Goal: Information Seeking & Learning: Find specific fact

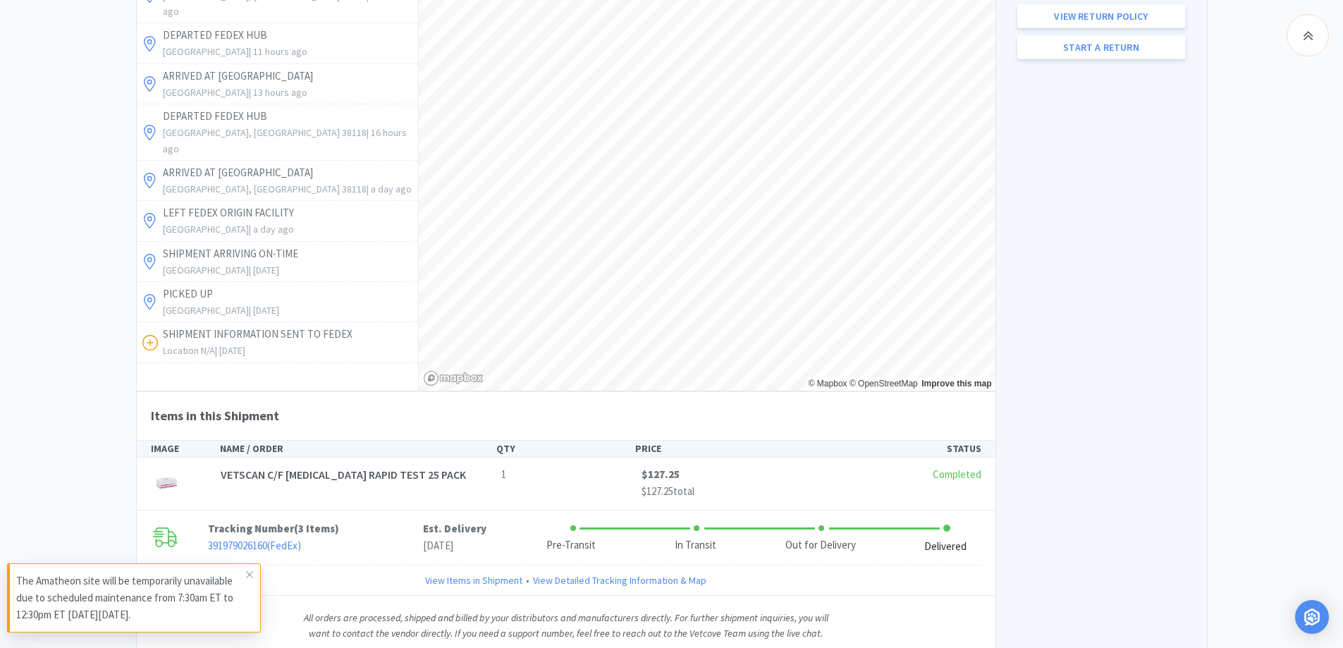
scroll to position [922, 0]
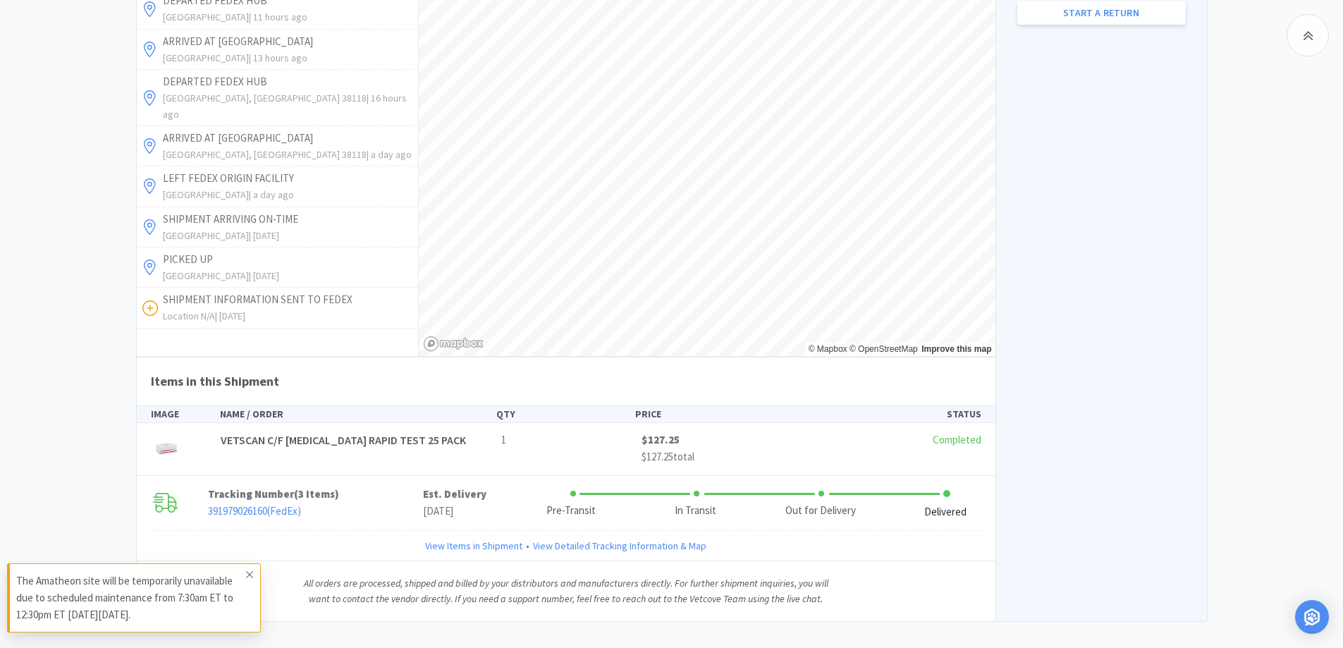
click at [250, 575] on icon at bounding box center [249, 574] width 8 height 11
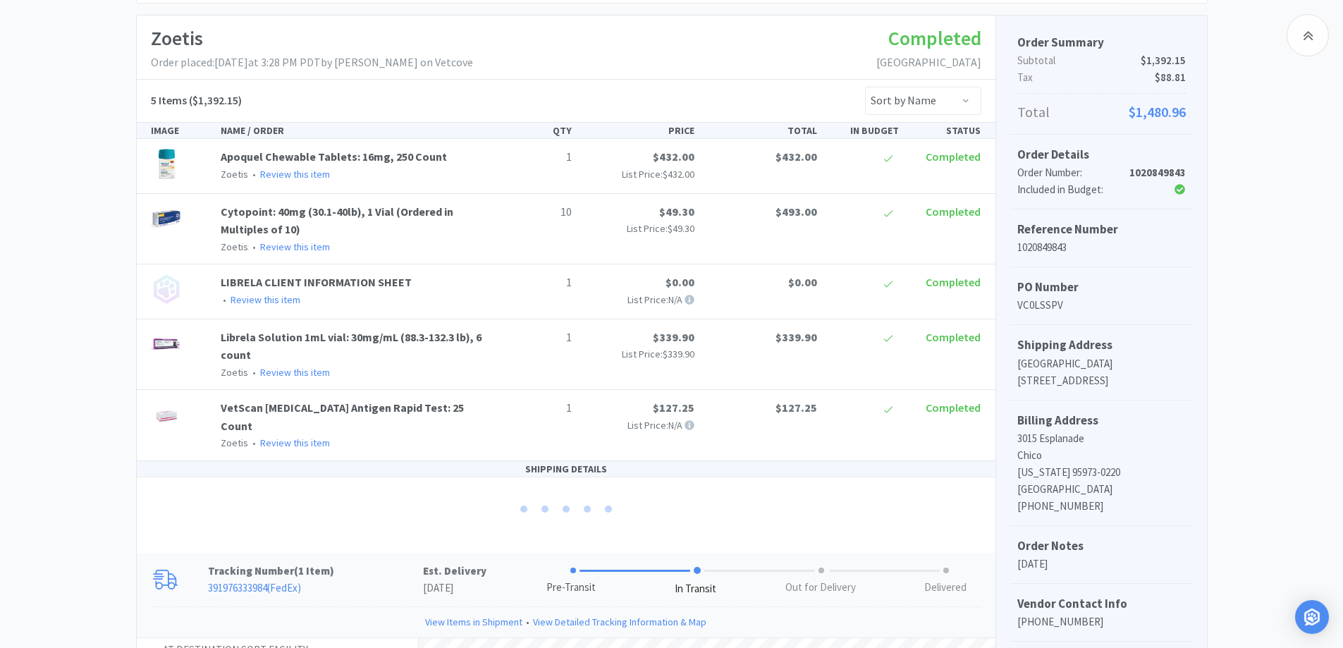
scroll to position [0, 0]
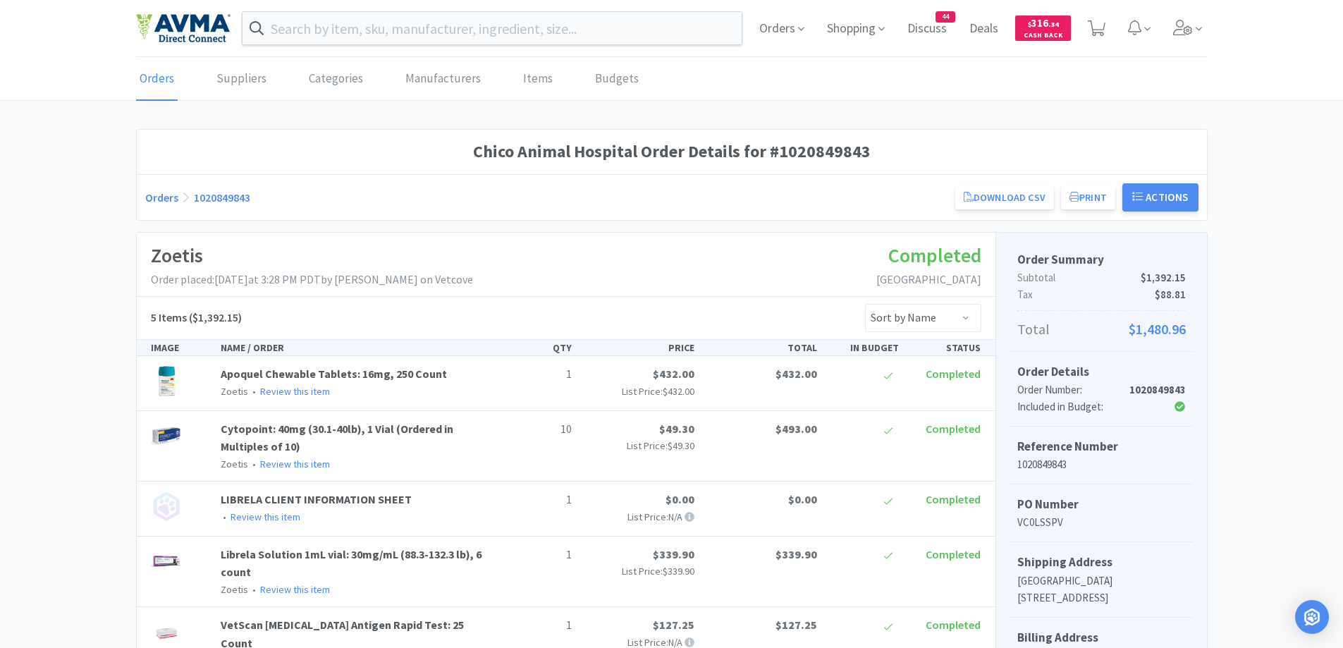
click at [158, 200] on link "Orders" at bounding box center [161, 197] width 33 height 14
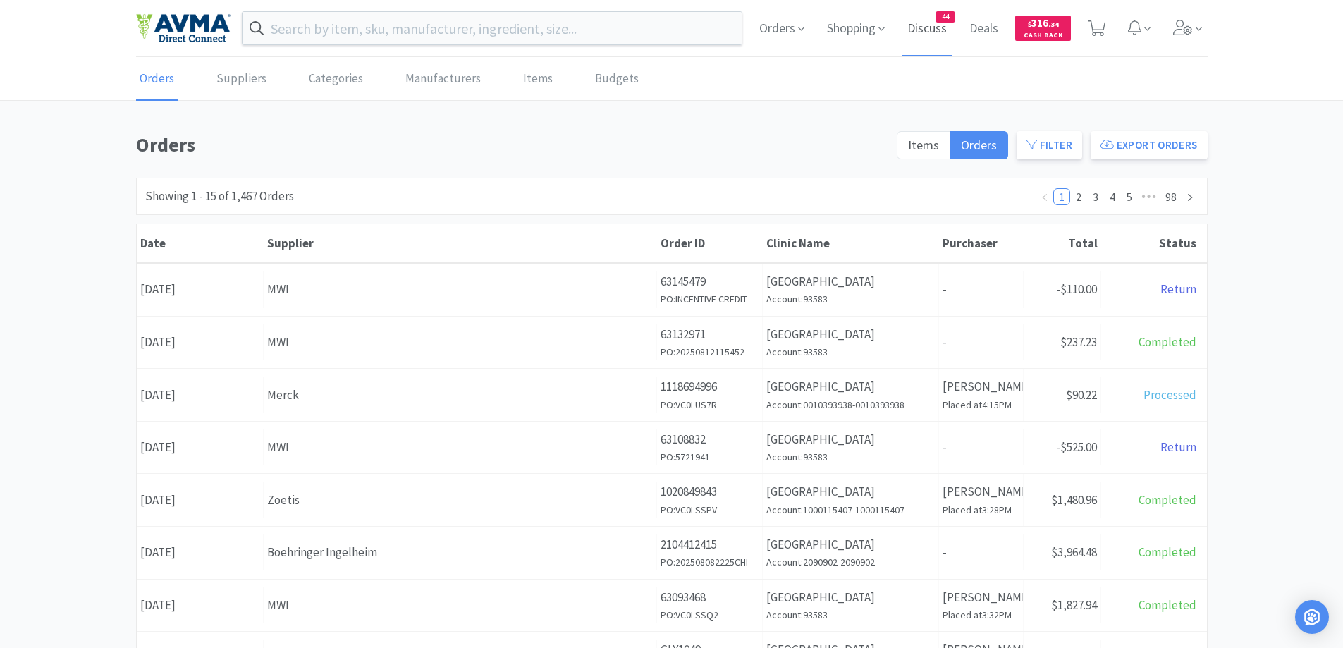
click at [949, 34] on span "Discuss" at bounding box center [927, 28] width 51 height 56
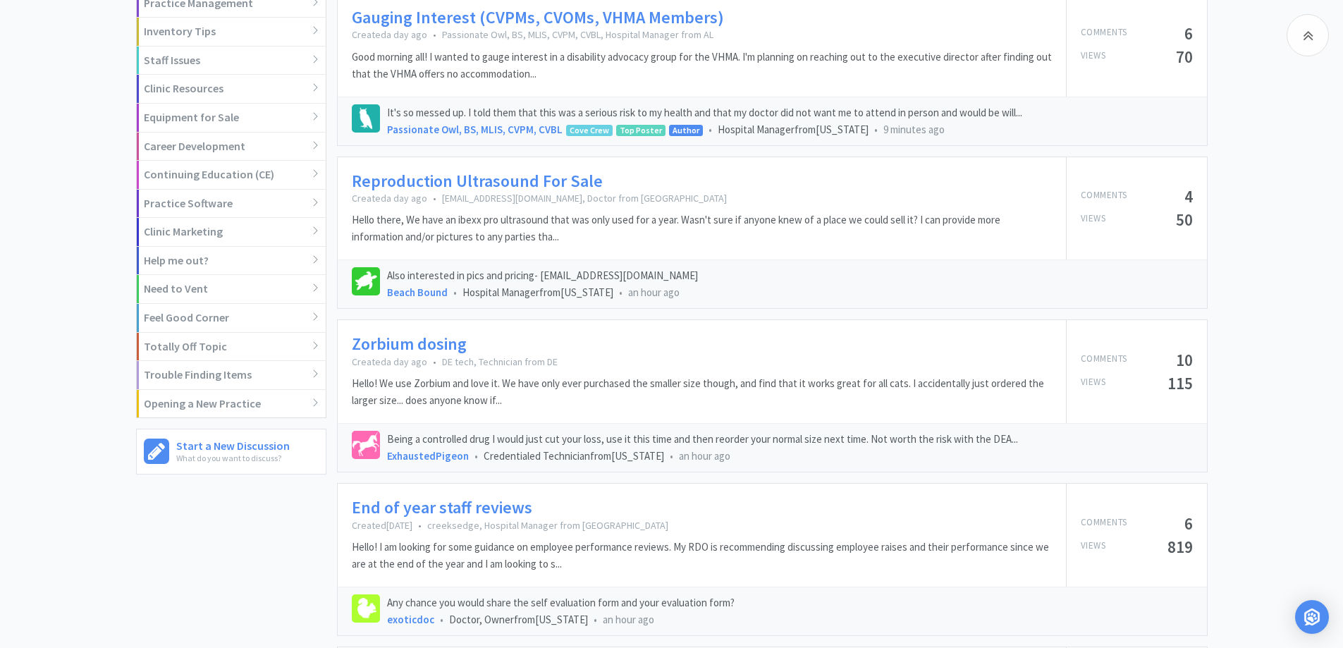
scroll to position [705, 0]
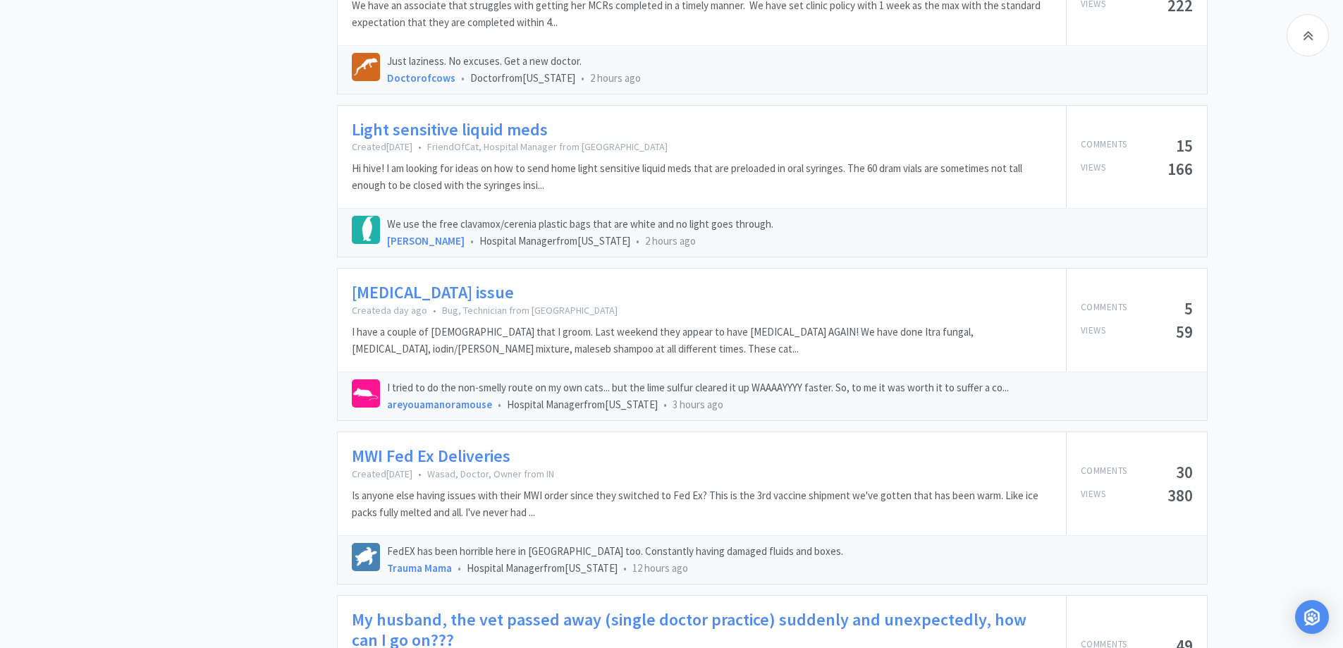
scroll to position [1551, 0]
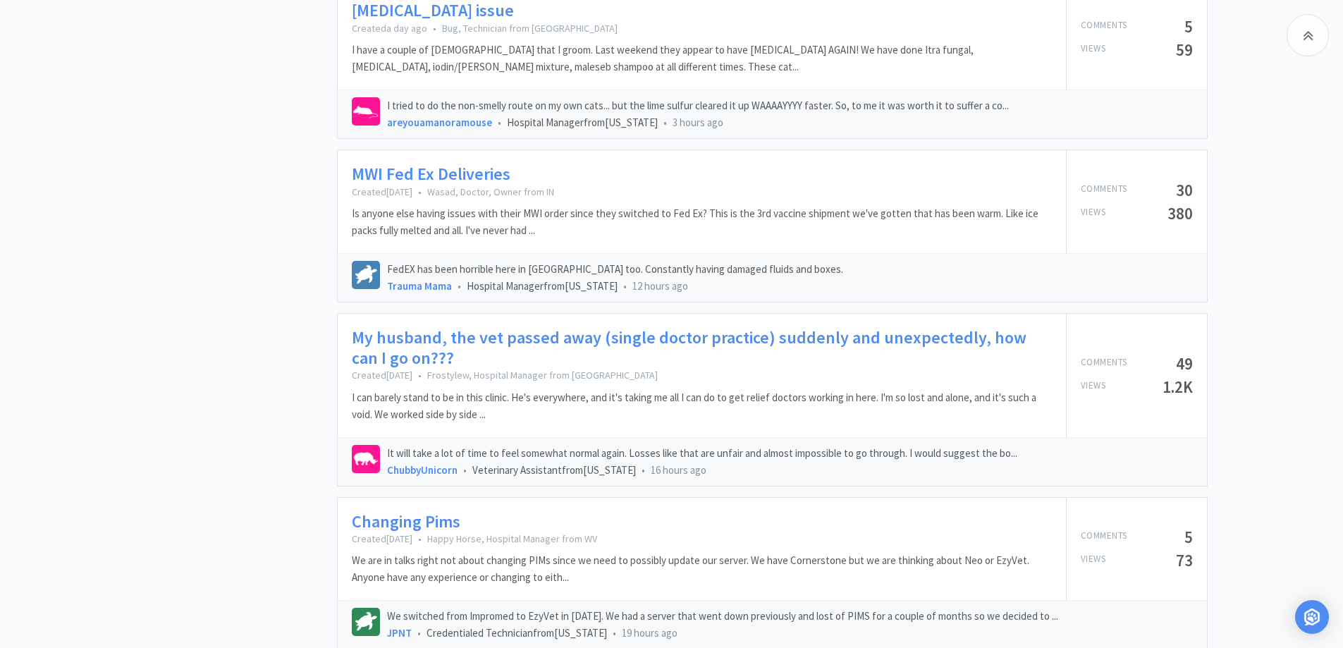
click at [468, 353] on link "My husband, the vet passed away (single doctor practice) suddenly and unexpecte…" at bounding box center [702, 348] width 700 height 41
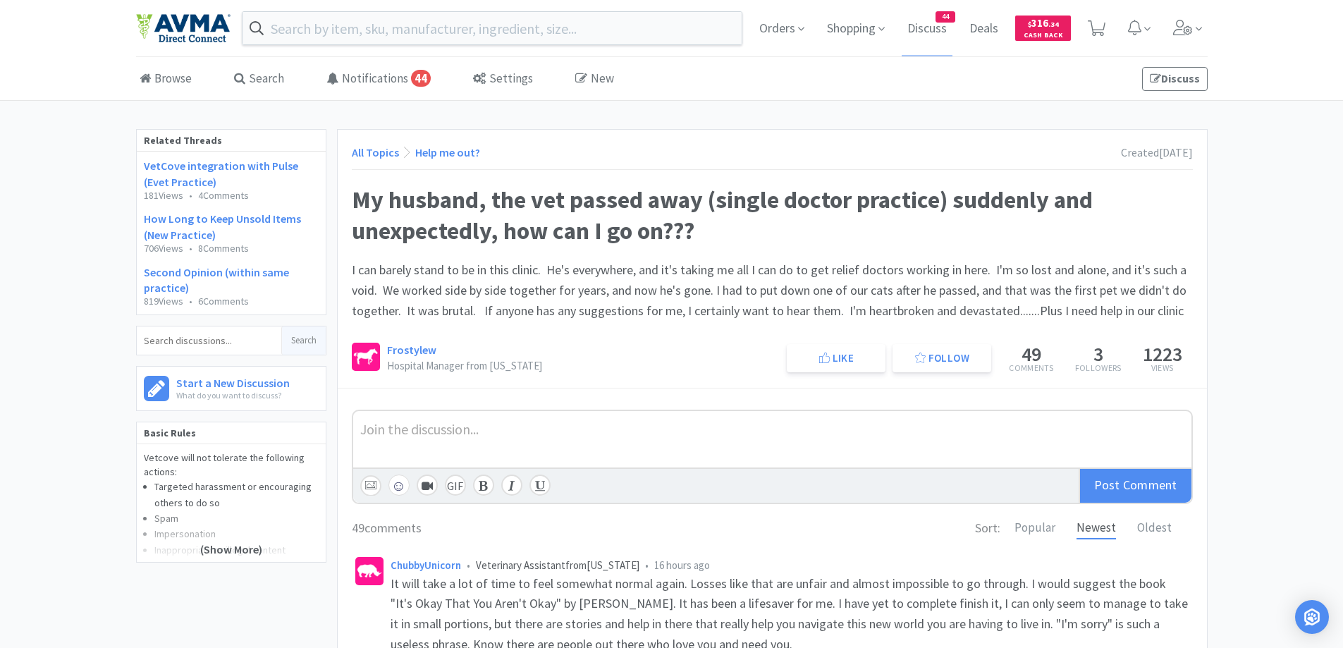
scroll to position [141, 0]
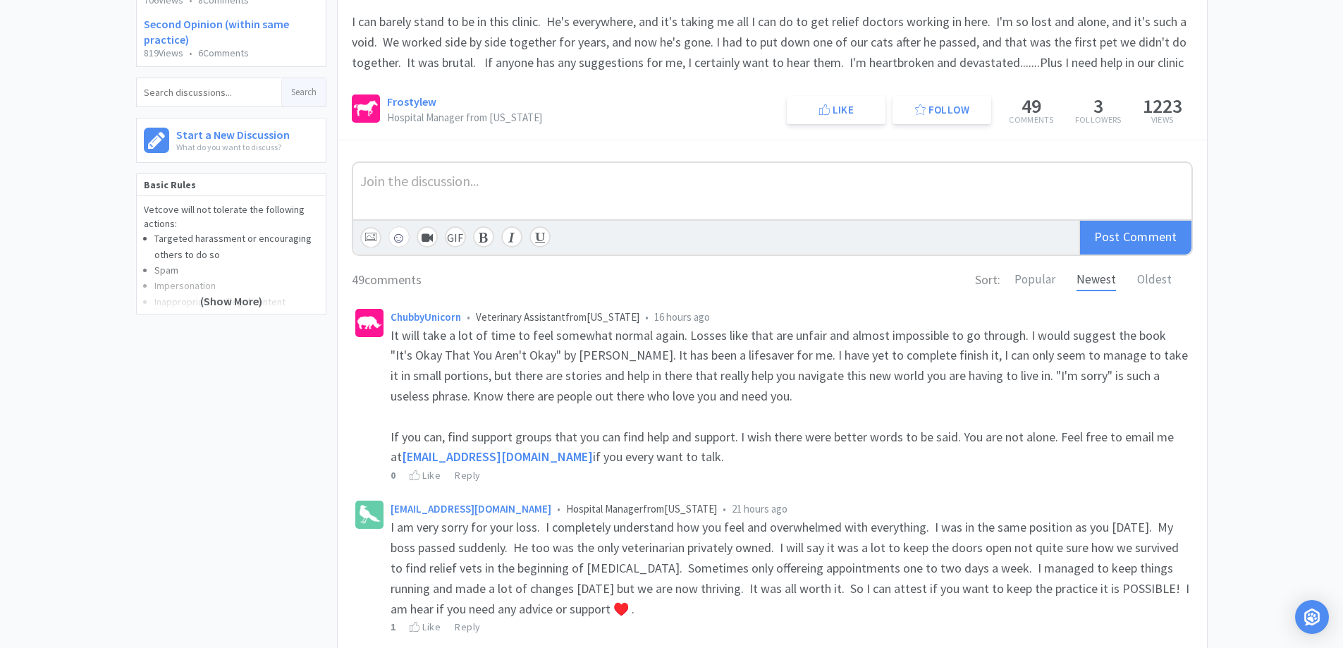
scroll to position [282, 0]
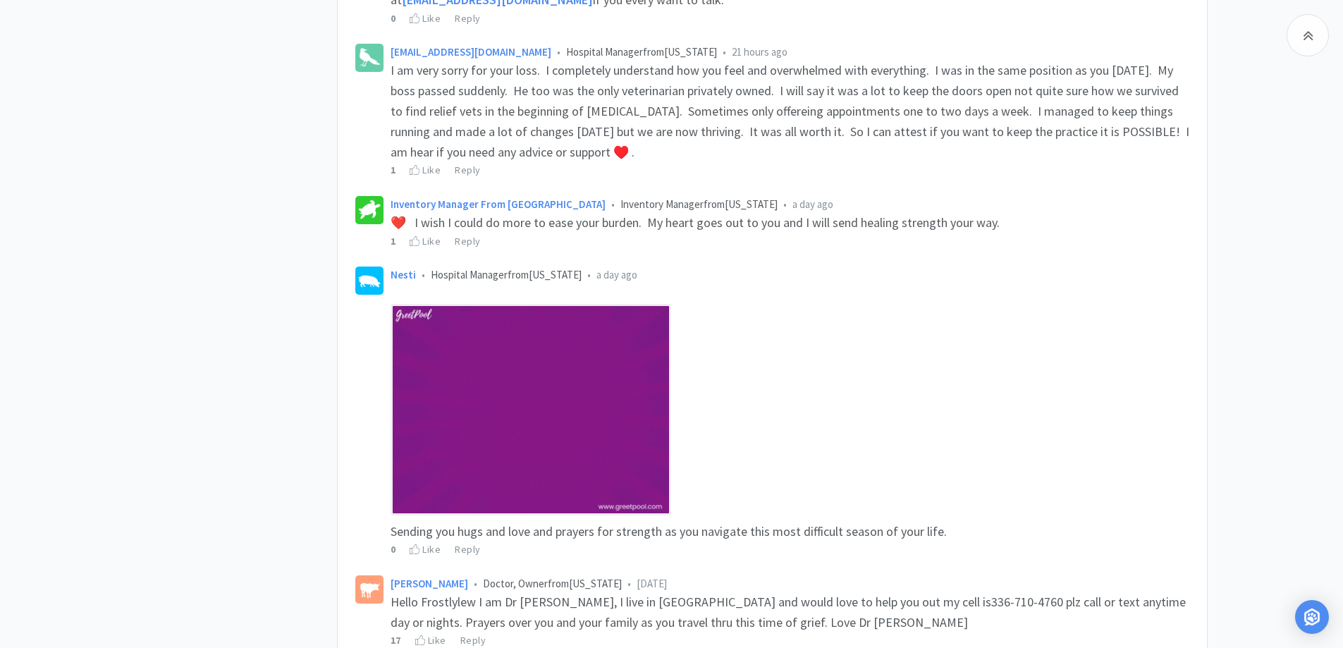
scroll to position [987, 0]
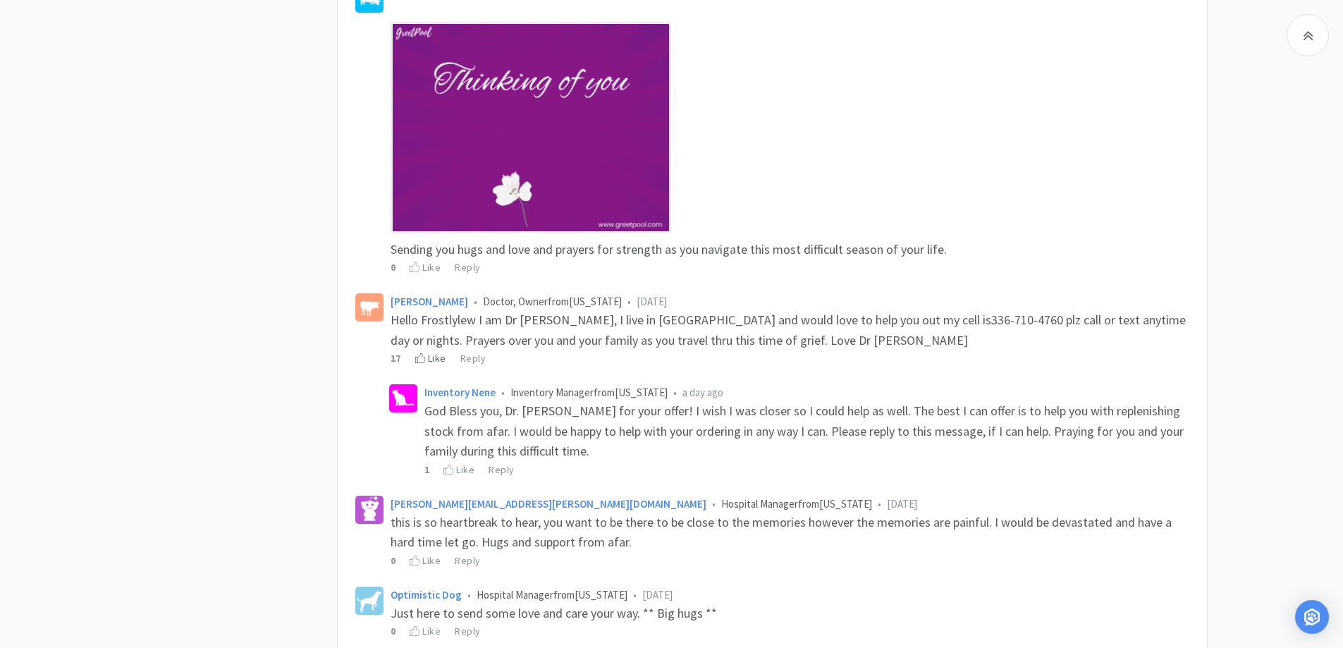
click at [420, 360] on icon at bounding box center [420, 358] width 11 height 10
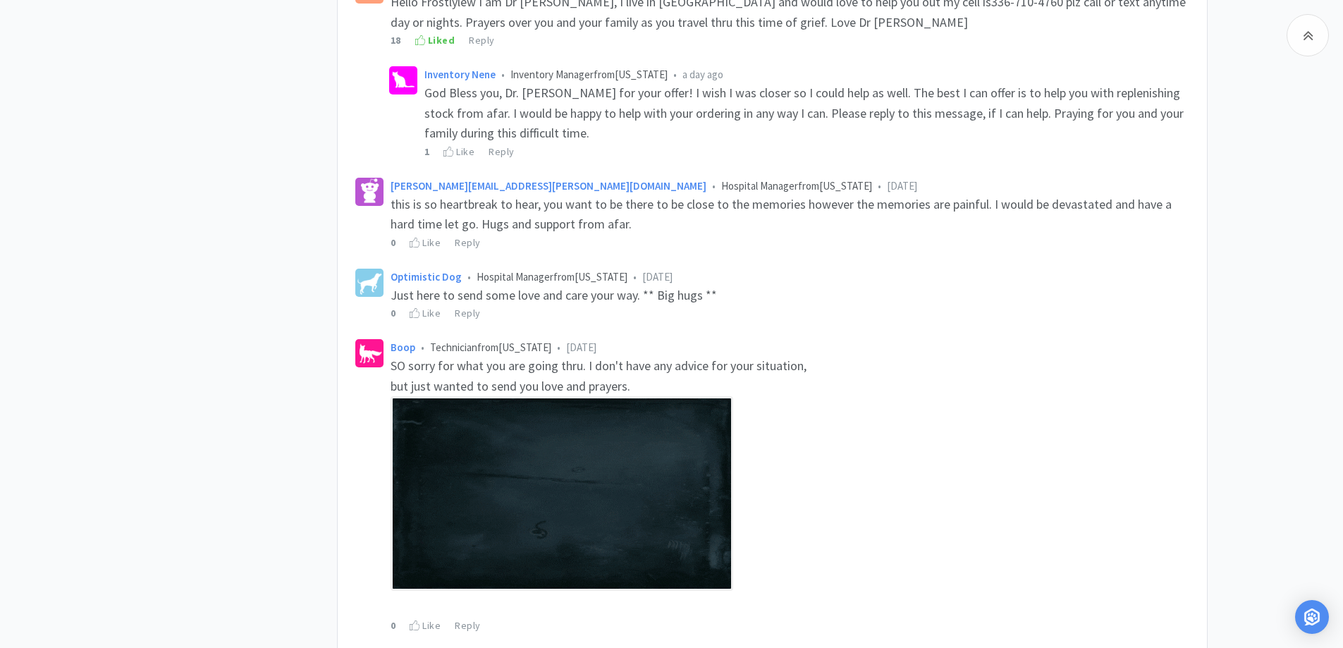
scroll to position [1410, 0]
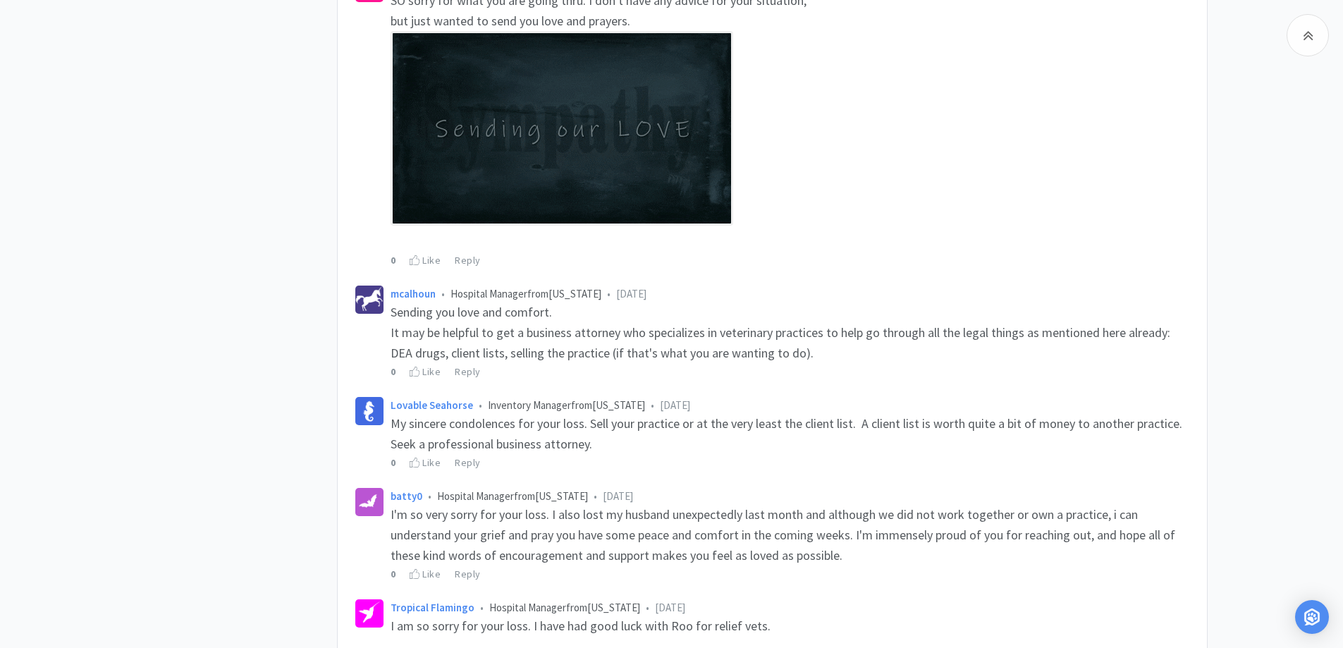
scroll to position [1833, 0]
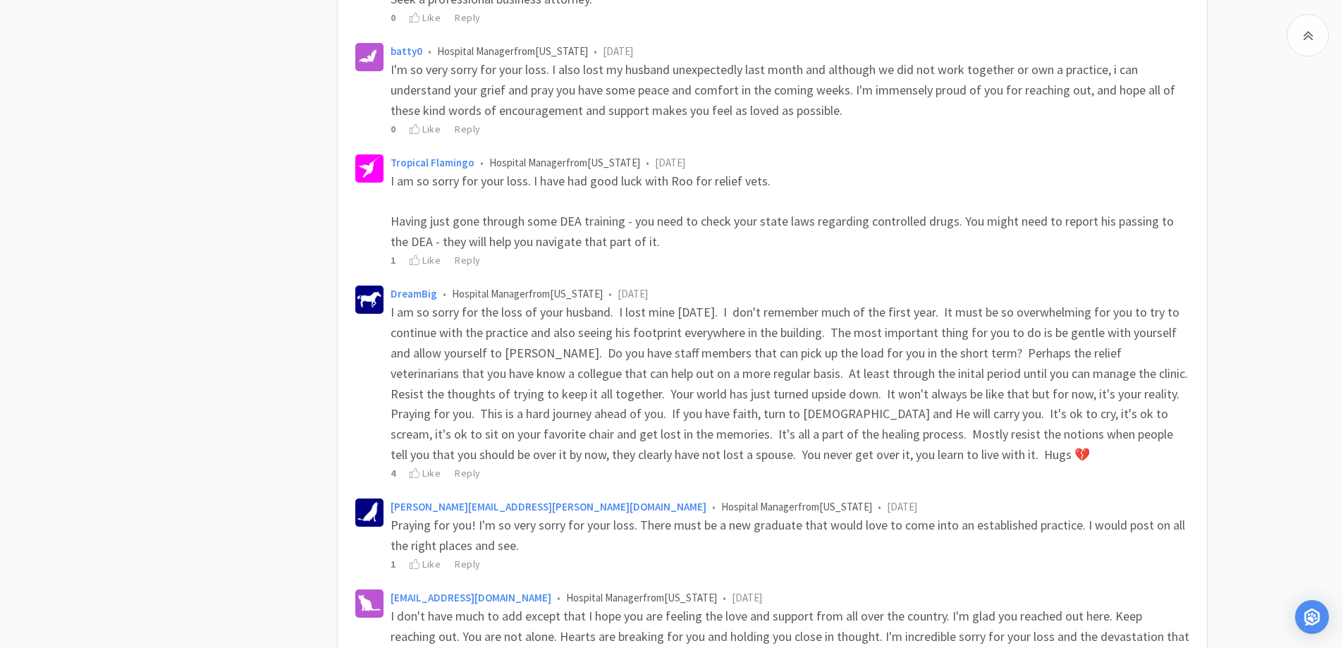
scroll to position [2257, 0]
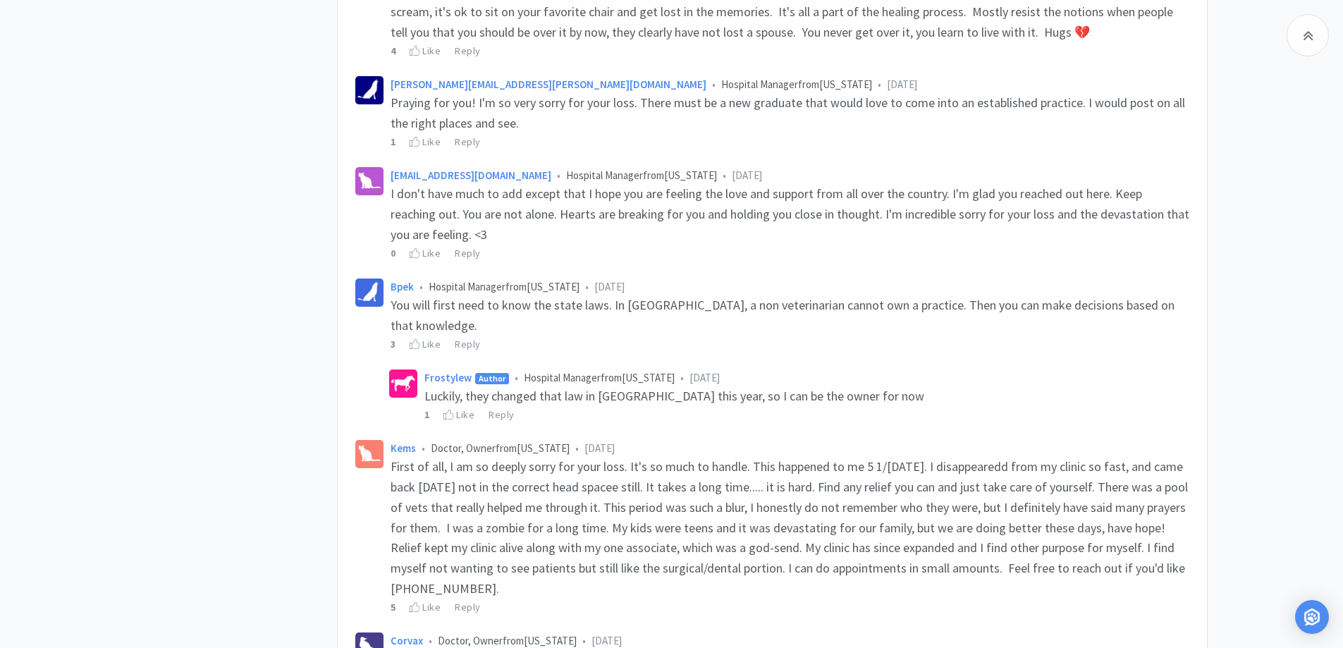
scroll to position [2539, 0]
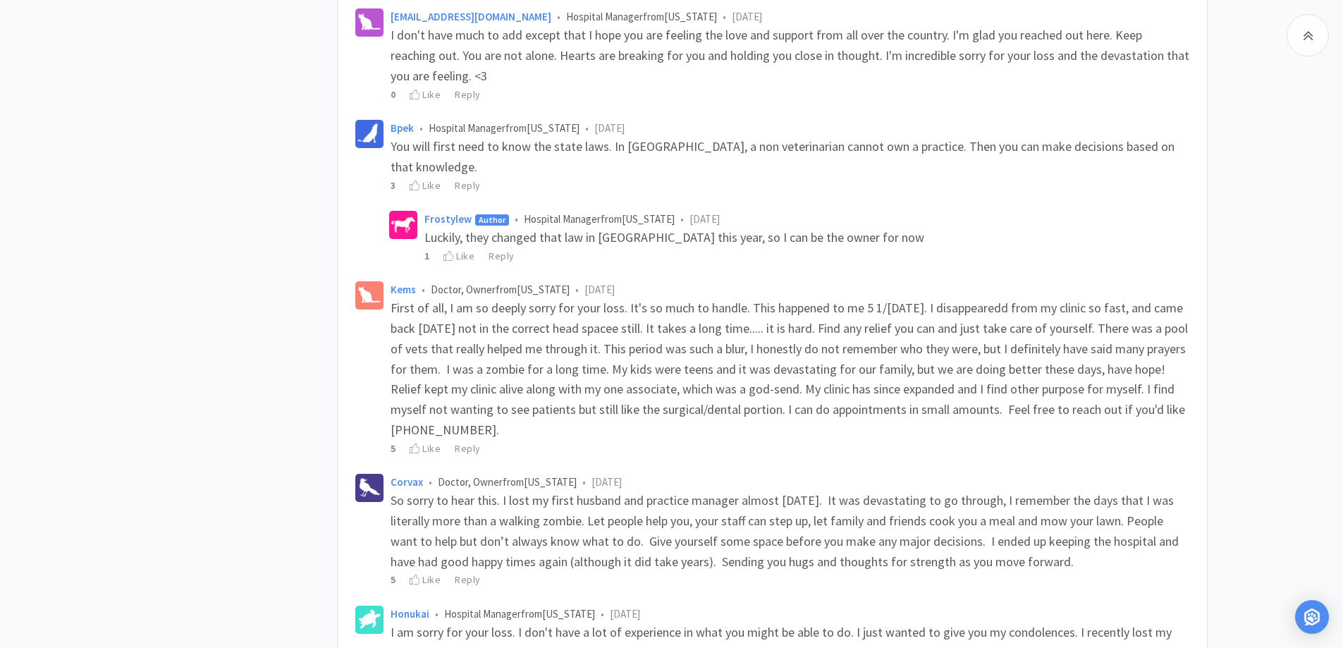
scroll to position [2821, 0]
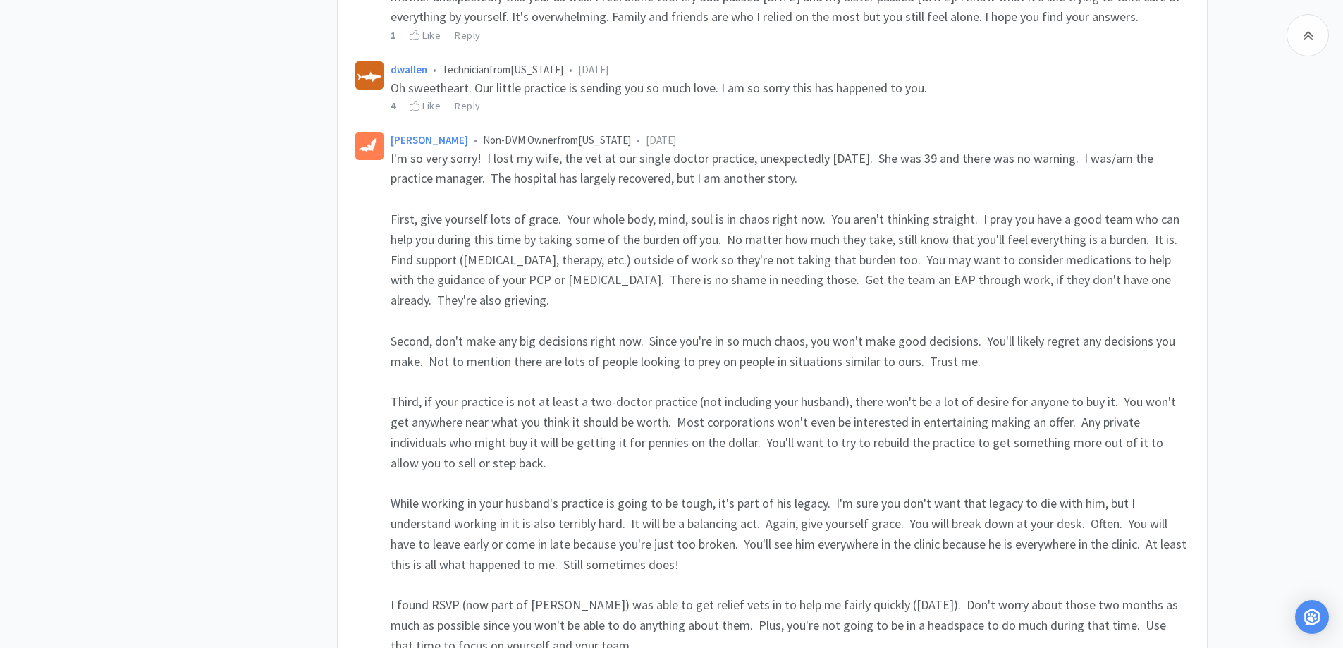
scroll to position [3385, 0]
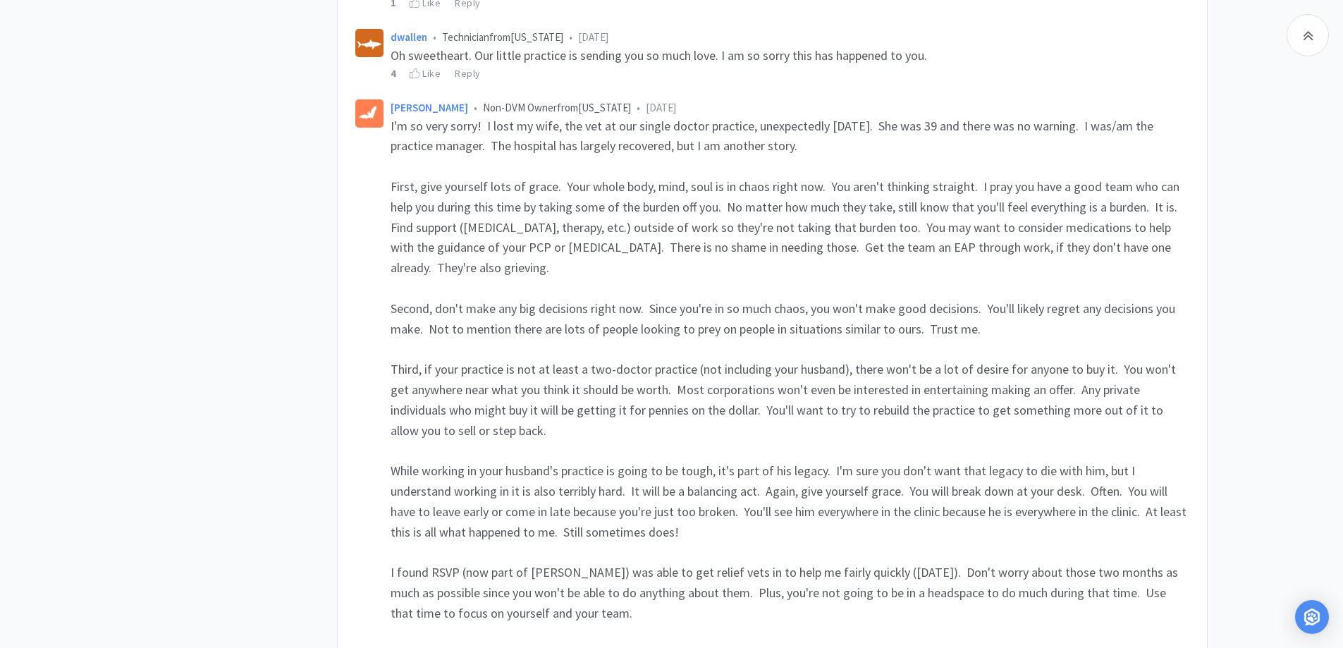
click at [159, 228] on div "Related Threads VetCove integration with Pulse (Evet Practice) 181 Views • 4 Co…" at bounding box center [236, 521] width 201 height 7554
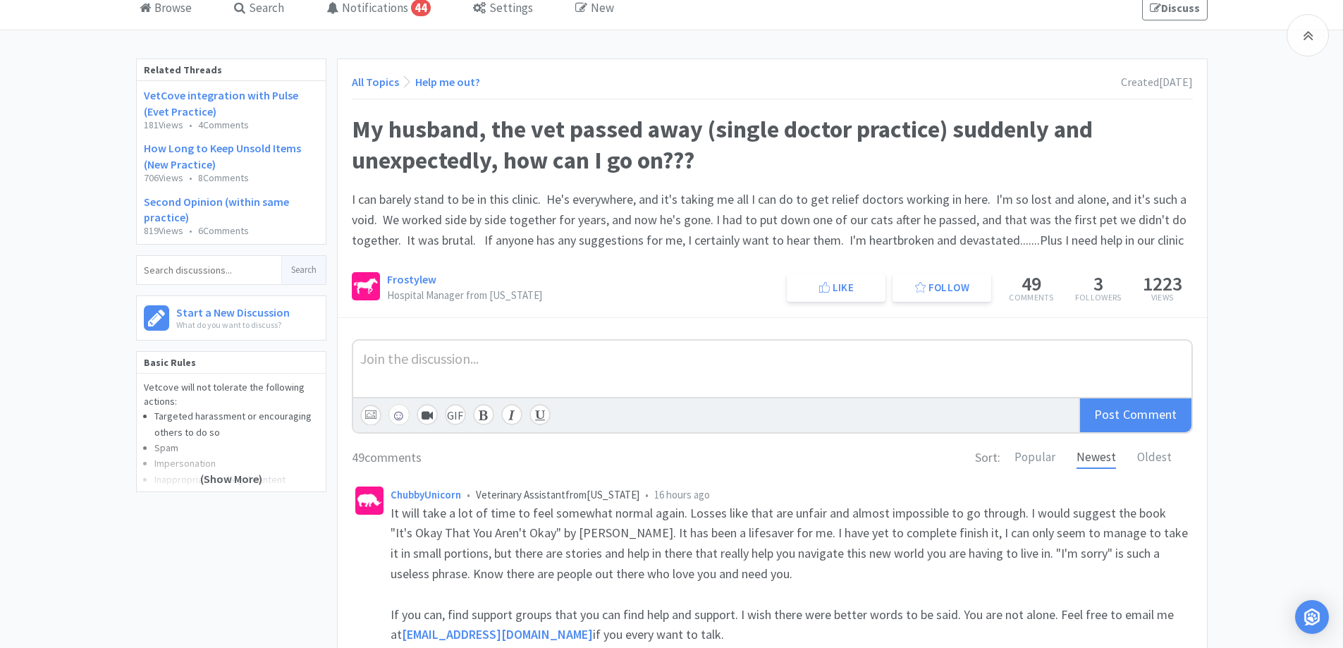
scroll to position [0, 0]
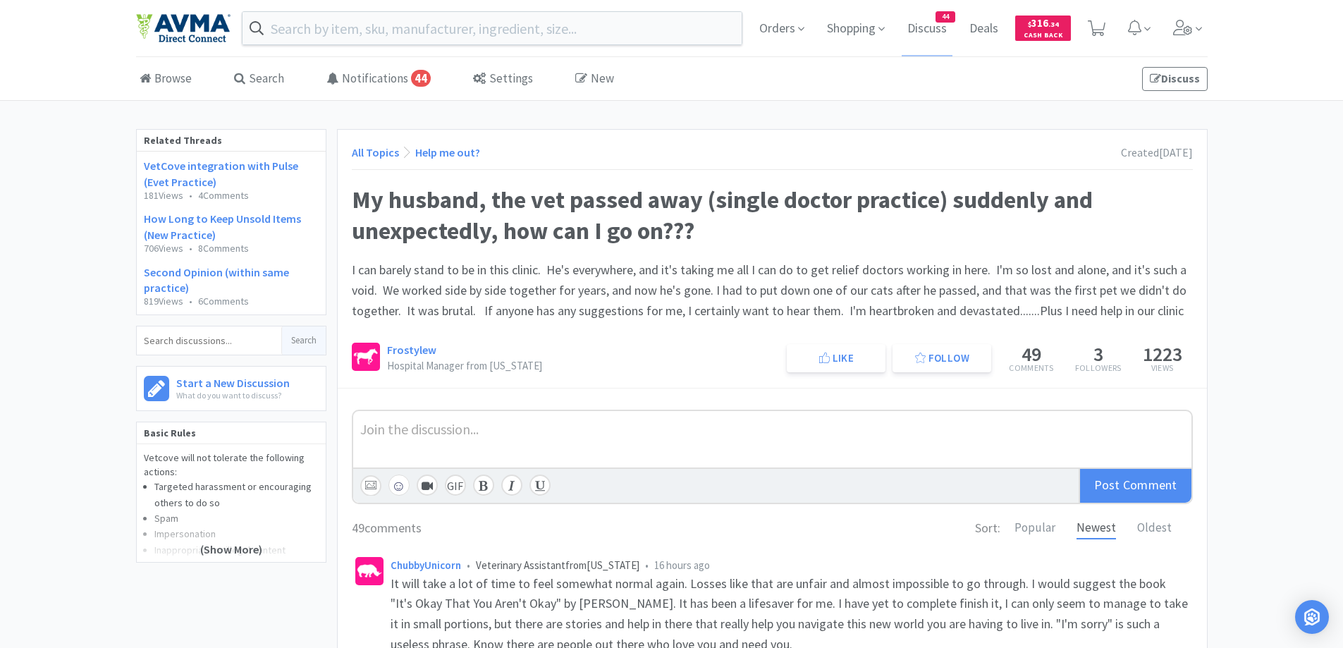
click at [371, 159] on link "All Topics" at bounding box center [375, 152] width 47 height 14
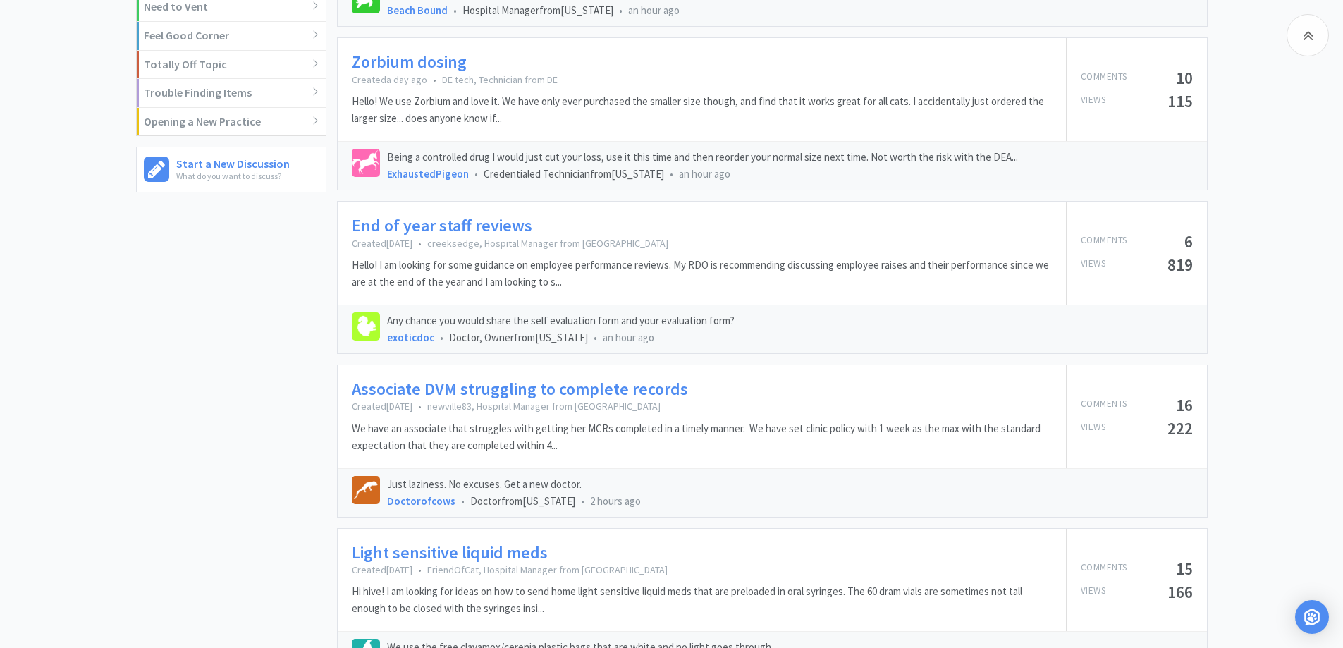
scroll to position [987, 0]
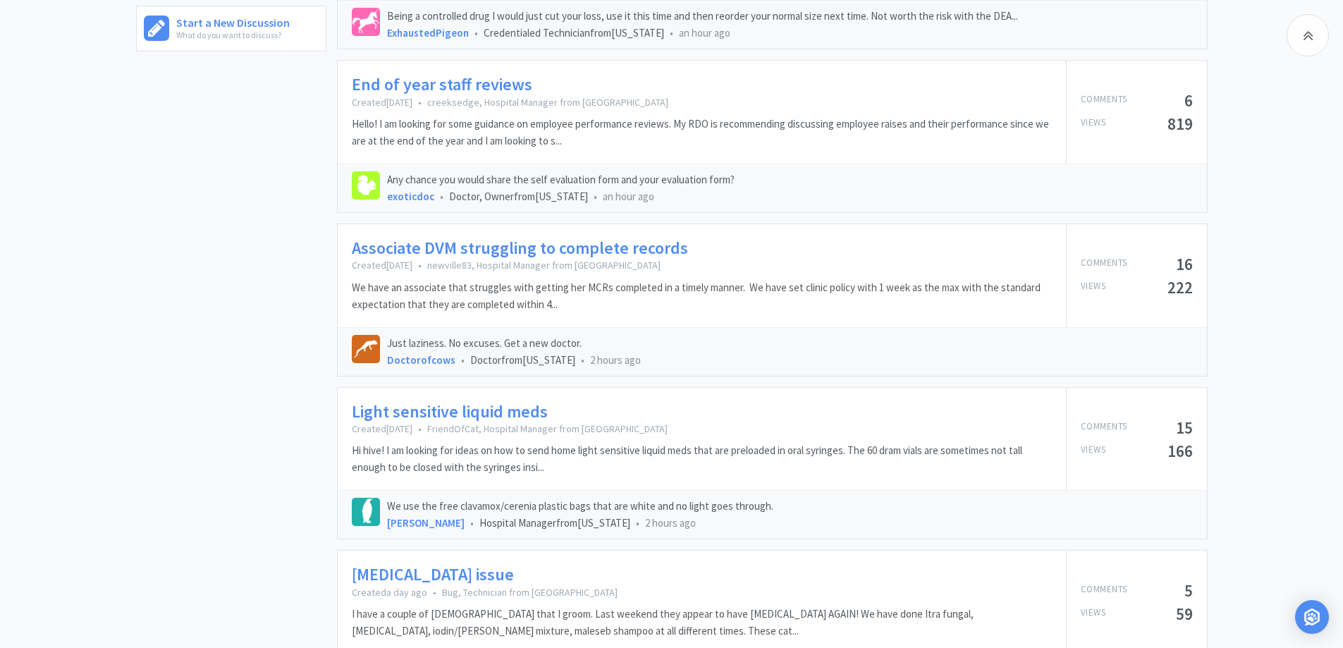
click at [206, 255] on div "Batty 4 Bats Inventory Manager from [US_STATE] 39 Comments 7 Following 117 [DAT…" at bounding box center [236, 454] width 201 height 2625
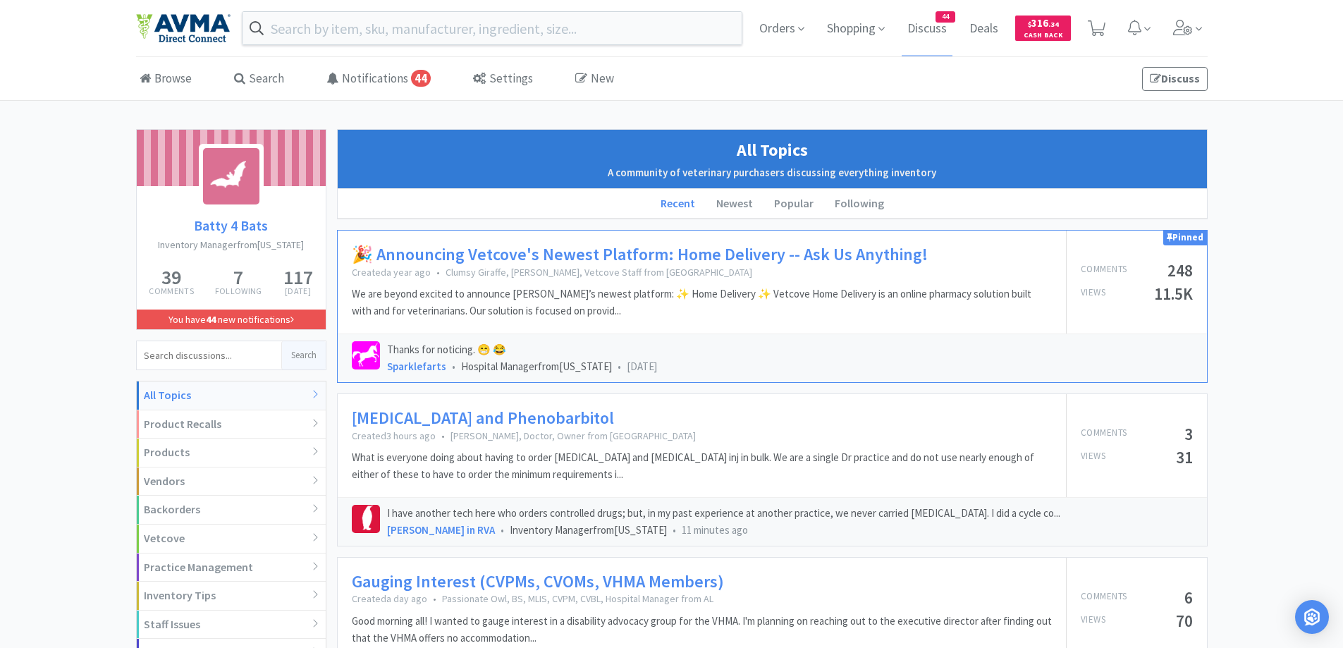
scroll to position [141, 0]
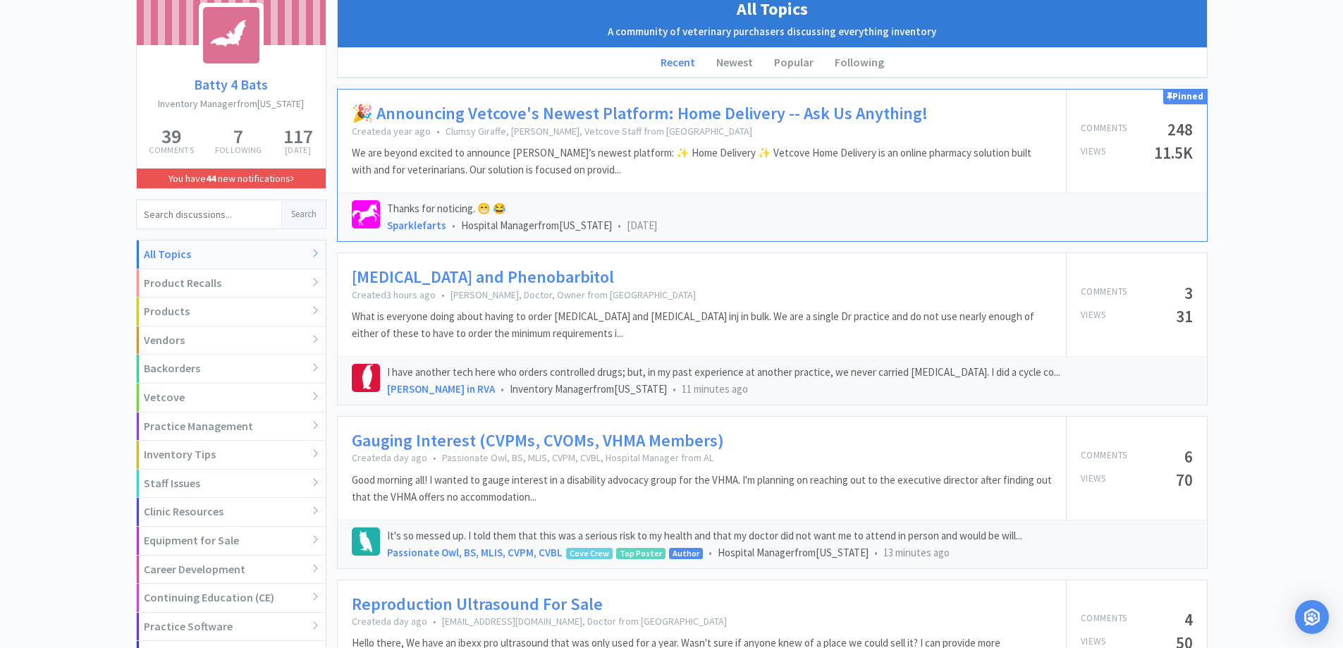
click at [532, 281] on link "[MEDICAL_DATA] and Phenobarbitol" at bounding box center [483, 277] width 262 height 20
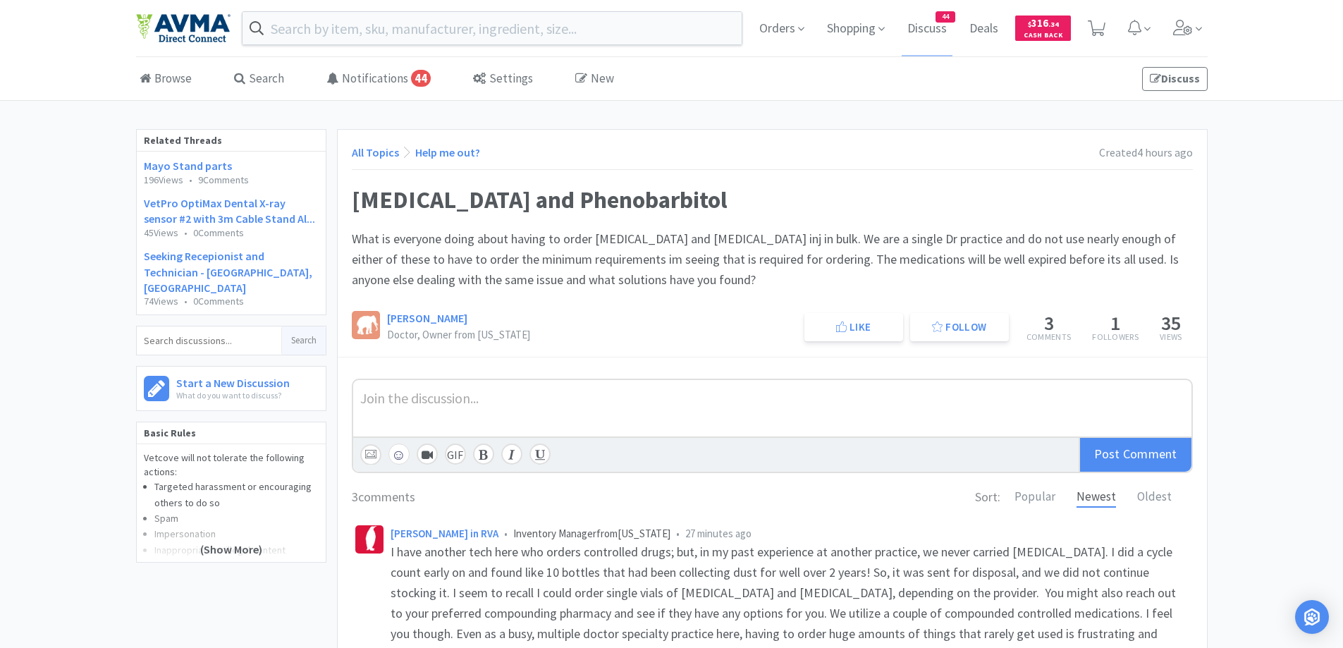
drag, startPoint x: 1296, startPoint y: 254, endPoint x: 1286, endPoint y: 262, distance: 13.0
click at [1288, 261] on div "Related Threads Mayo Stand parts 196 Views • 9 Comments VetPro OptiMax Dental X…" at bounding box center [671, 566] width 1343 height 874
click at [1254, 326] on div "Related Threads Mayo Stand parts 196 Views • 9 Comments VetPro OptiMax Dental X…" at bounding box center [671, 566] width 1343 height 874
click at [362, 155] on link "All Topics" at bounding box center [375, 152] width 47 height 14
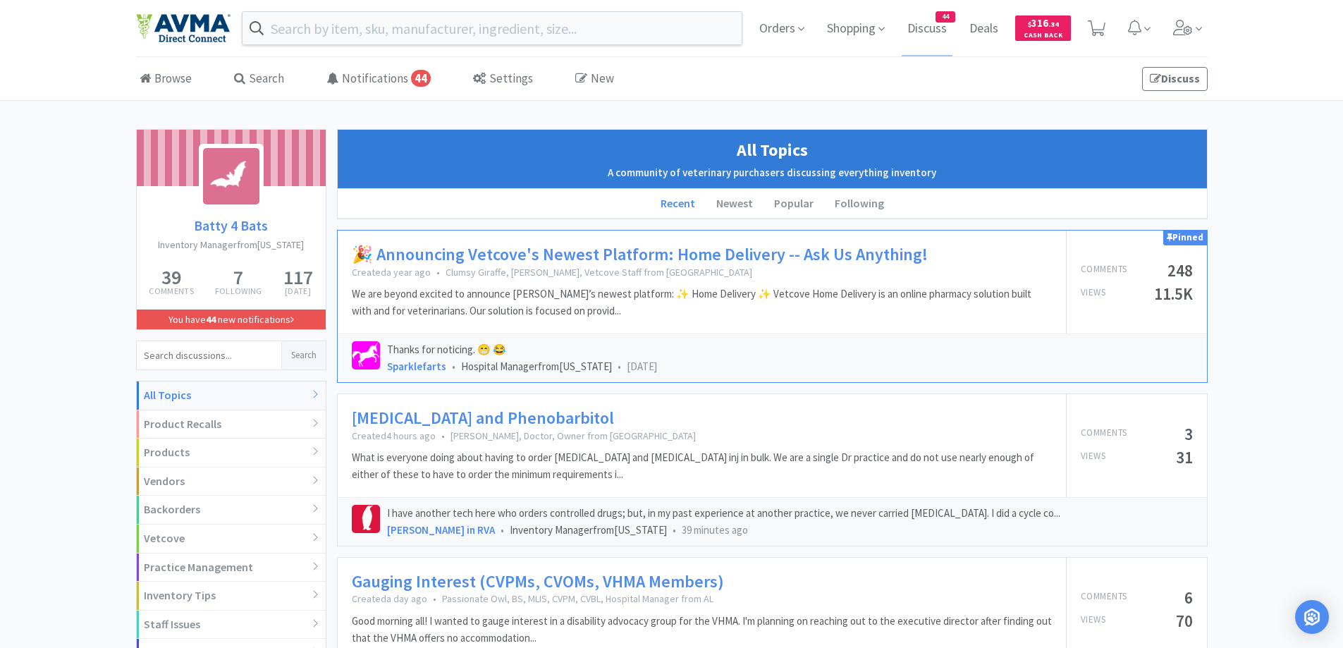
click at [774, 28] on span "Orders" at bounding box center [782, 28] width 56 height 56
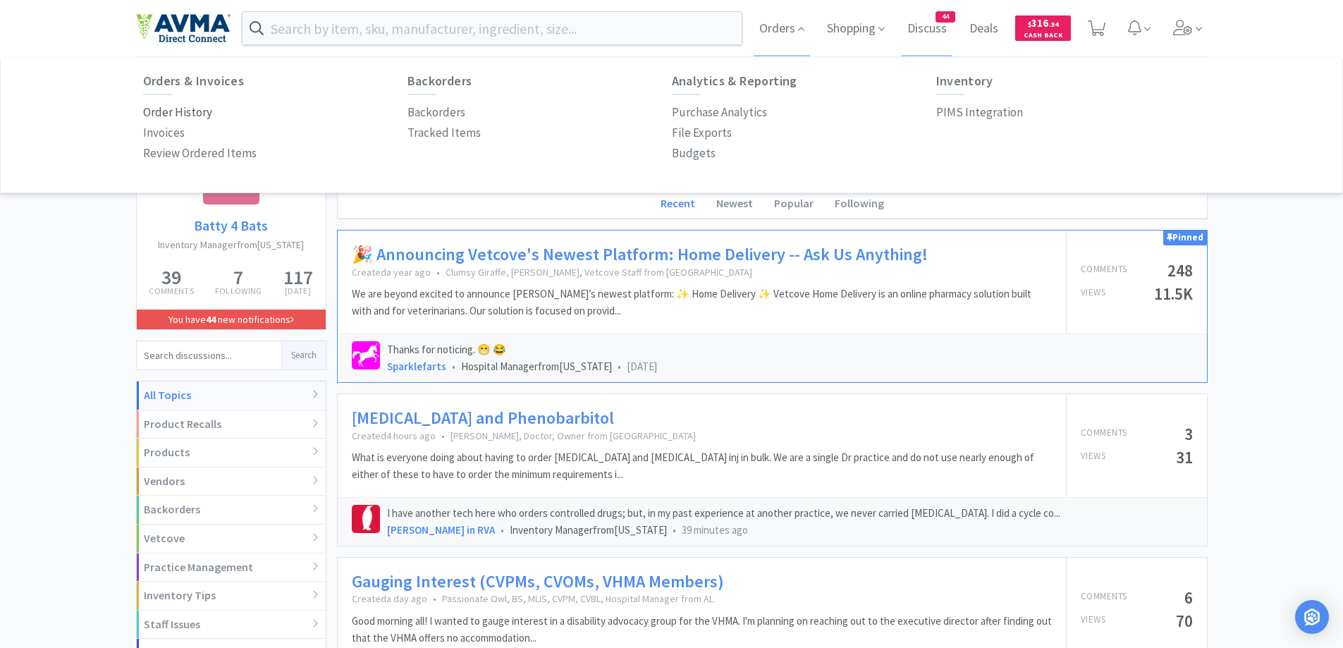
click at [161, 110] on p "Order History" at bounding box center [177, 112] width 69 height 19
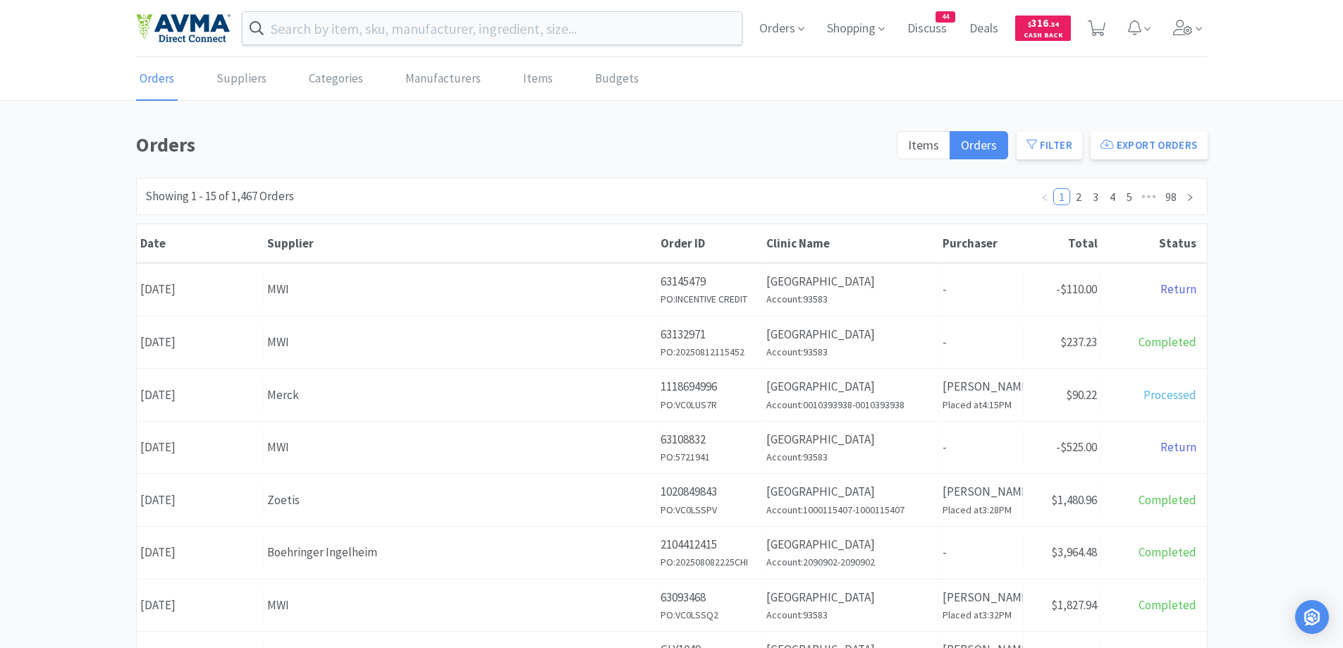
click at [1324, 209] on div "Orders Items Orders Filter Export Orders Filters Filter Suppliers All Suppliers…" at bounding box center [671, 615] width 1343 height 973
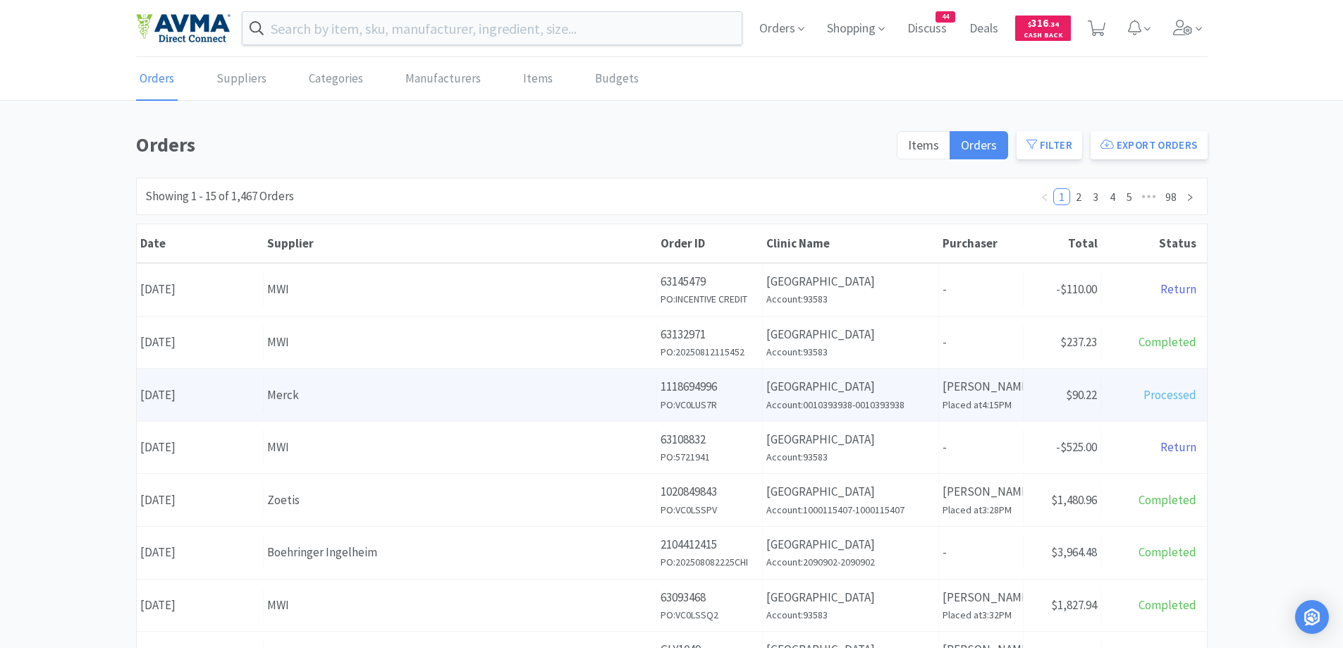
click at [742, 377] on p "1118694996" at bounding box center [710, 386] width 98 height 19
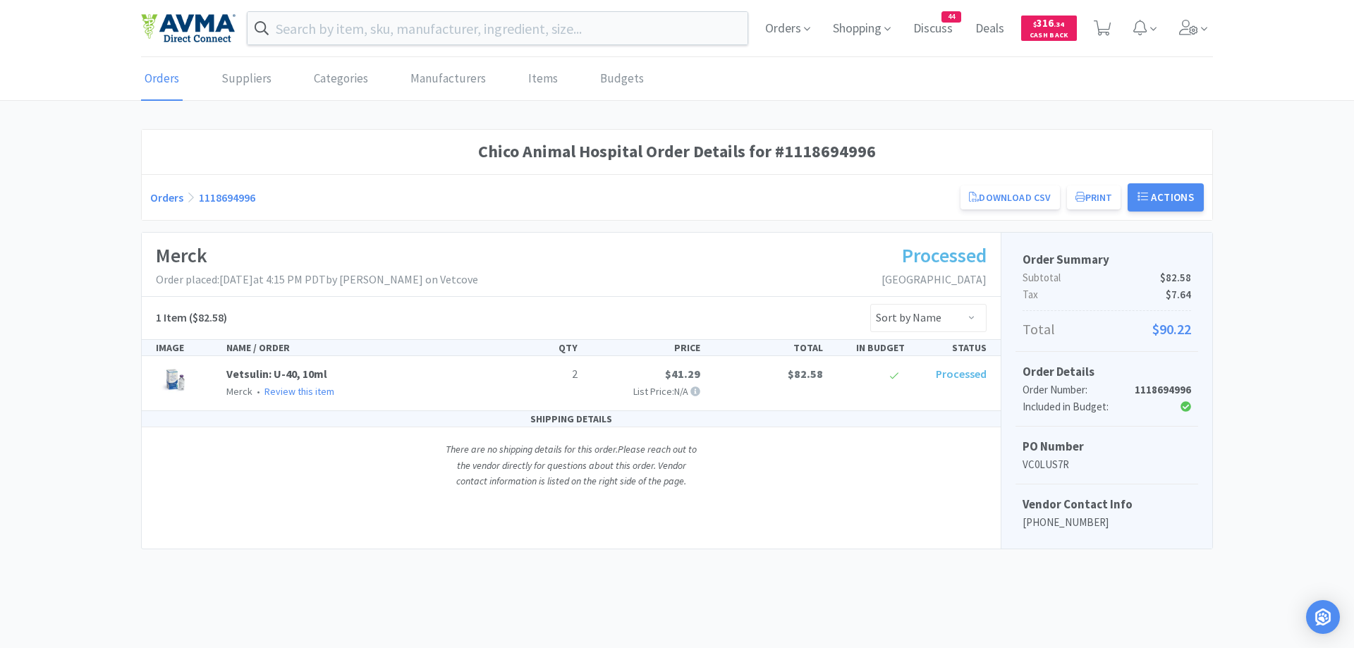
click at [159, 196] on link "Orders" at bounding box center [166, 197] width 33 height 14
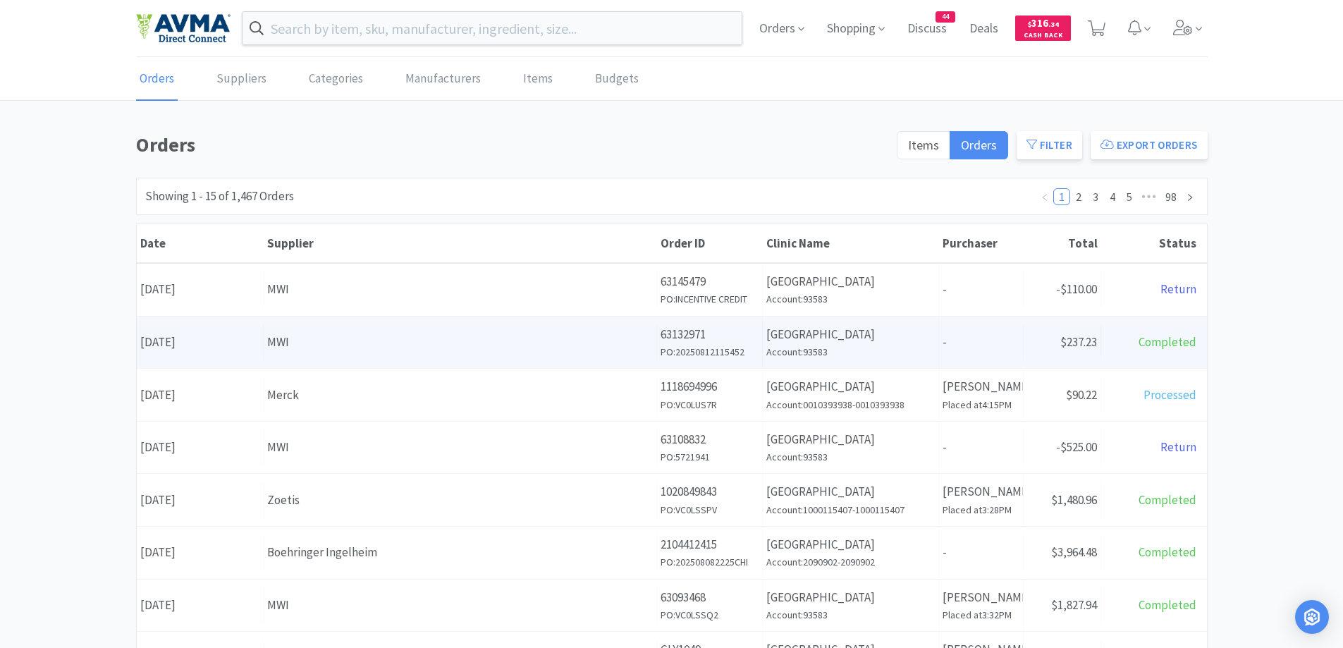
click at [761, 329] on div "Order ID 63132971 PO: 20250812115452" at bounding box center [710, 343] width 106 height 52
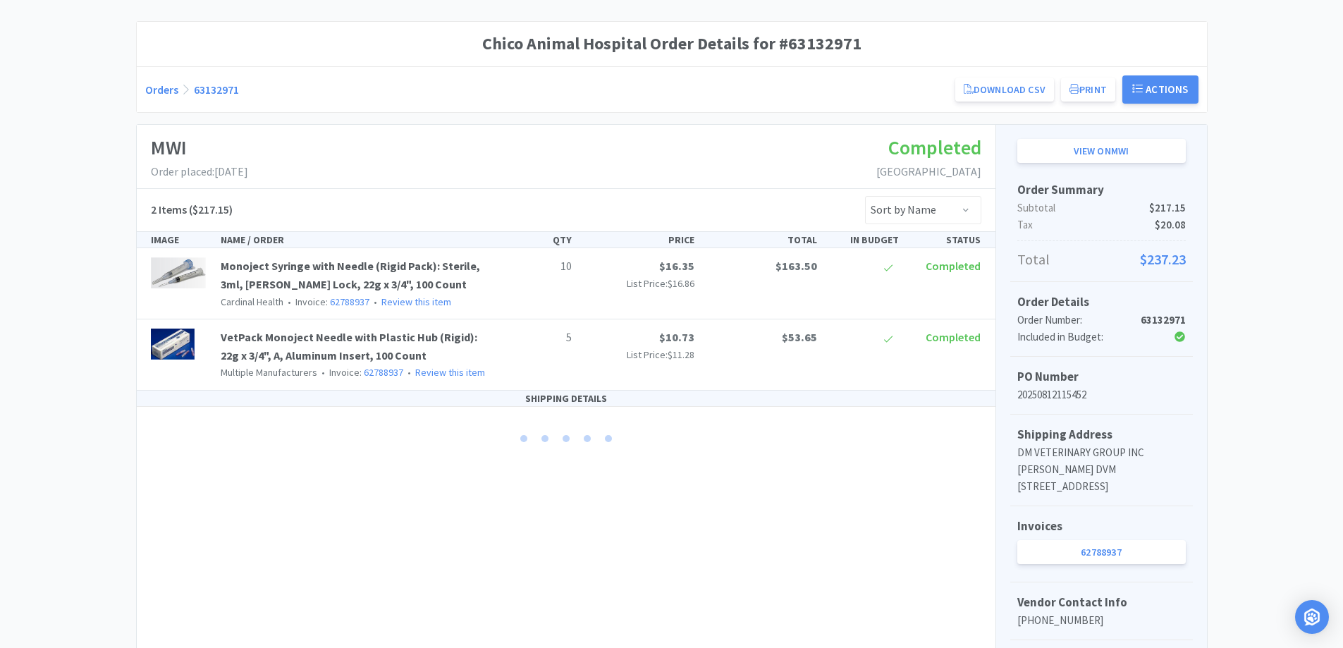
scroll to position [141, 0]
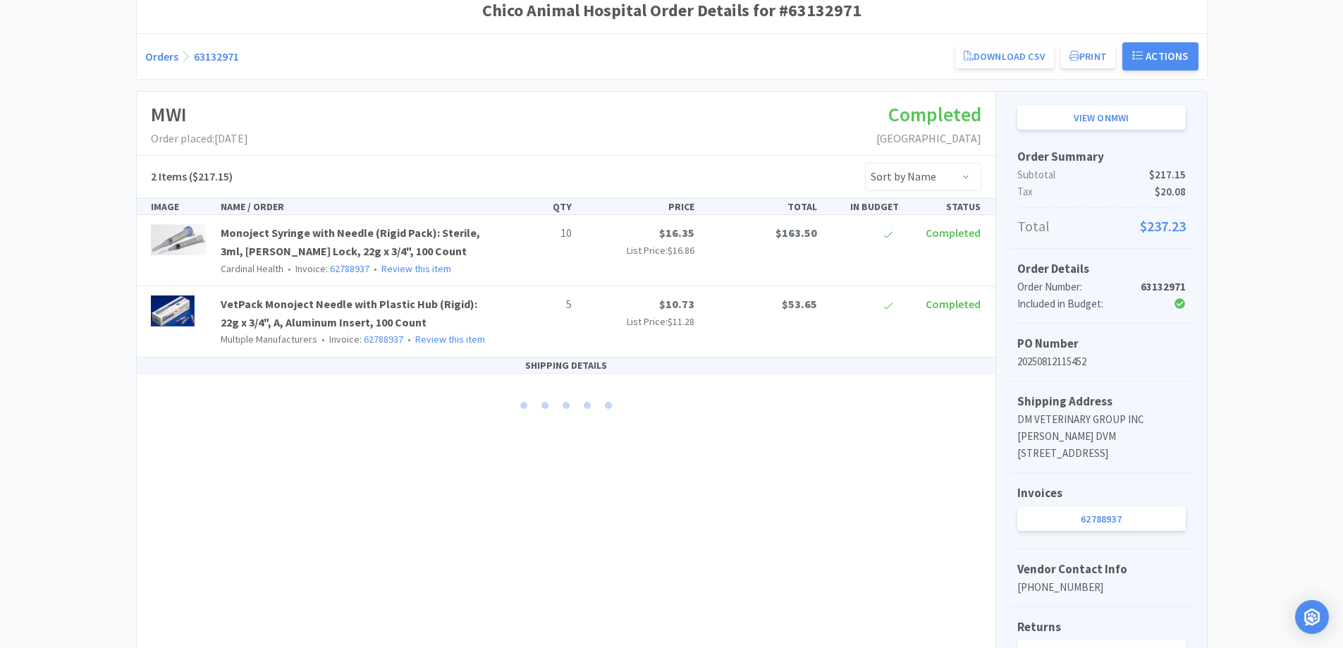
click at [1227, 275] on div "Chico Animal Hospital Order Details for #63132971 Orders 63132971 Download CSV …" at bounding box center [671, 354] width 1343 height 733
click at [161, 65] on div "Orders 63132971 Download CSV Print Chico Animal Hospital Order for MWI PO Numbe…" at bounding box center [672, 56] width 1054 height 28
click at [155, 56] on link "Orders" at bounding box center [161, 56] width 33 height 14
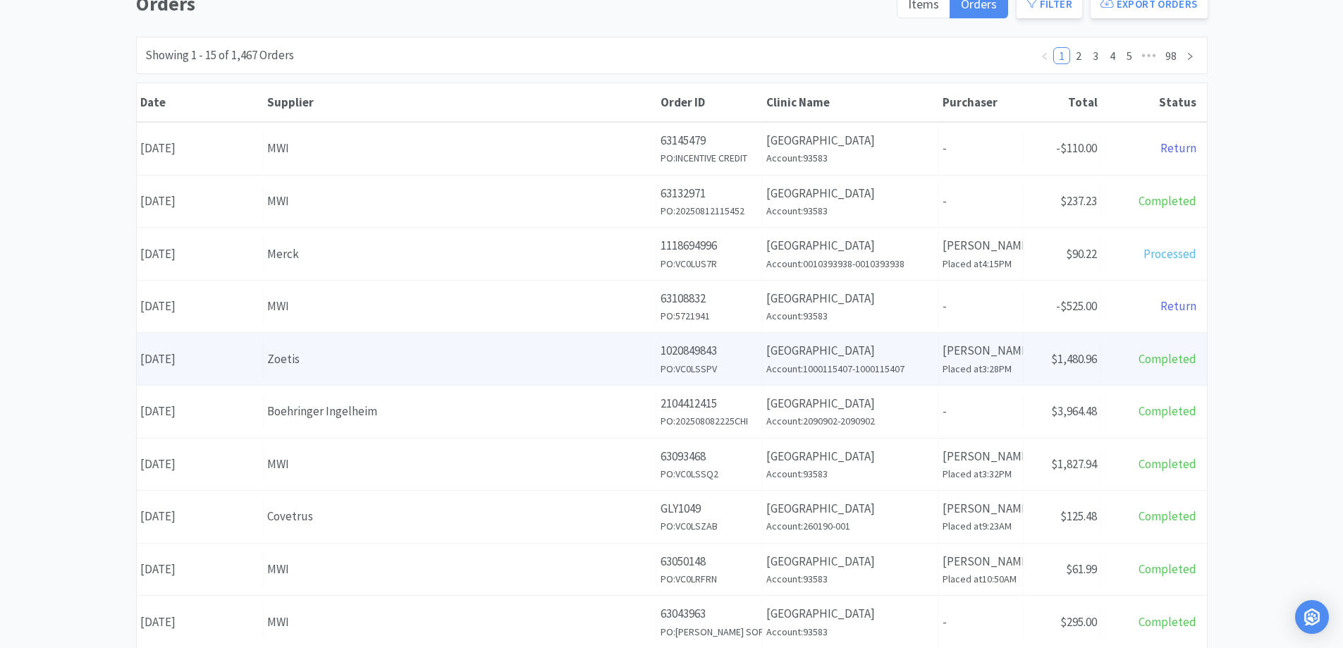
click at [277, 360] on div "Zoetis" at bounding box center [460, 359] width 386 height 19
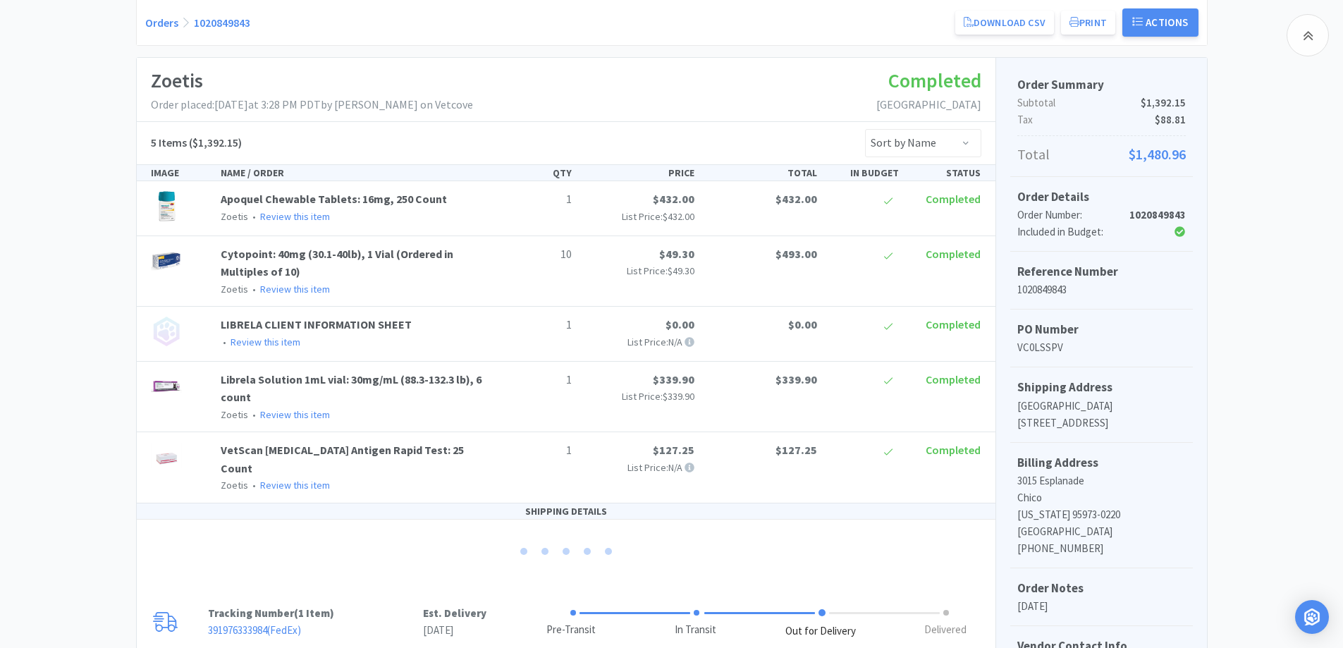
scroll to position [141, 0]
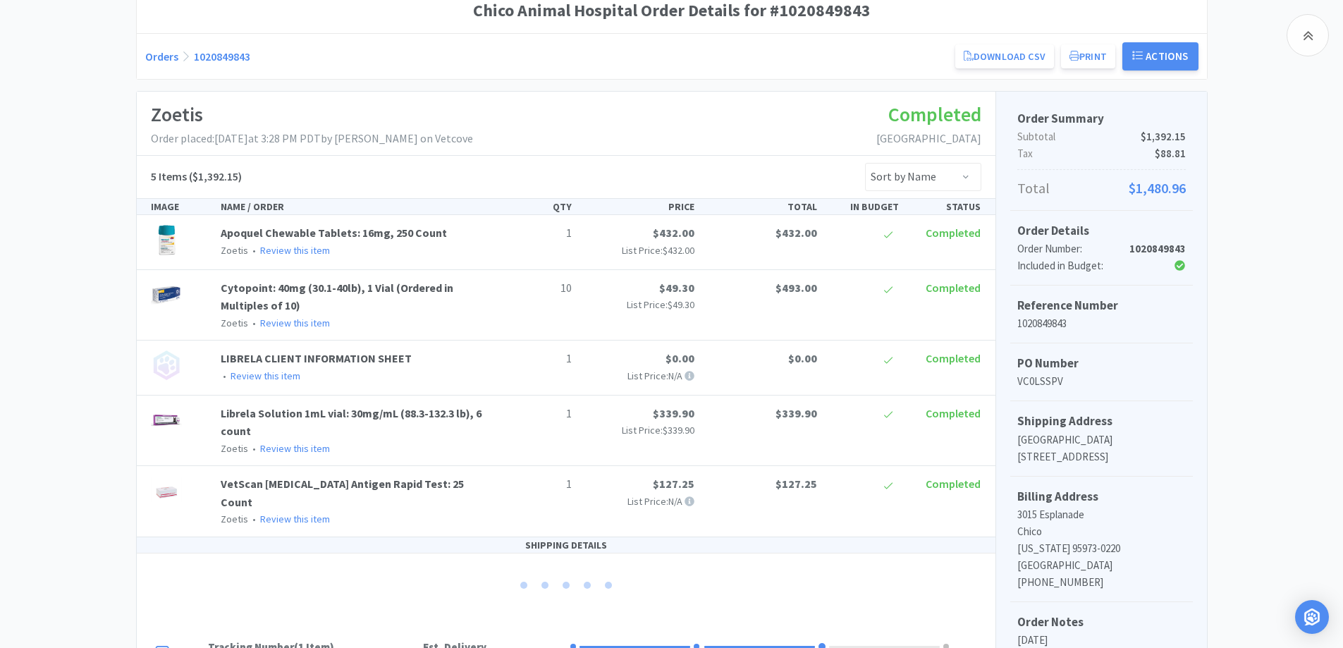
click at [153, 63] on link "Orders" at bounding box center [161, 56] width 33 height 14
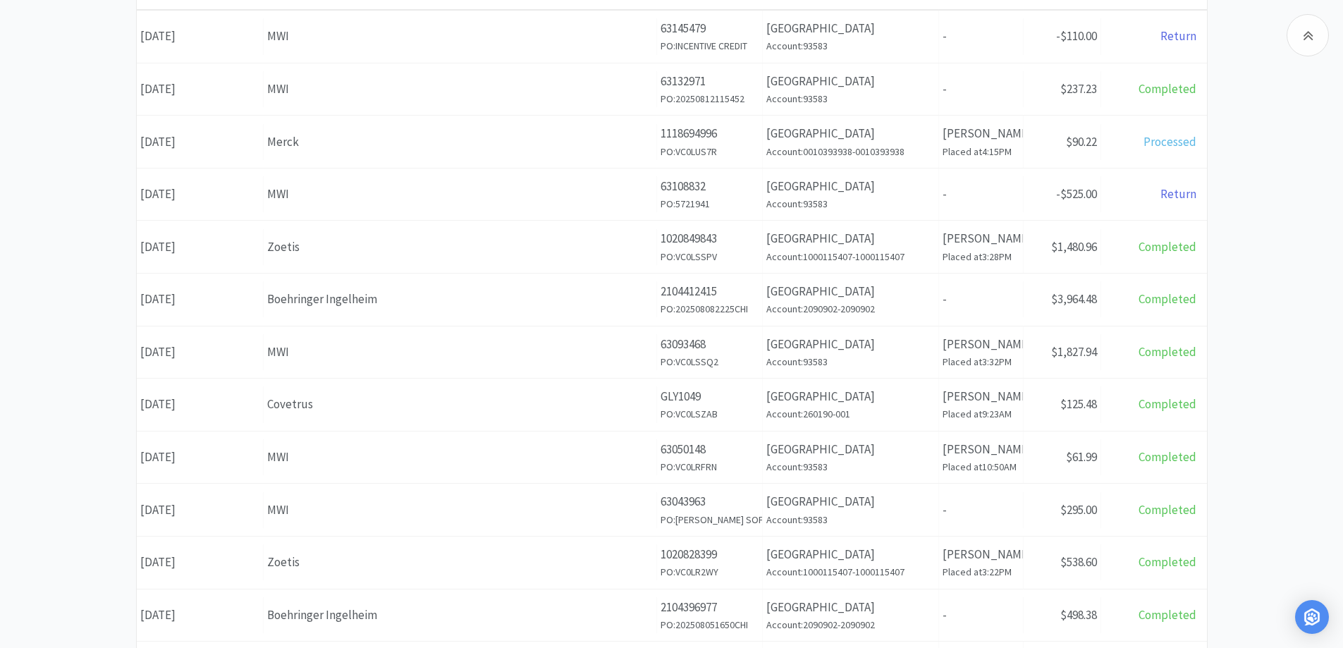
scroll to position [282, 0]
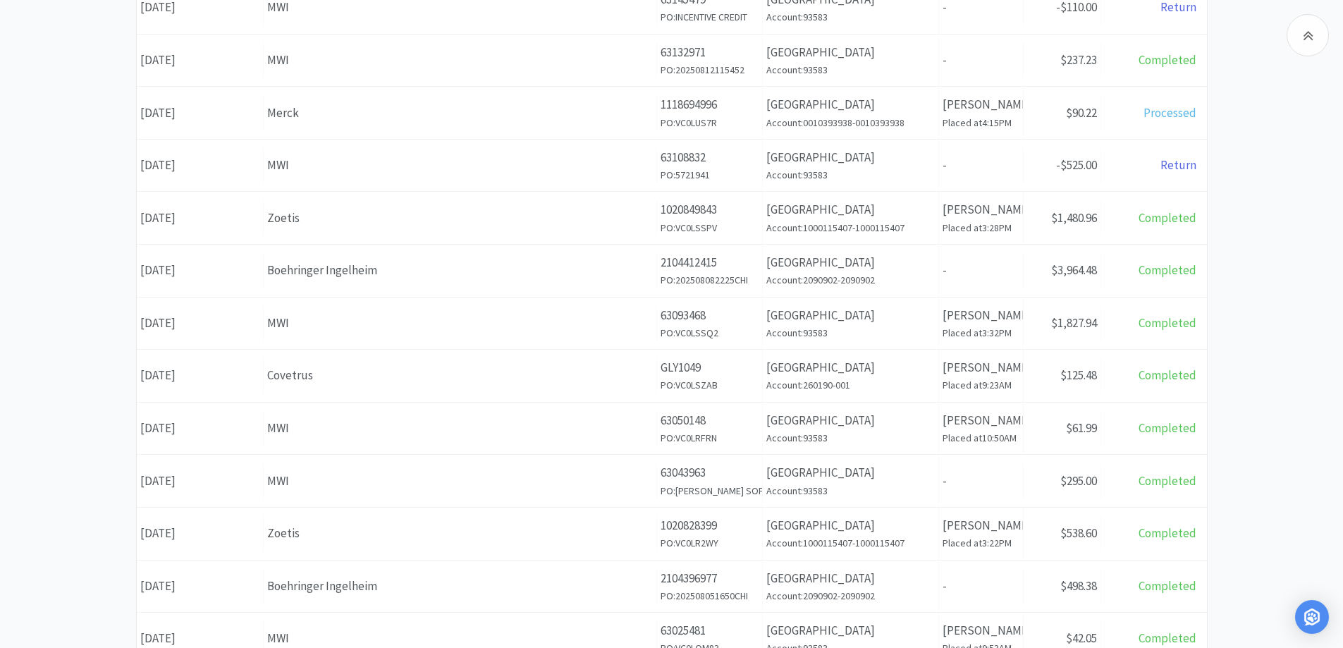
click at [1276, 276] on div "Orders Items Orders Filter Export Orders Filters Filter Suppliers All Suppliers…" at bounding box center [671, 333] width 1343 height 973
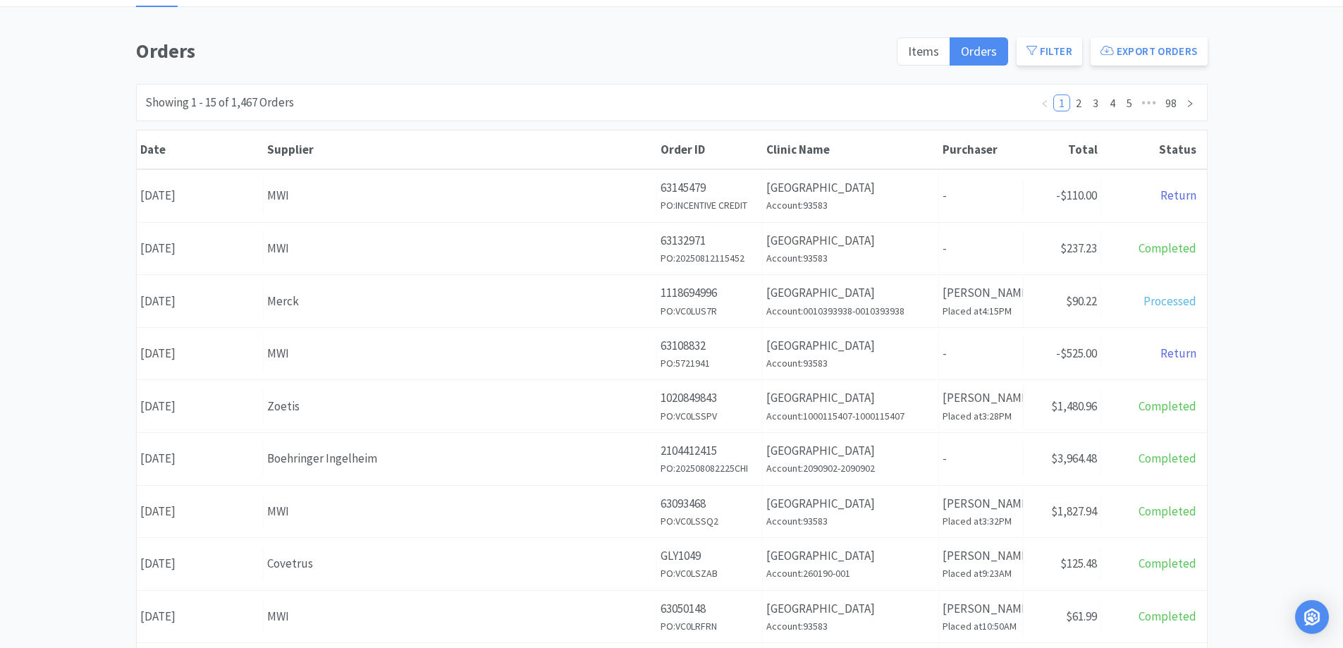
scroll to position [0, 0]
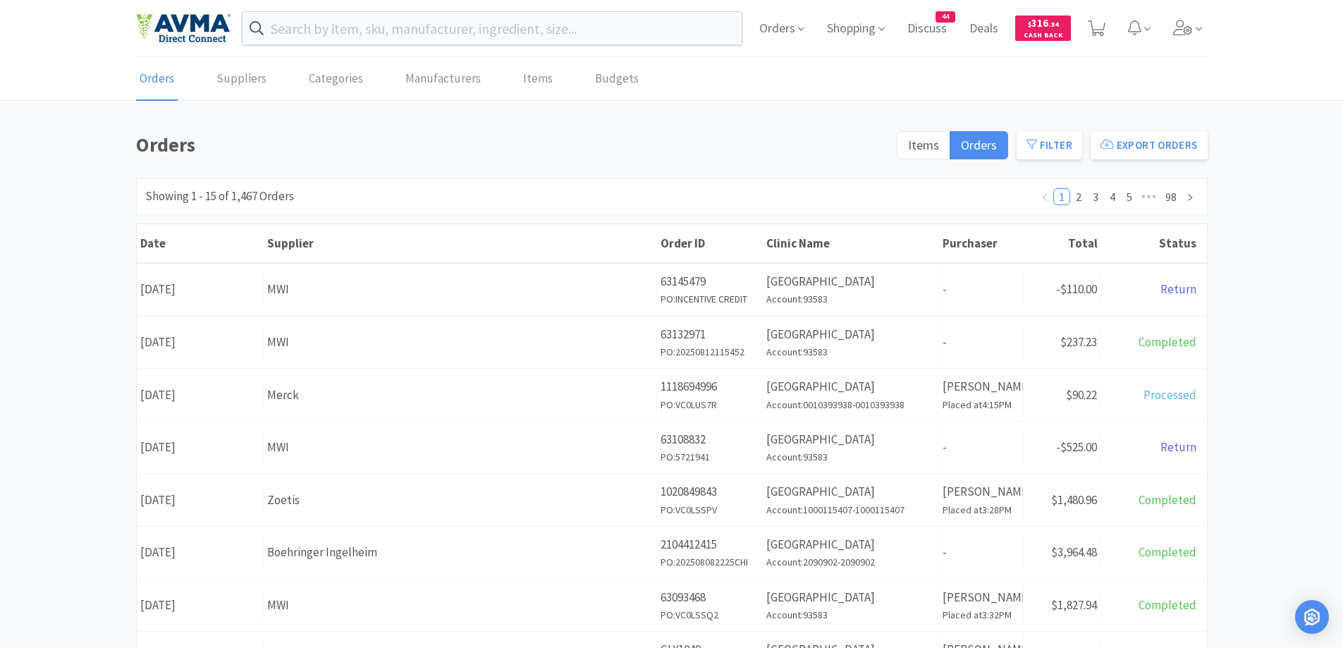
click at [1242, 144] on div "Orders Items Orders Filter Export Orders Filters Filter Suppliers All Suppliers…" at bounding box center [671, 615] width 1343 height 973
click at [326, 35] on input "text" at bounding box center [493, 28] width 500 height 32
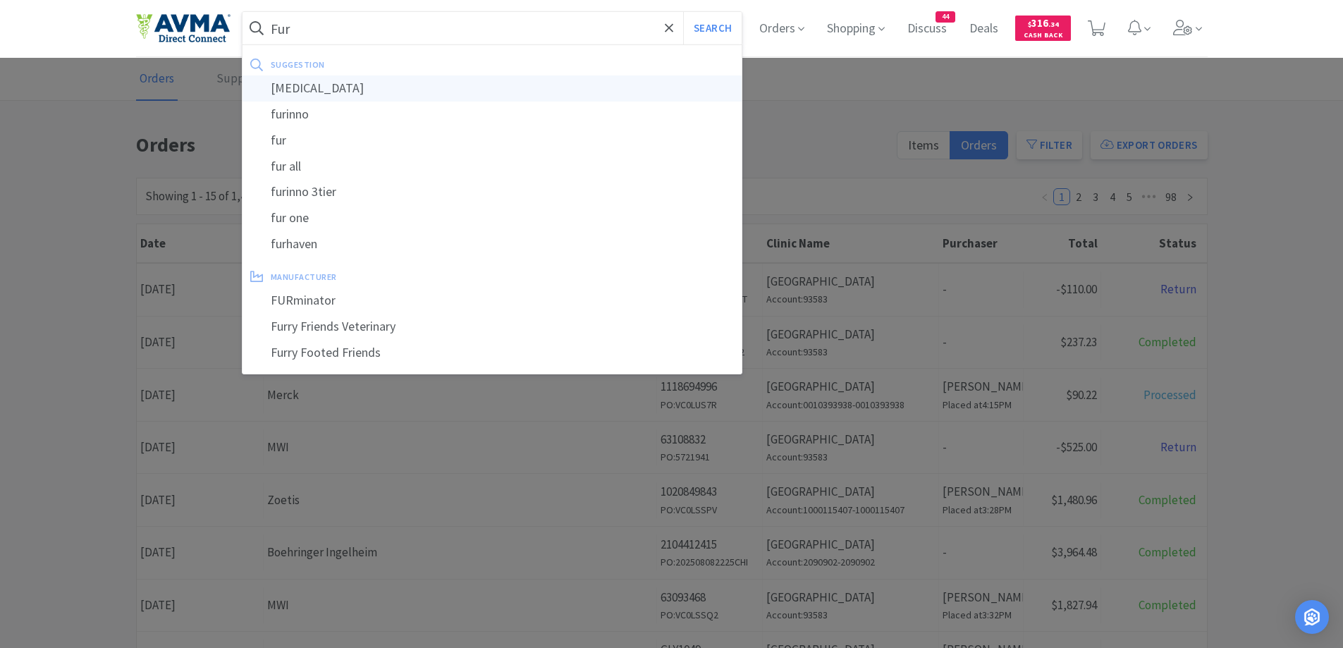
click at [345, 80] on div "[MEDICAL_DATA]" at bounding box center [493, 88] width 500 height 26
type input "[MEDICAL_DATA]"
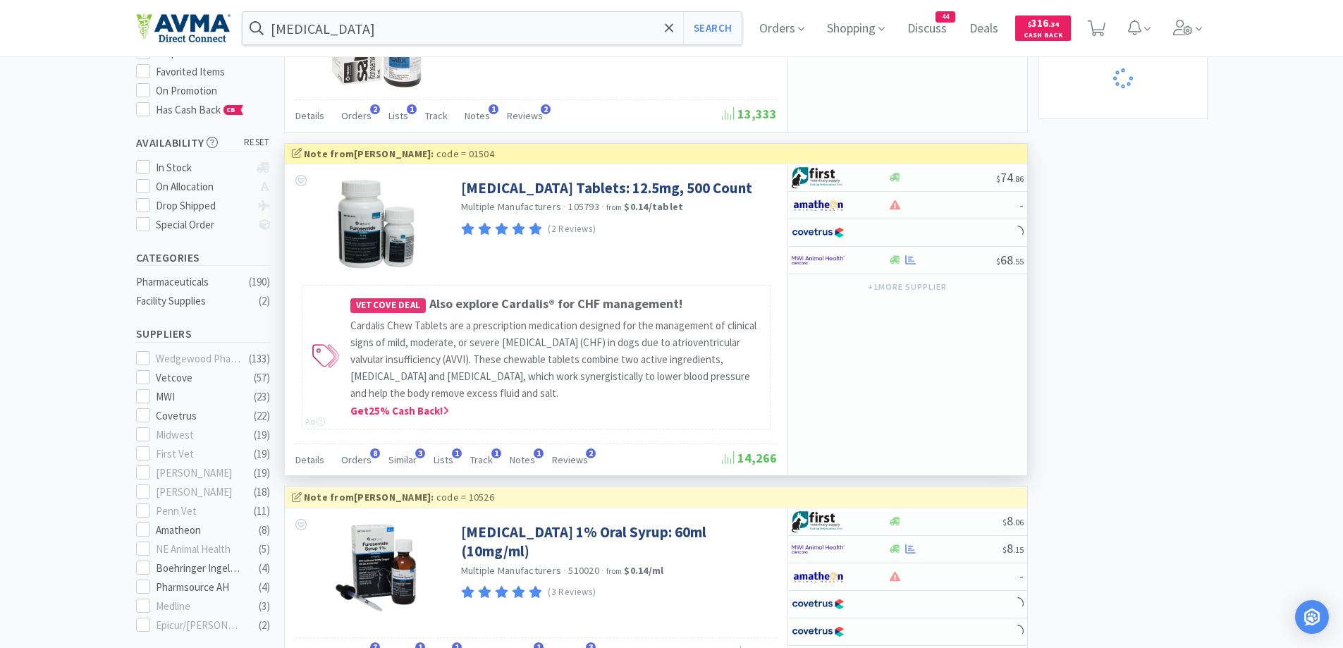
scroll to position [141, 0]
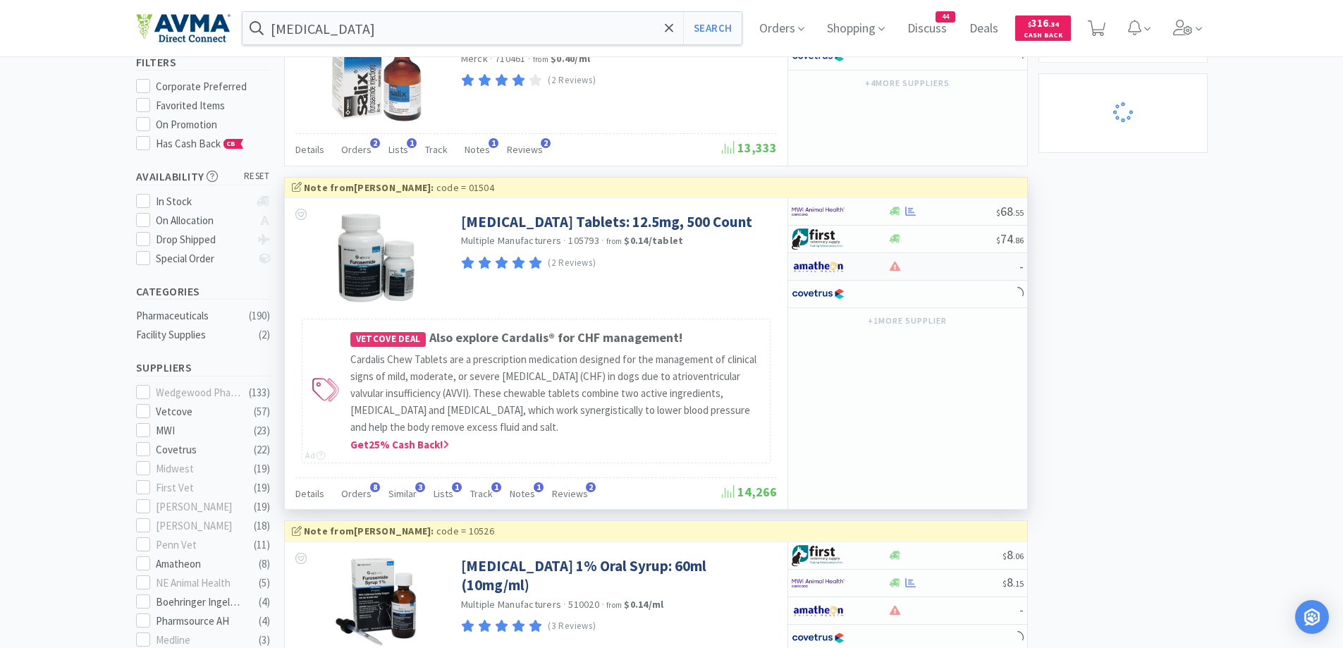
select select "3"
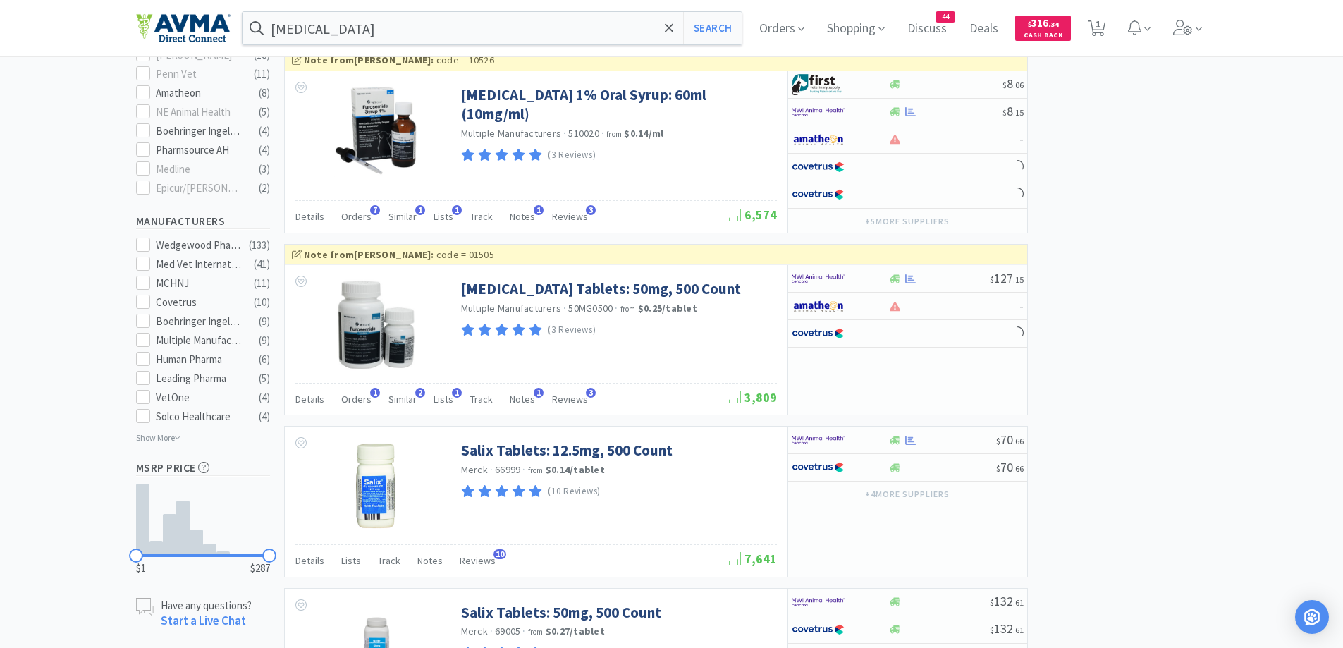
scroll to position [705, 0]
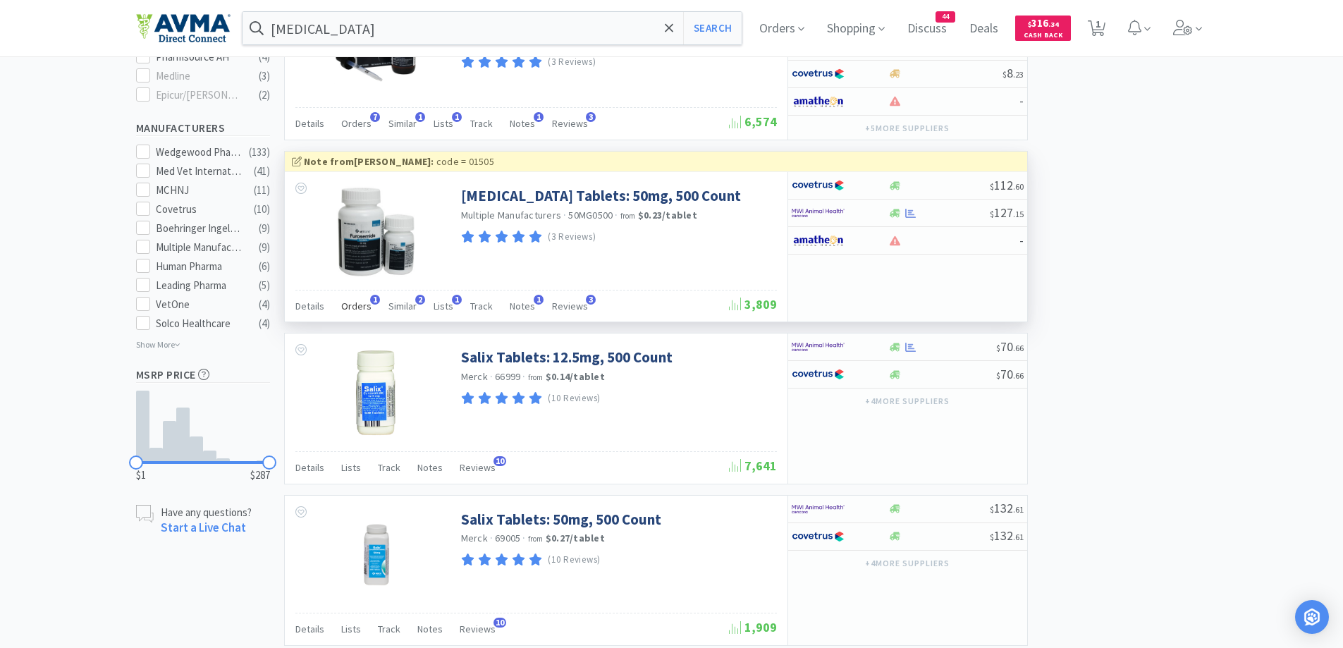
click at [355, 312] on span "Orders" at bounding box center [356, 306] width 30 height 13
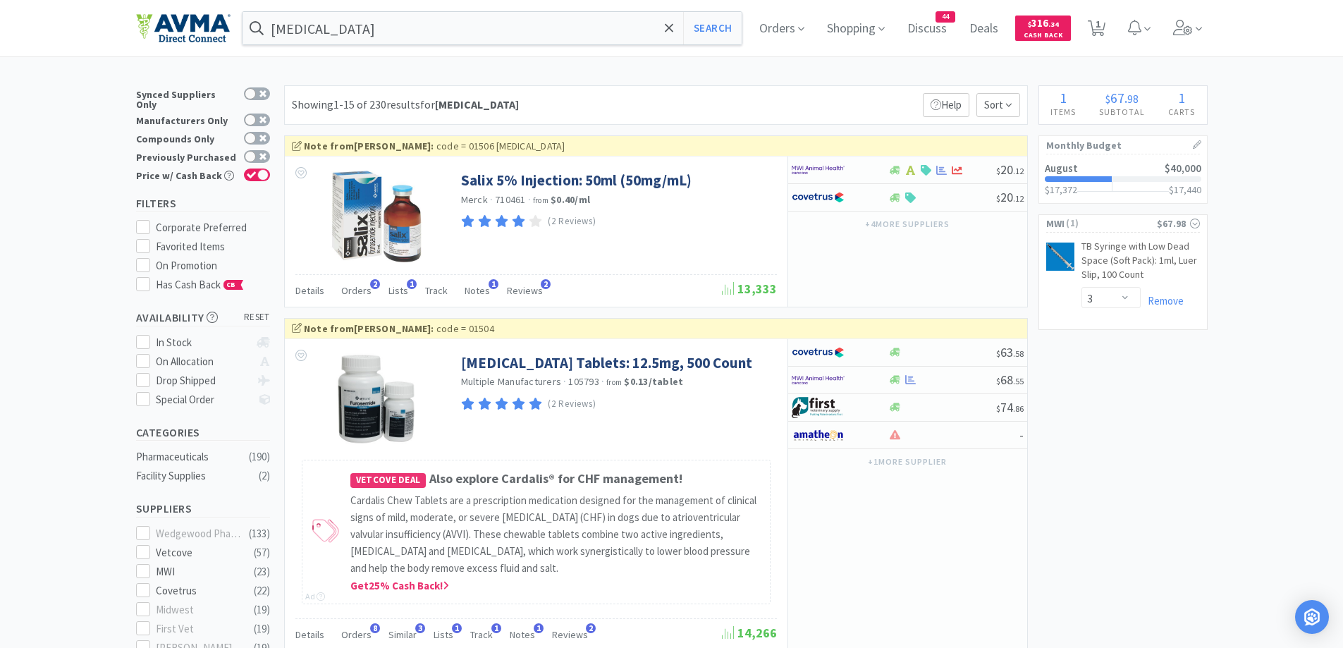
scroll to position [141, 0]
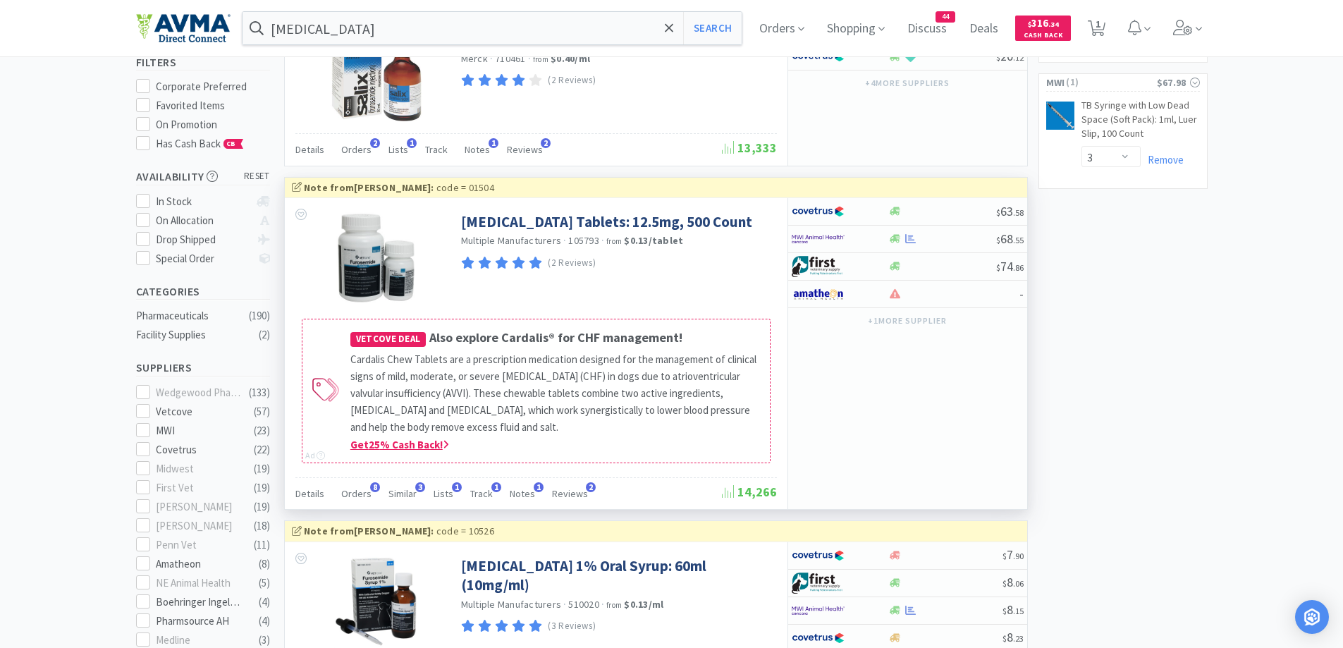
drag, startPoint x: 365, startPoint y: 493, endPoint x: 402, endPoint y: 446, distance: 59.8
click at [365, 494] on span "Orders" at bounding box center [356, 493] width 30 height 13
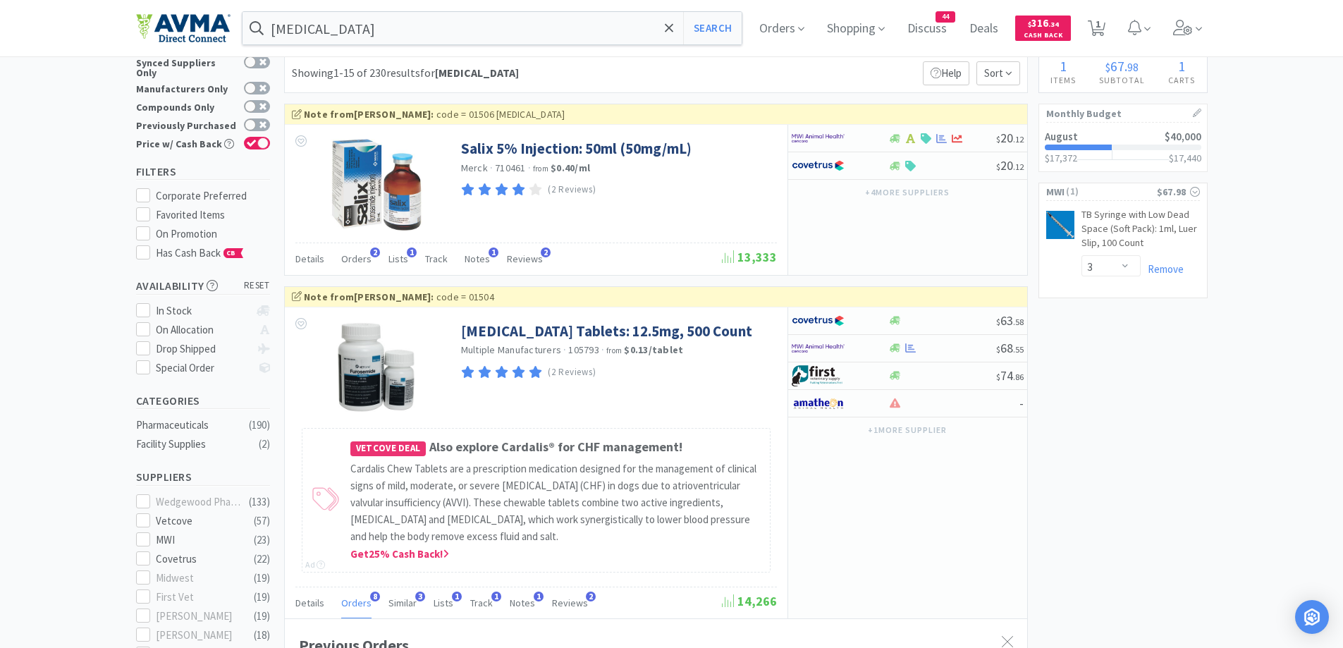
scroll to position [0, 0]
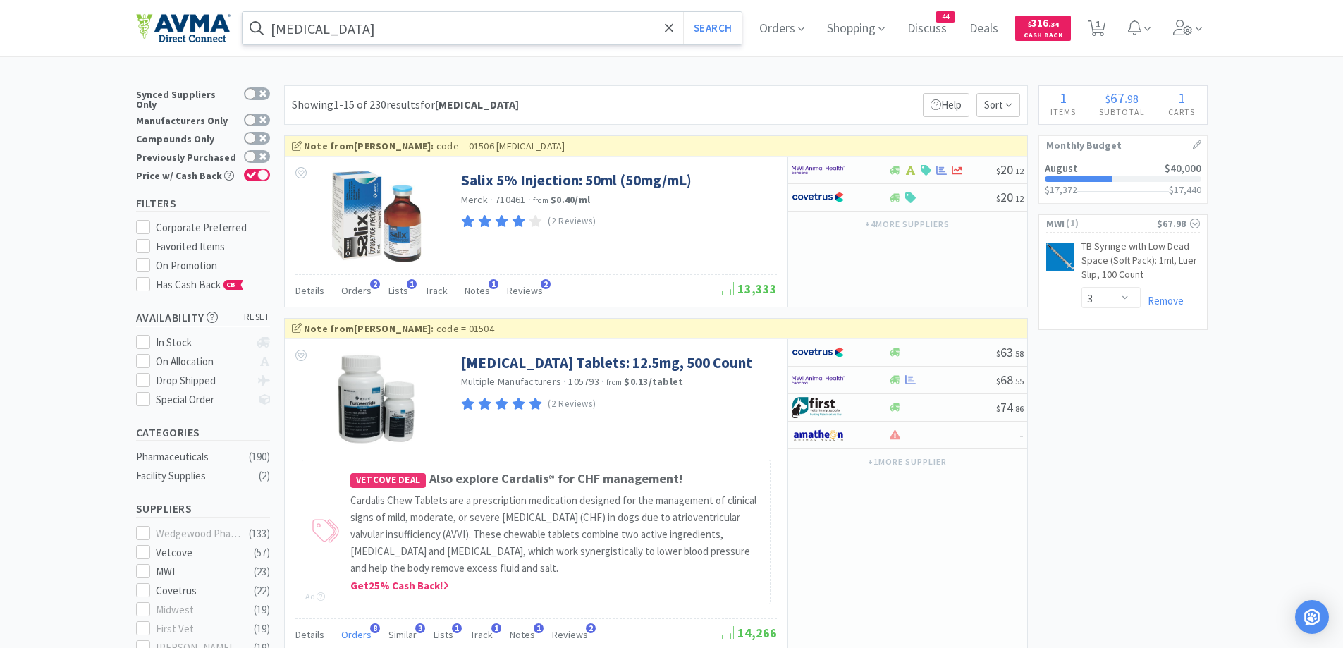
click at [393, 20] on input "[MEDICAL_DATA]" at bounding box center [493, 28] width 500 height 32
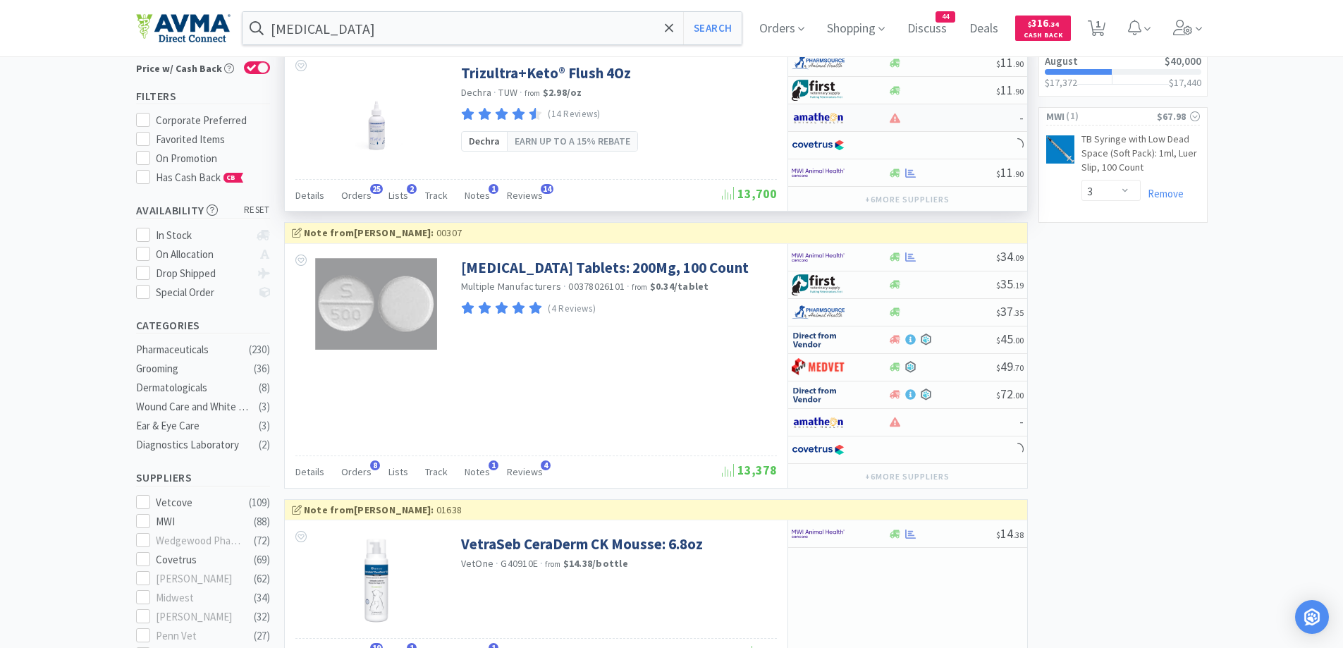
scroll to position [141, 0]
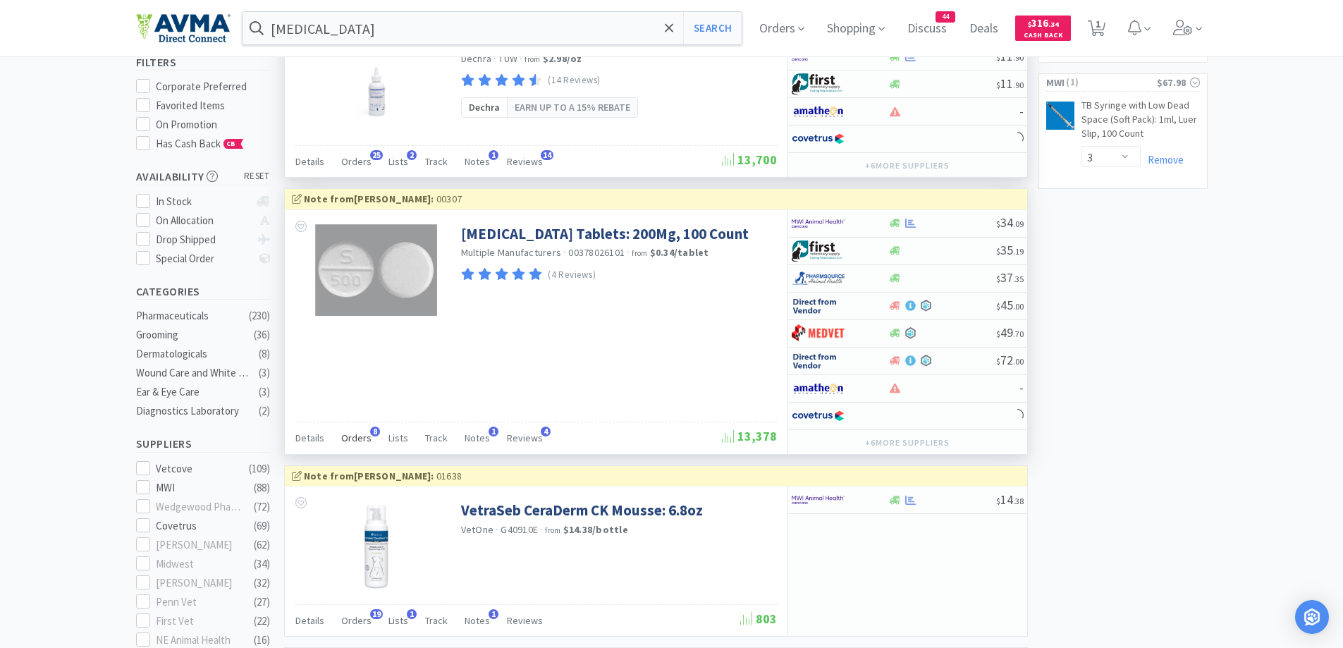
click at [346, 439] on span "Orders" at bounding box center [356, 438] width 30 height 13
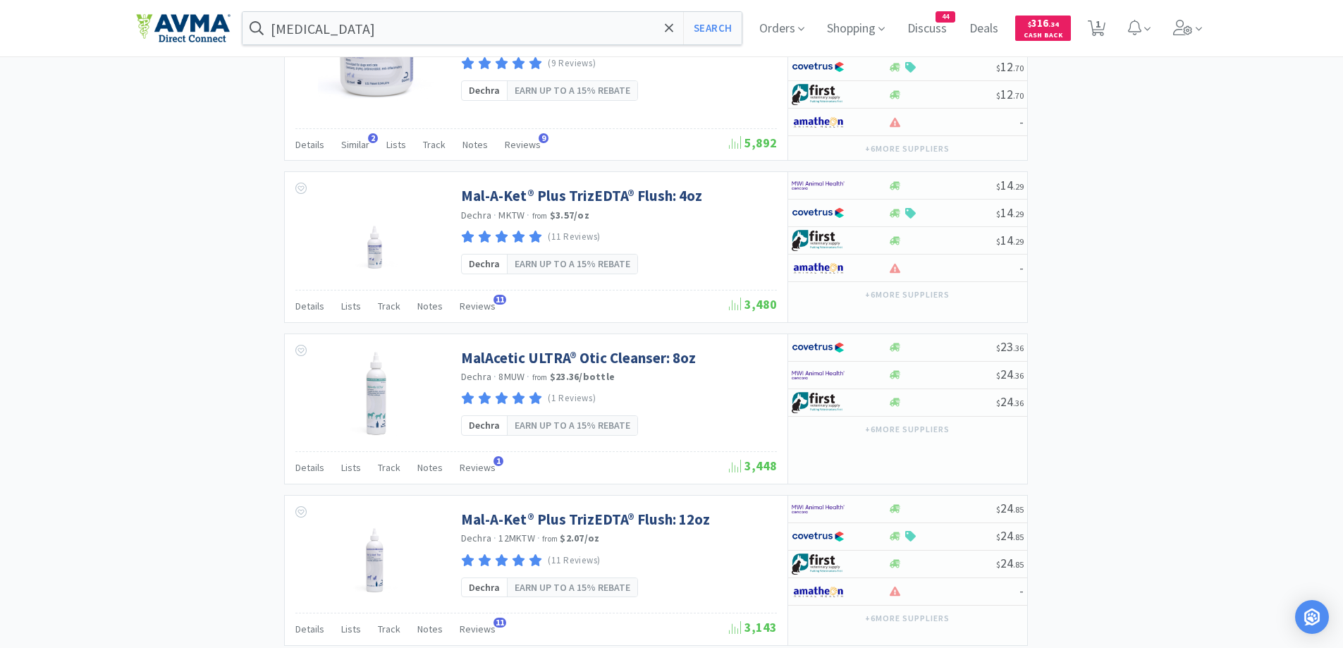
scroll to position [1410, 0]
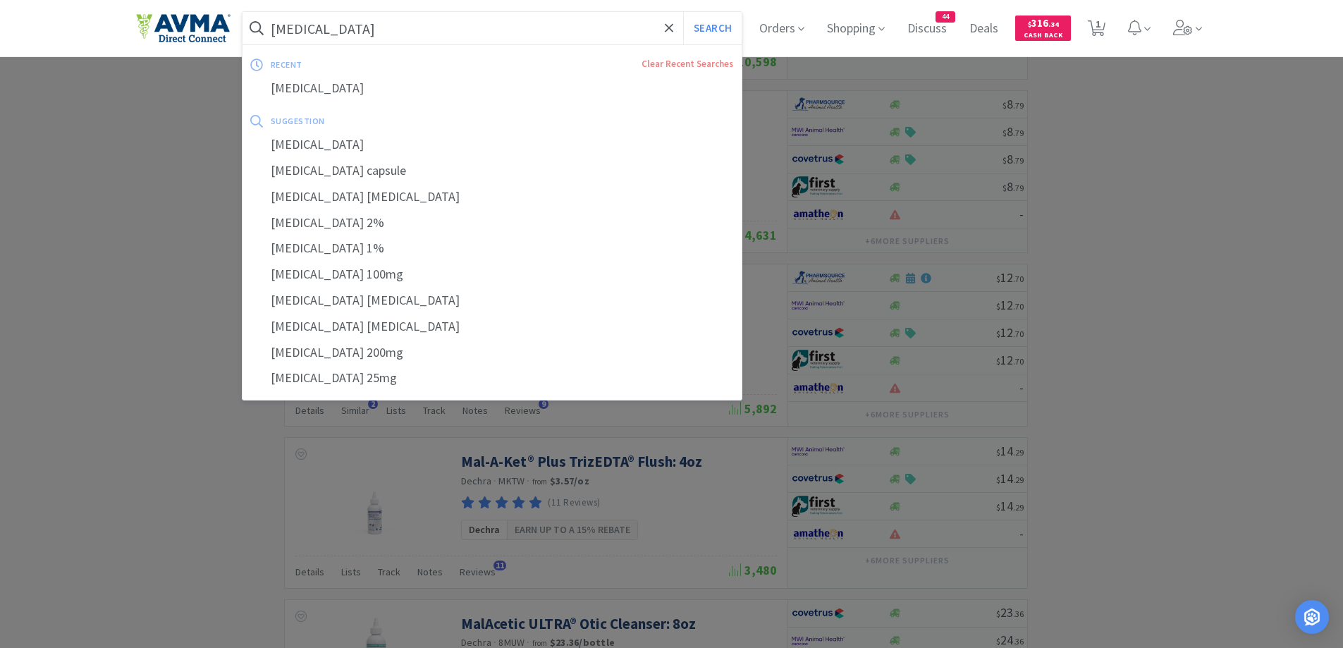
click at [372, 18] on input "[MEDICAL_DATA]" at bounding box center [493, 28] width 500 height 32
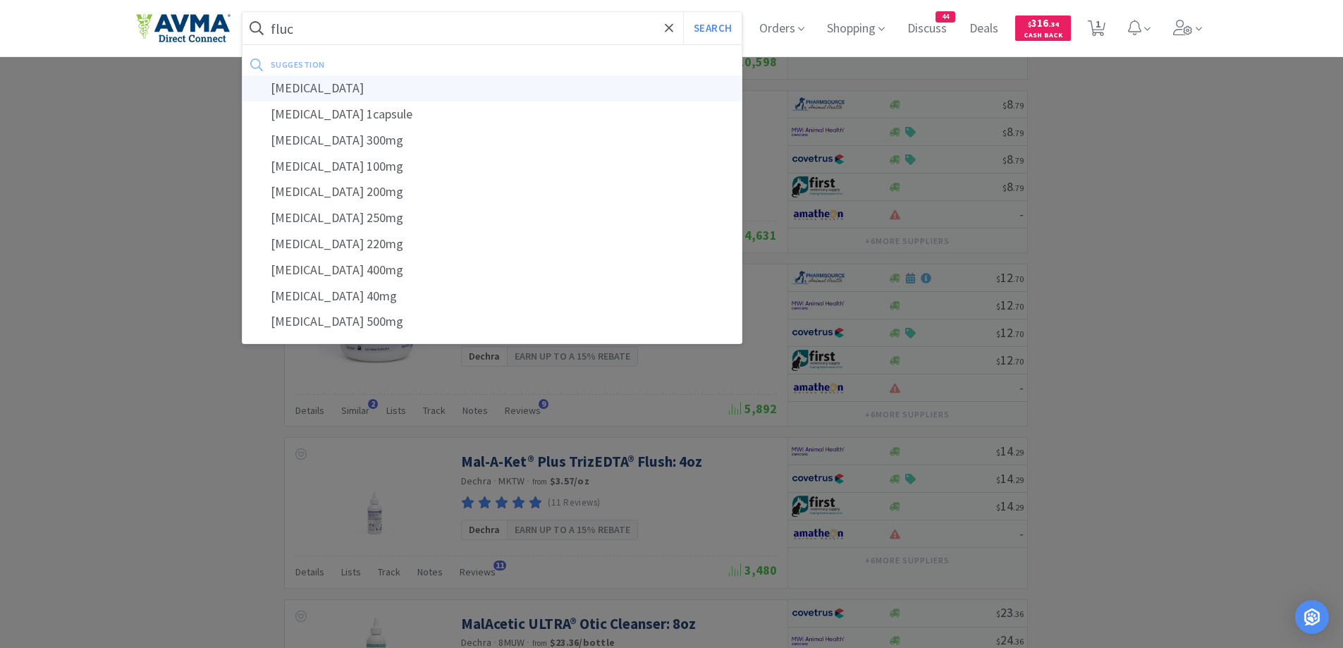
type input "[MEDICAL_DATA]"
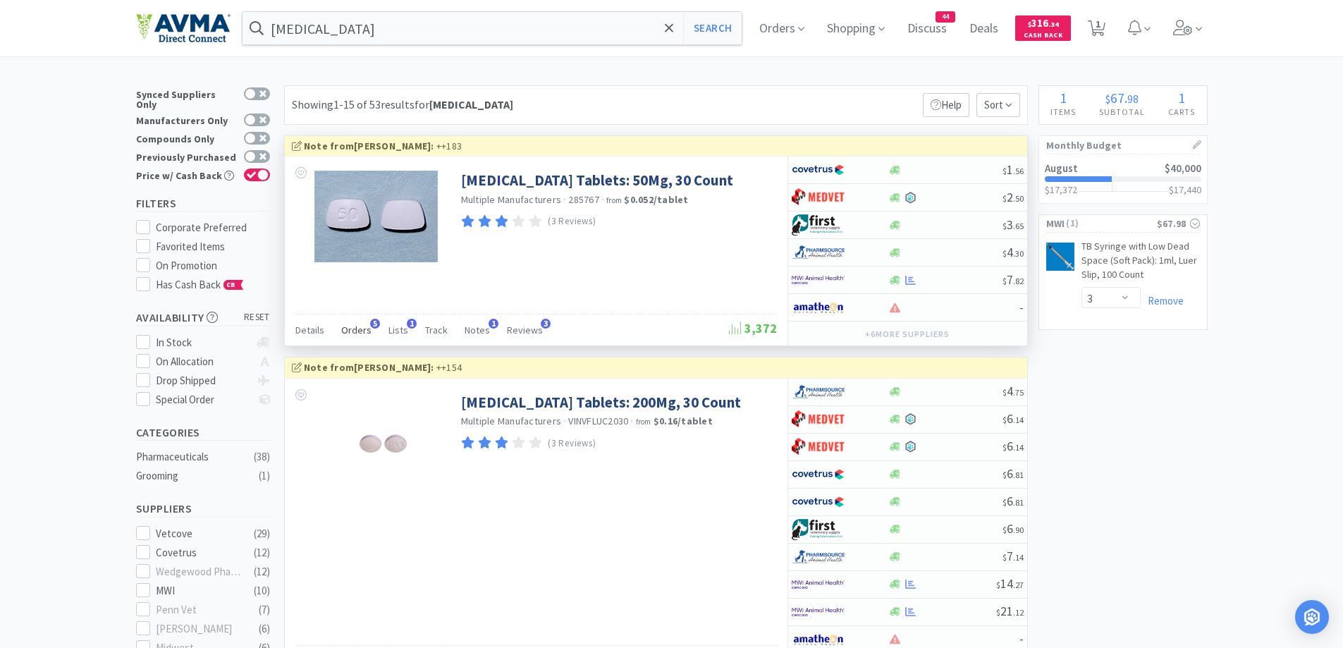
click at [356, 334] on span "Orders" at bounding box center [356, 330] width 30 height 13
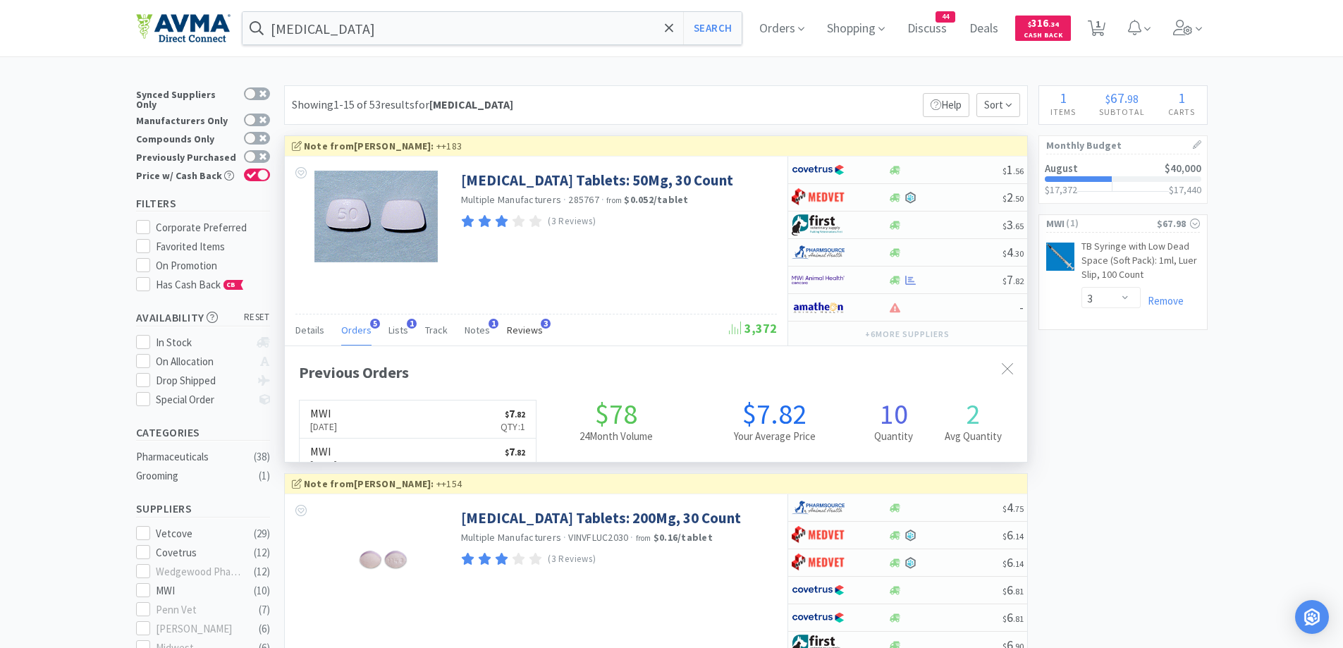
scroll to position [365, 743]
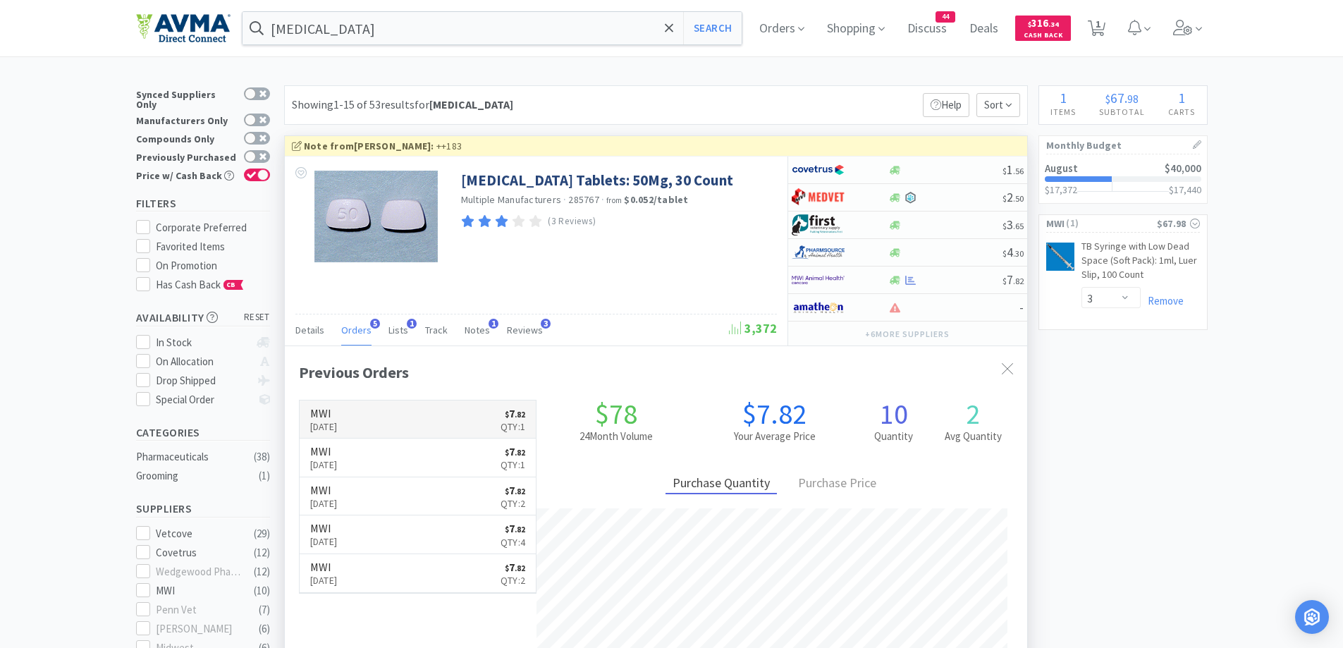
click at [460, 425] on link "MWI [DATE] $ 7 . 82 Qty: 1" at bounding box center [418, 420] width 237 height 39
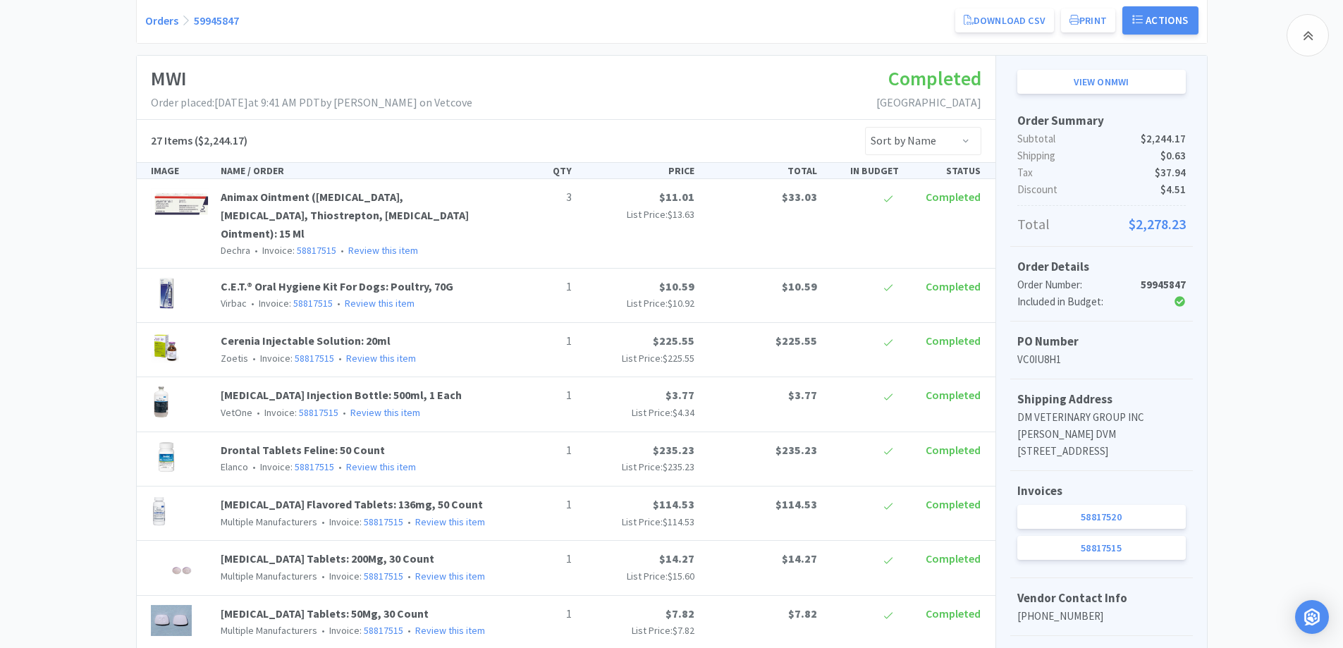
scroll to position [282, 0]
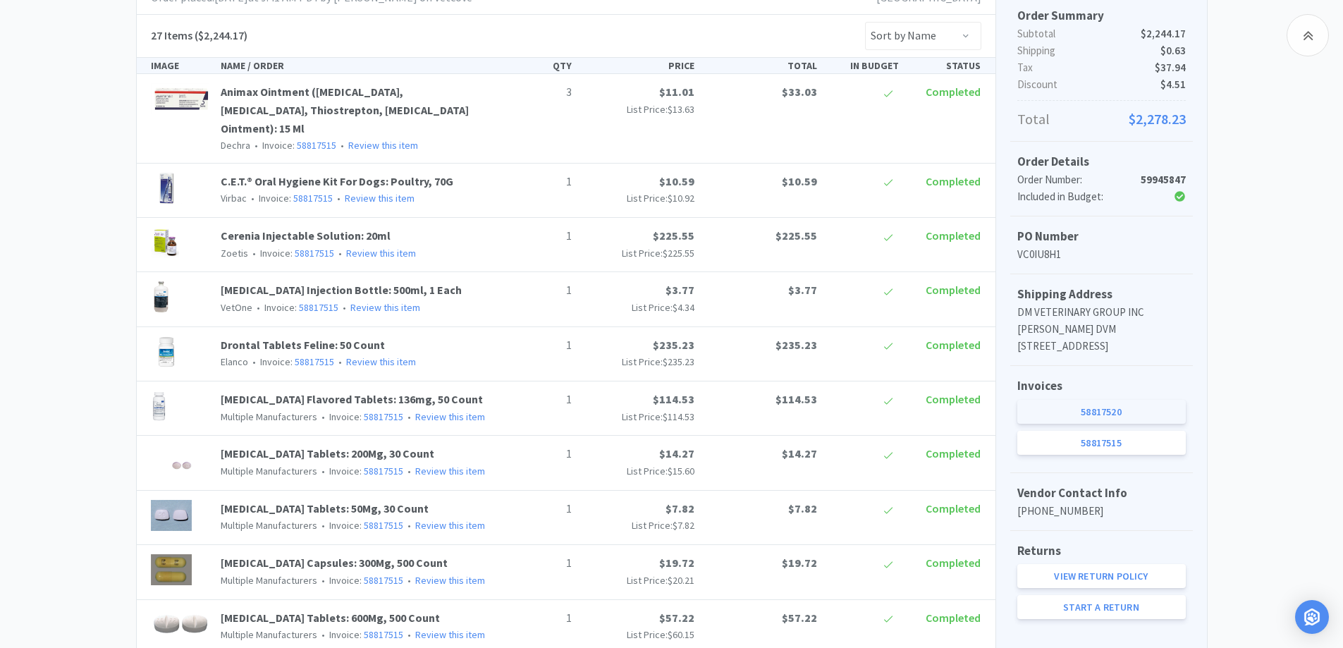
click at [1137, 424] on link "58817520" at bounding box center [1102, 412] width 169 height 24
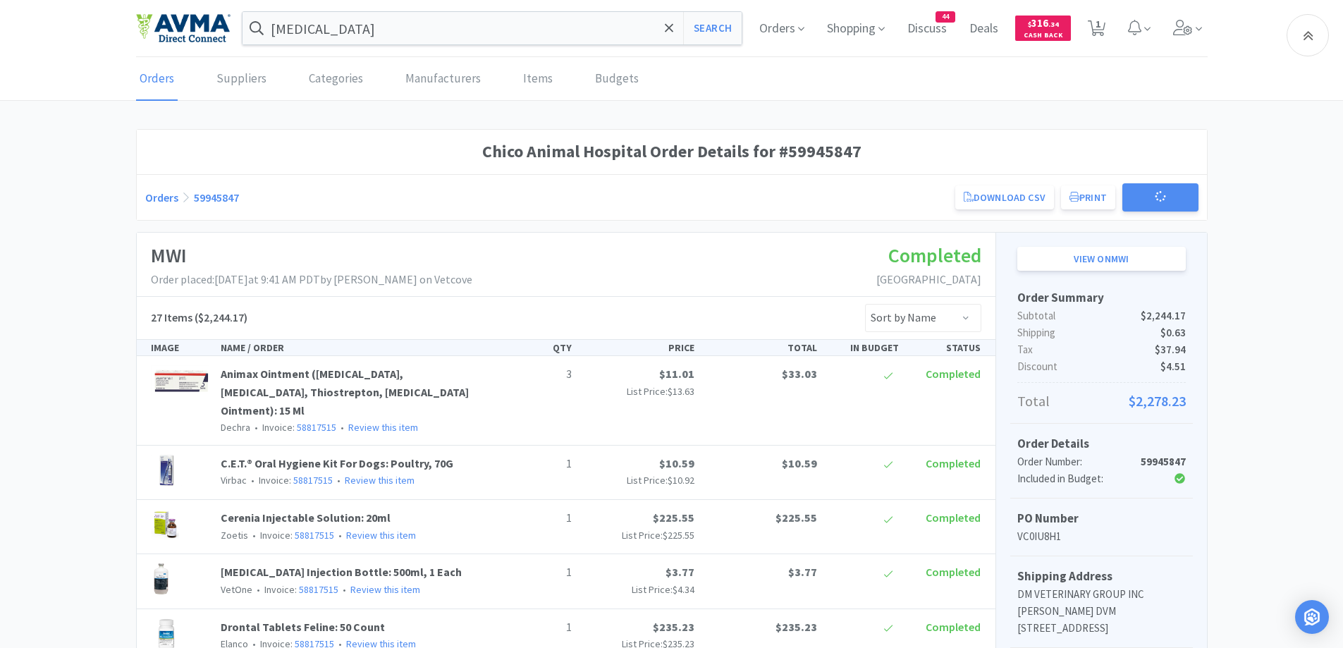
scroll to position [282, 0]
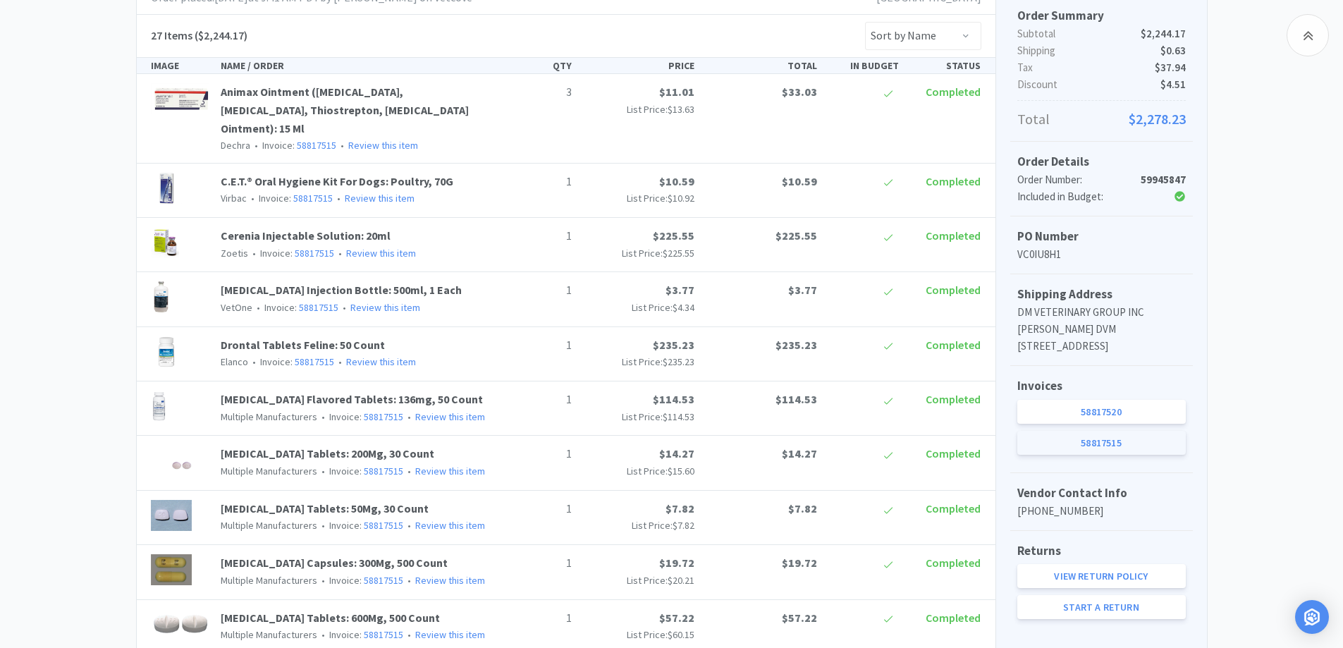
click at [1136, 455] on link "58817515" at bounding box center [1102, 443] width 169 height 24
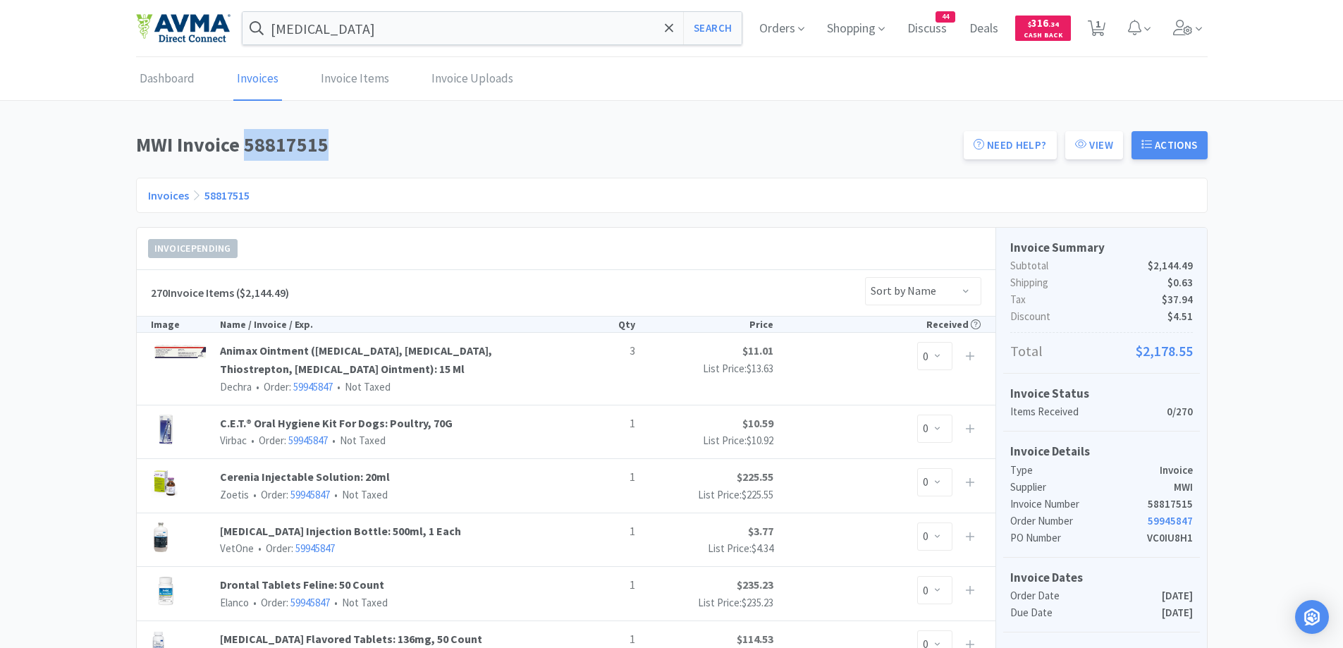
drag, startPoint x: 243, startPoint y: 141, endPoint x: 326, endPoint y: 139, distance: 83.2
click at [326, 139] on h1 "MWI Invoice 58817515" at bounding box center [545, 145] width 819 height 32
copy h1 "58817515"
click at [511, 28] on input "[MEDICAL_DATA]" at bounding box center [493, 28] width 500 height 32
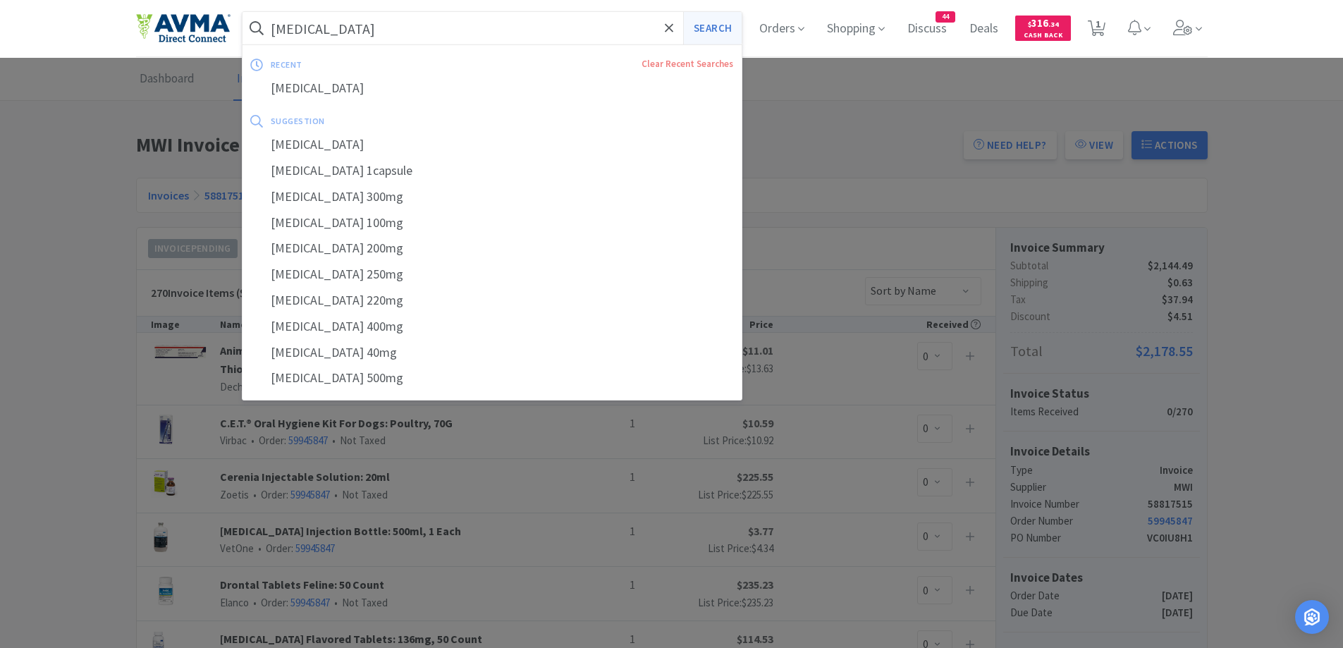
click at [713, 31] on button "Search" at bounding box center [712, 28] width 59 height 32
select select "3"
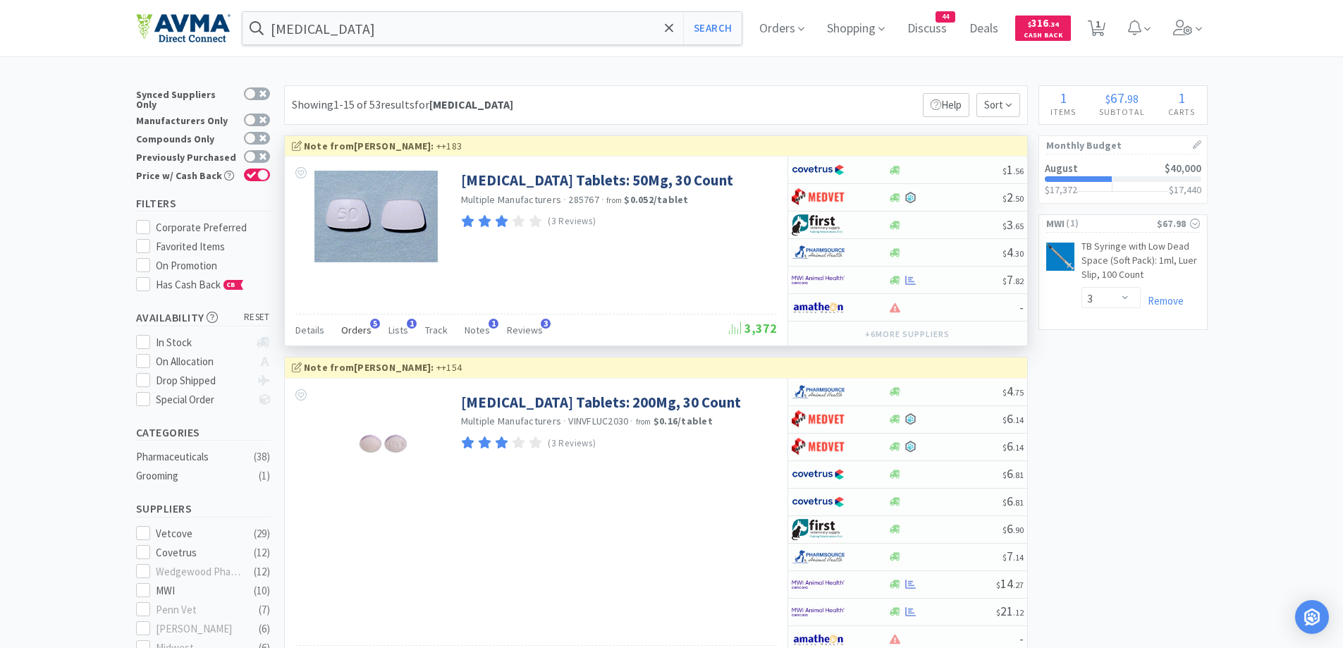
click at [348, 336] on div "Orders 5" at bounding box center [356, 332] width 30 height 27
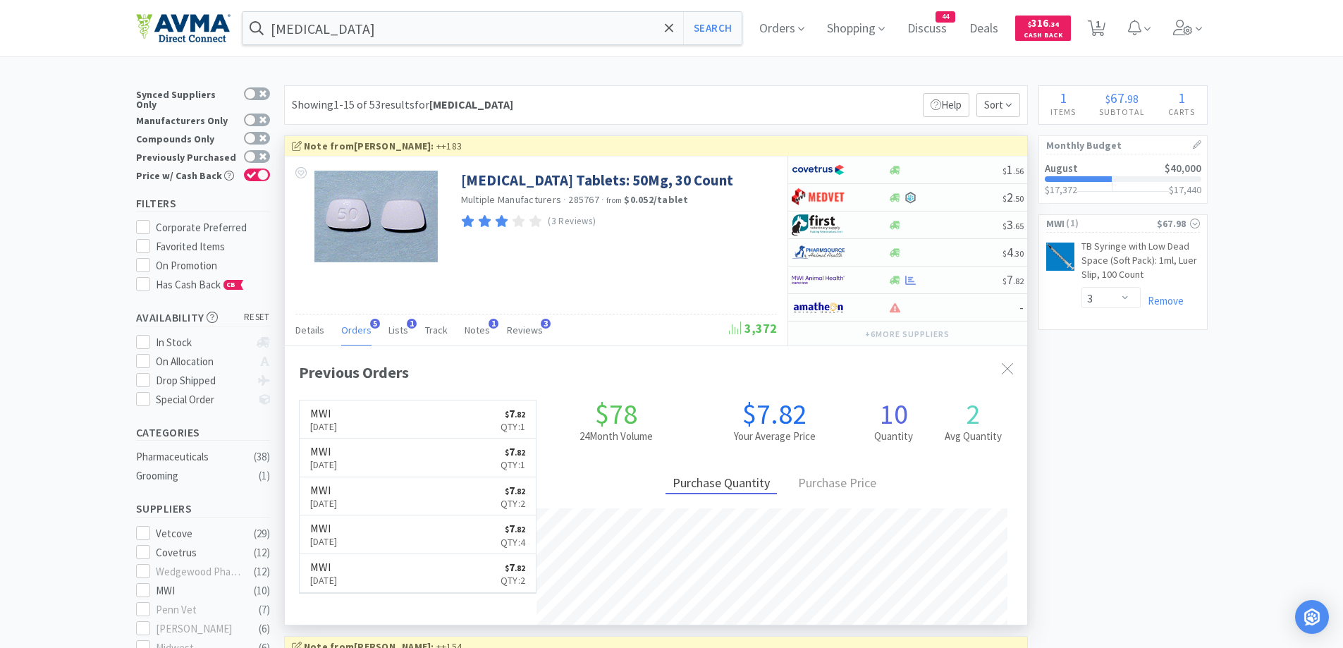
scroll to position [365, 743]
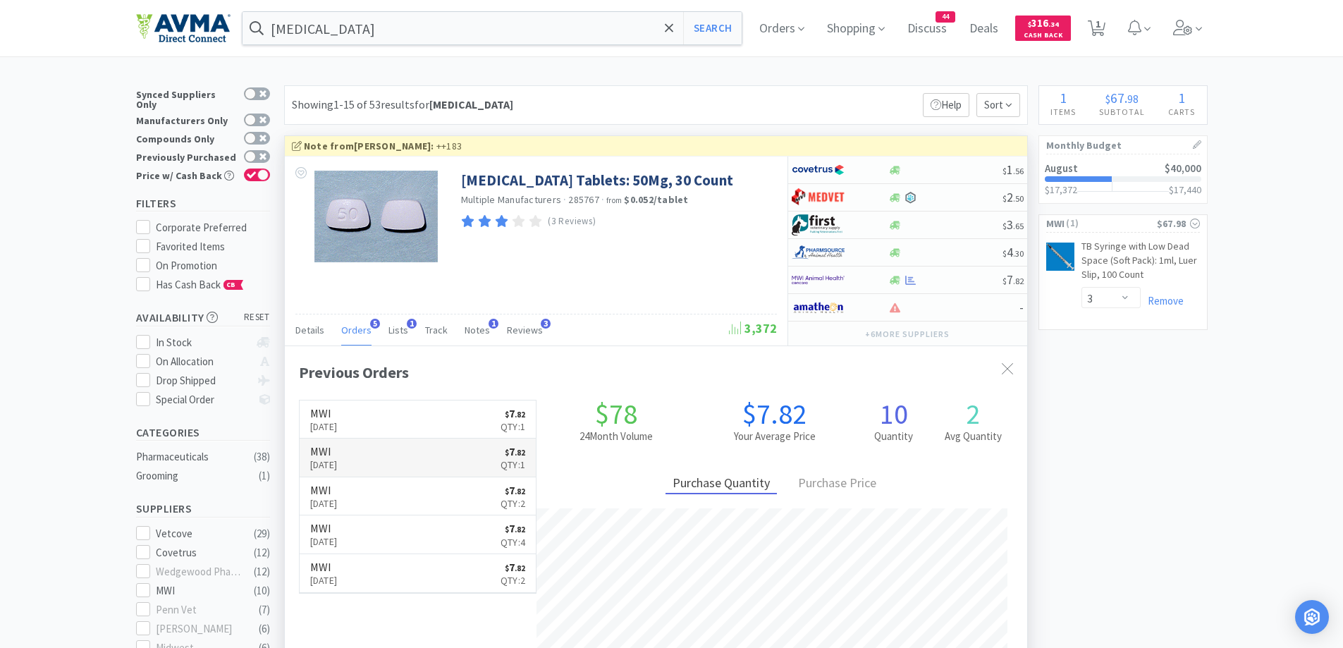
click at [403, 456] on link "MWI [DATE] $ 7 . 82 Qty: 1" at bounding box center [418, 458] width 237 height 39
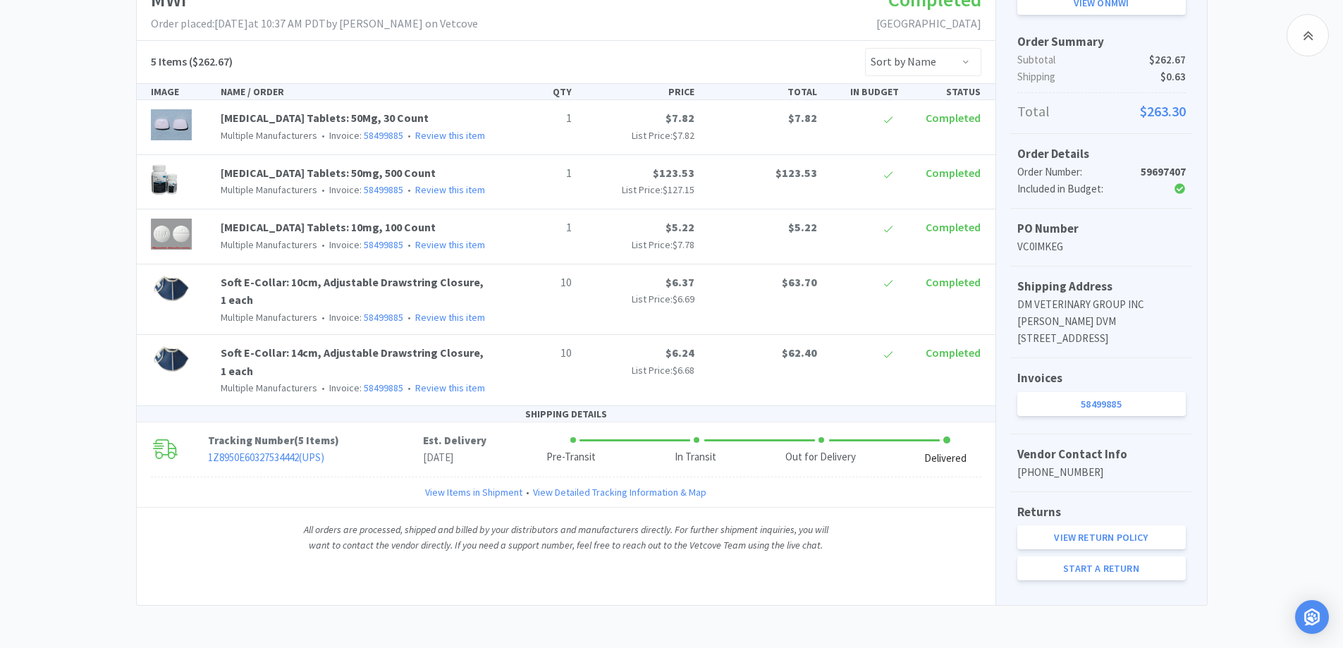
scroll to position [273, 0]
click at [1109, 397] on link "58499885" at bounding box center [1102, 404] width 169 height 24
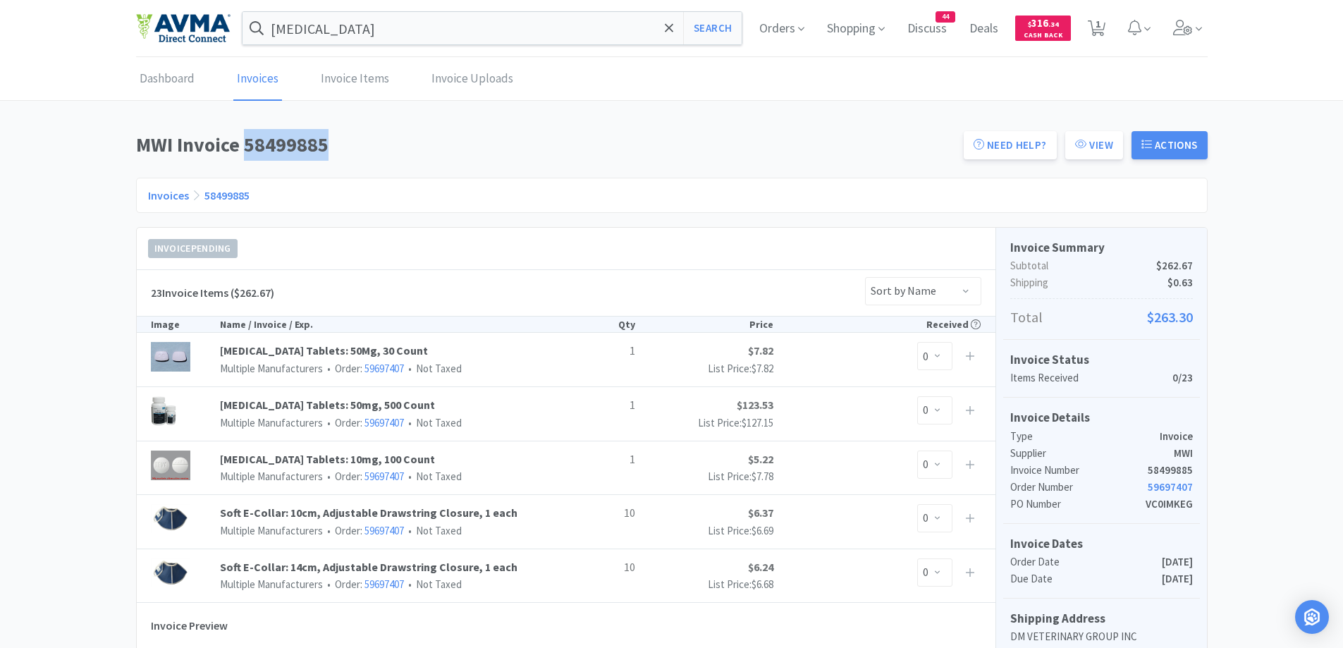
drag, startPoint x: 246, startPoint y: 143, endPoint x: 335, endPoint y: 138, distance: 89.0
click at [335, 138] on h1 "MWI Invoice 58499885" at bounding box center [545, 145] width 819 height 32
copy h1 "58499885"
click at [482, 37] on input "[MEDICAL_DATA]" at bounding box center [493, 28] width 500 height 32
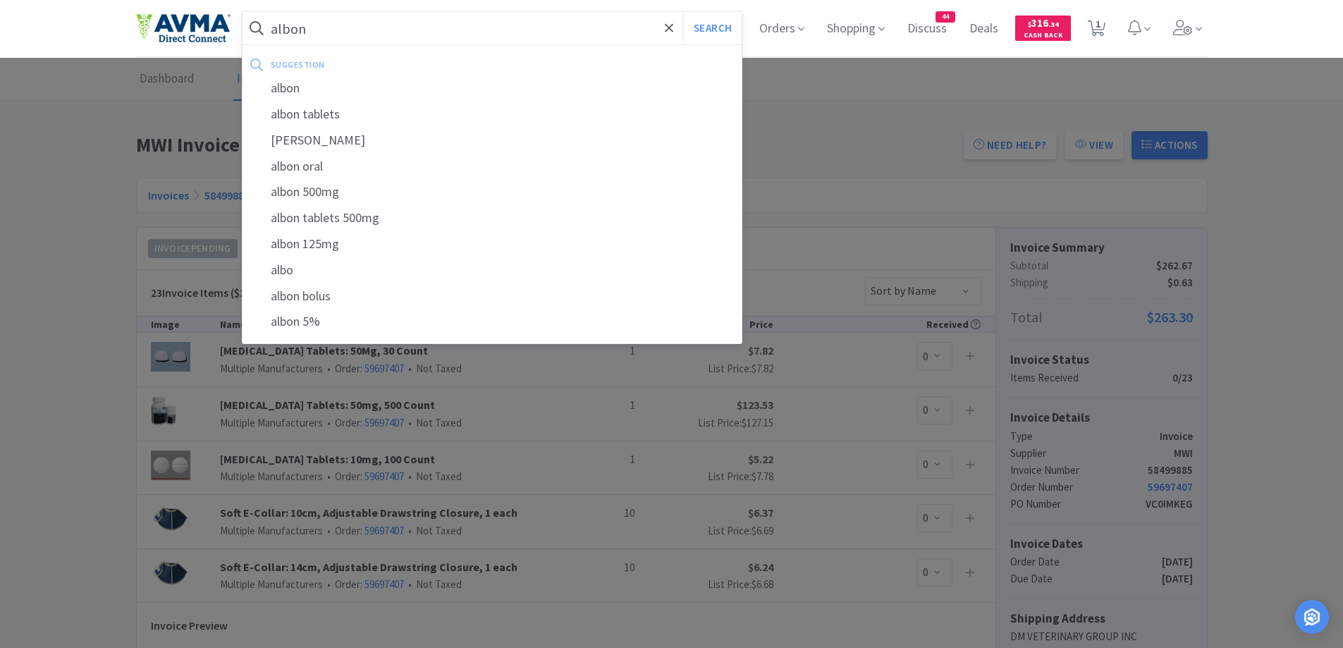
type input "albon"
click at [683, 12] on button "Search" at bounding box center [712, 28] width 59 height 32
select select "3"
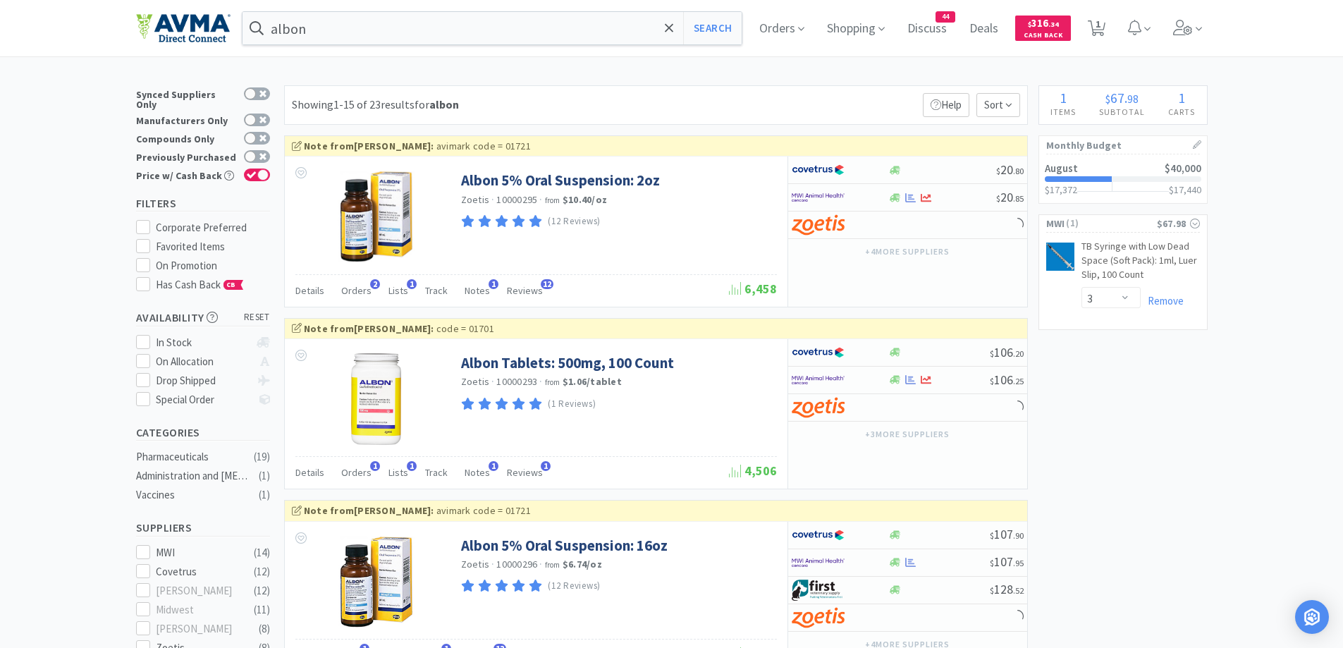
click at [543, 49] on div "albon Search Orders Shopping Discuss Discuss 44 Deals Deals $ 316 . 34 Cash Bac…" at bounding box center [672, 28] width 1072 height 56
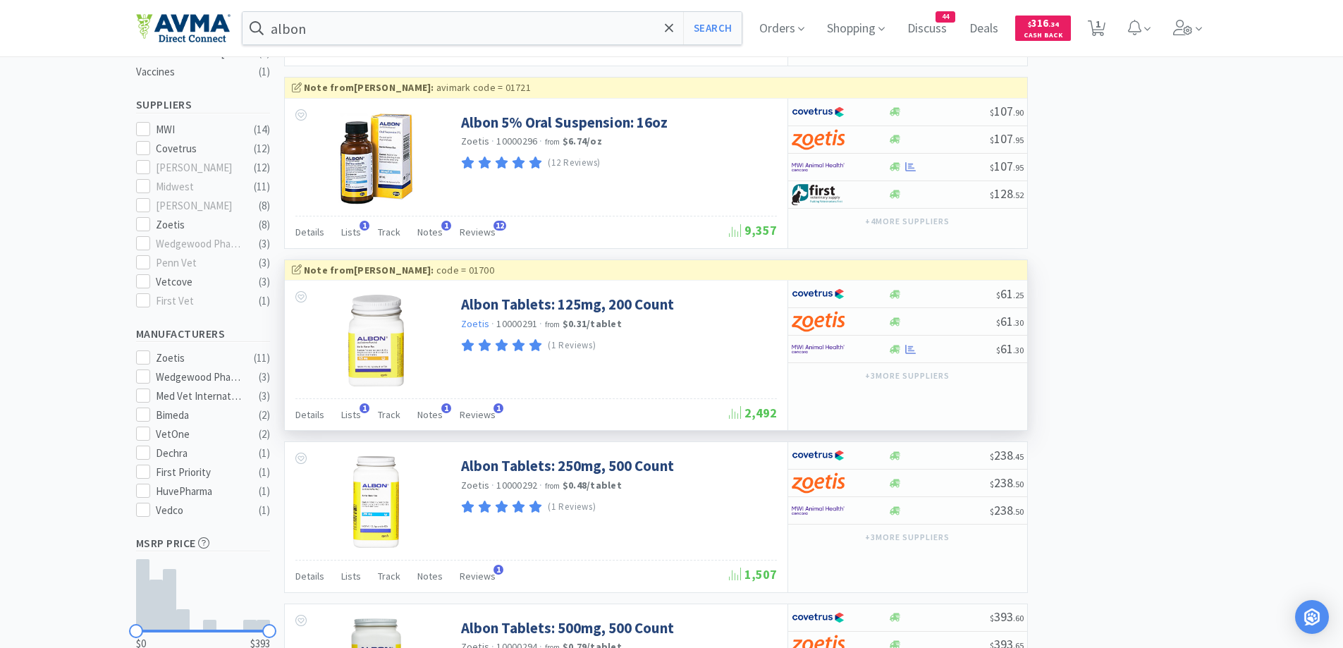
scroll to position [564, 0]
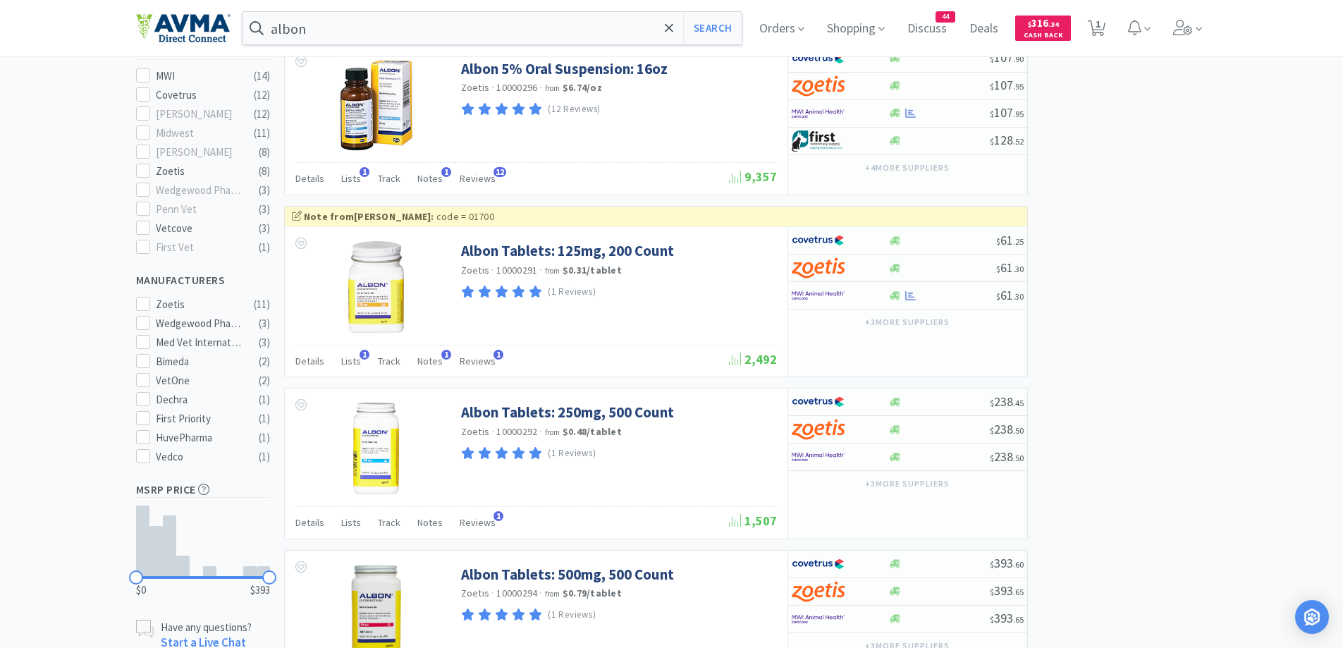
scroll to position [423, 0]
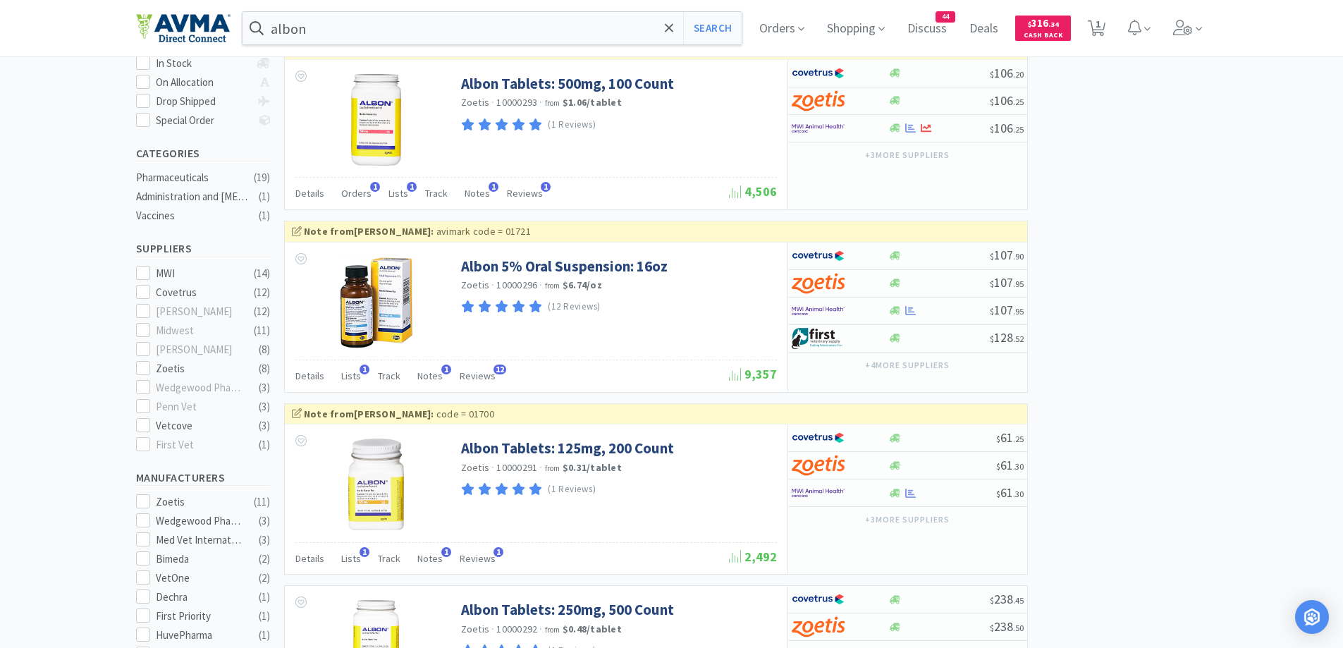
scroll to position [277, 0]
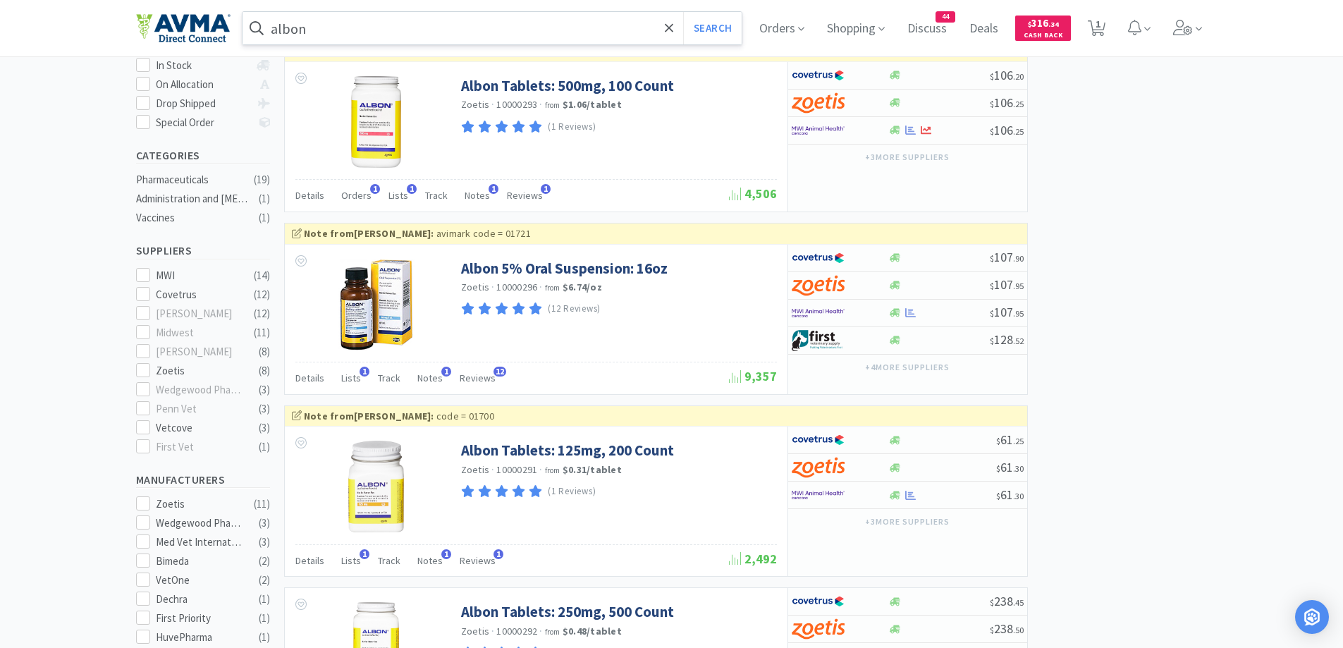
click at [397, 28] on input "albon" at bounding box center [493, 28] width 500 height 32
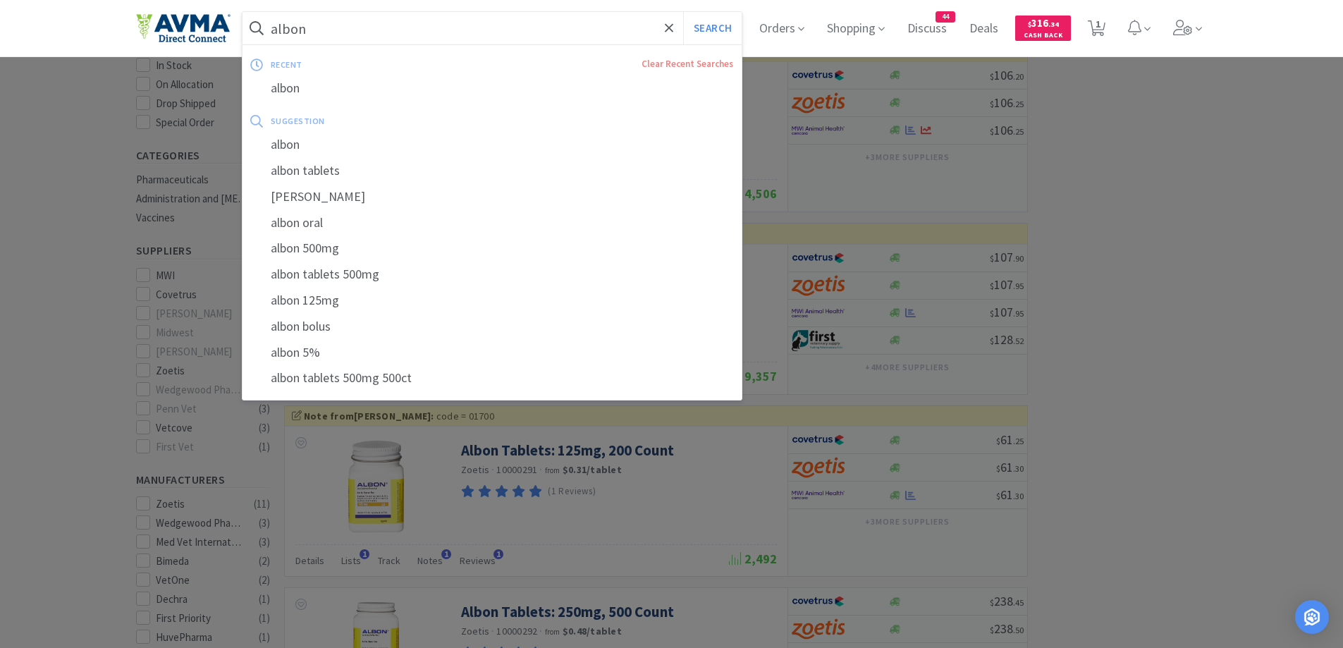
click at [397, 28] on input "albon" at bounding box center [493, 28] width 500 height 32
click at [324, 32] on input "albon" at bounding box center [493, 28] width 500 height 32
click at [301, 31] on input "albon" at bounding box center [493, 28] width 500 height 32
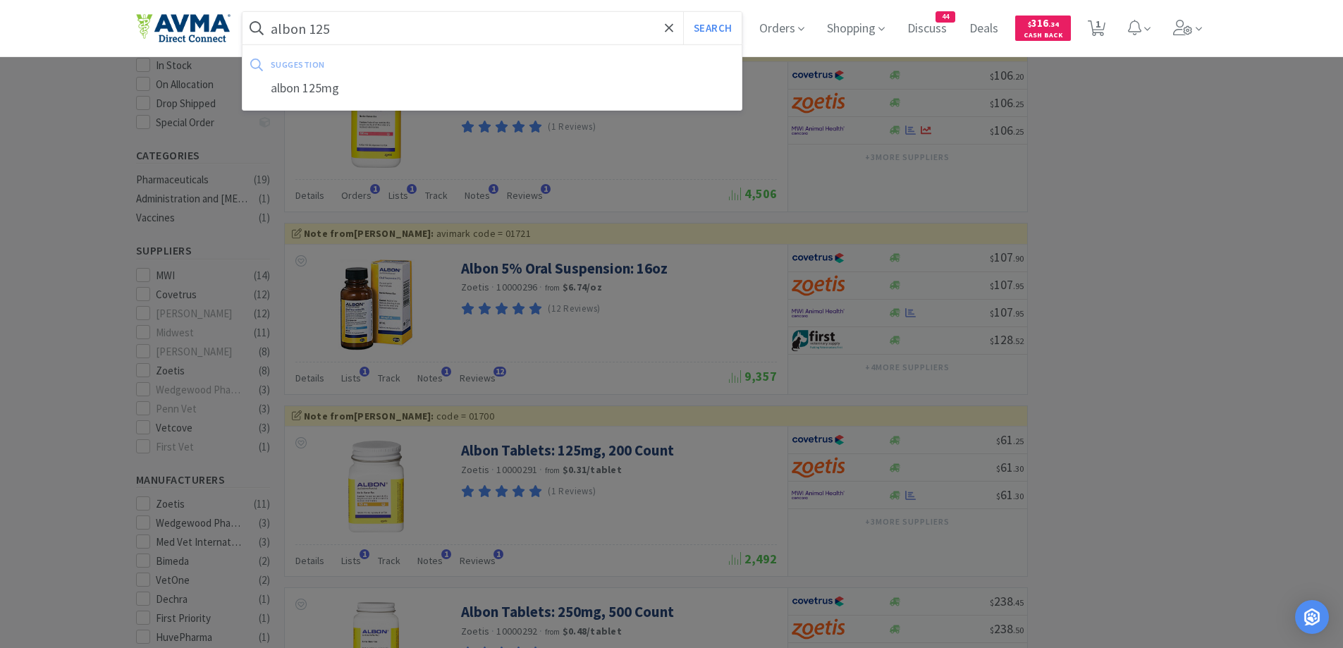
click at [683, 12] on button "Search" at bounding box center [712, 28] width 59 height 32
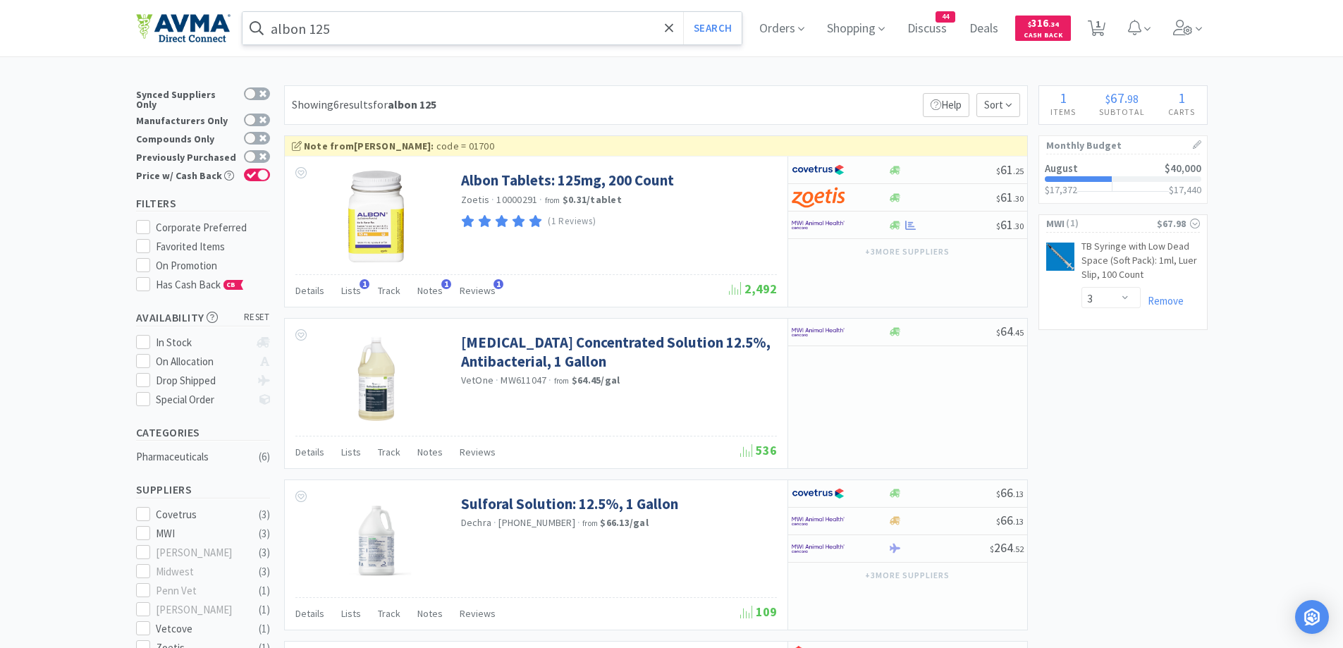
click at [315, 34] on input "albon 125" at bounding box center [493, 28] width 500 height 32
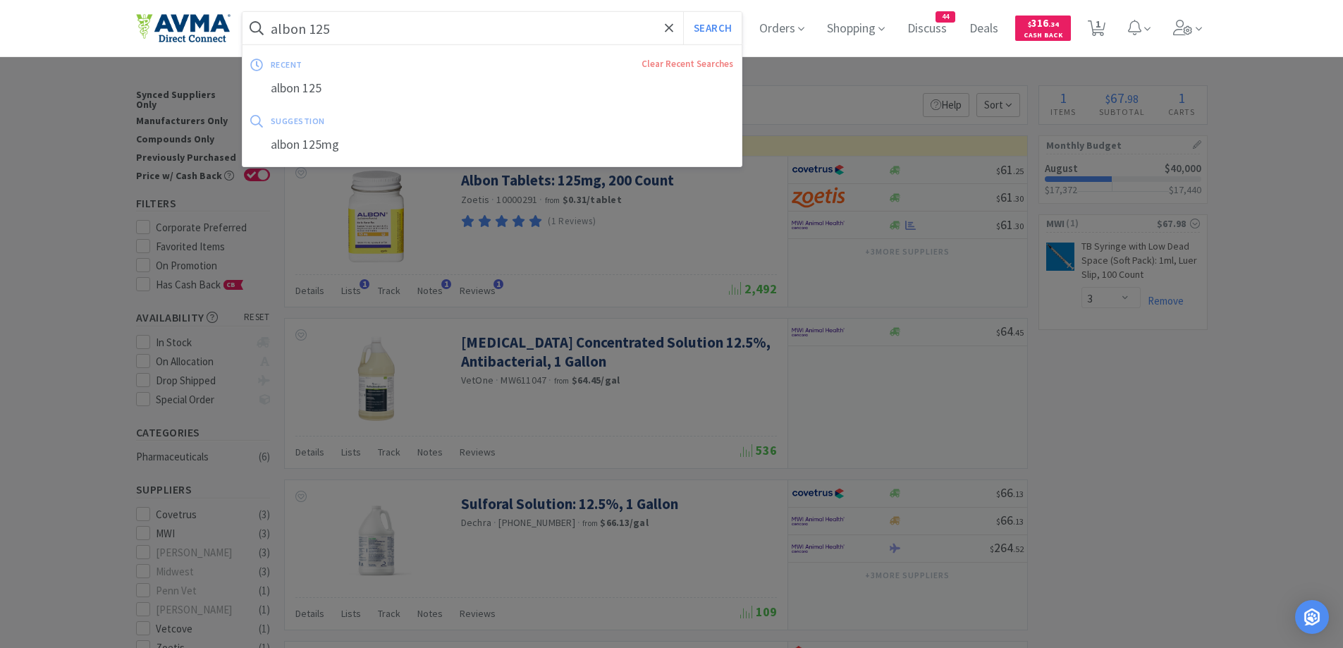
click at [379, 26] on input "albon 125" at bounding box center [493, 28] width 500 height 32
drag, startPoint x: 313, startPoint y: 32, endPoint x: 392, endPoint y: 26, distance: 79.2
click at [392, 26] on input "albon 125" at bounding box center [493, 28] width 500 height 32
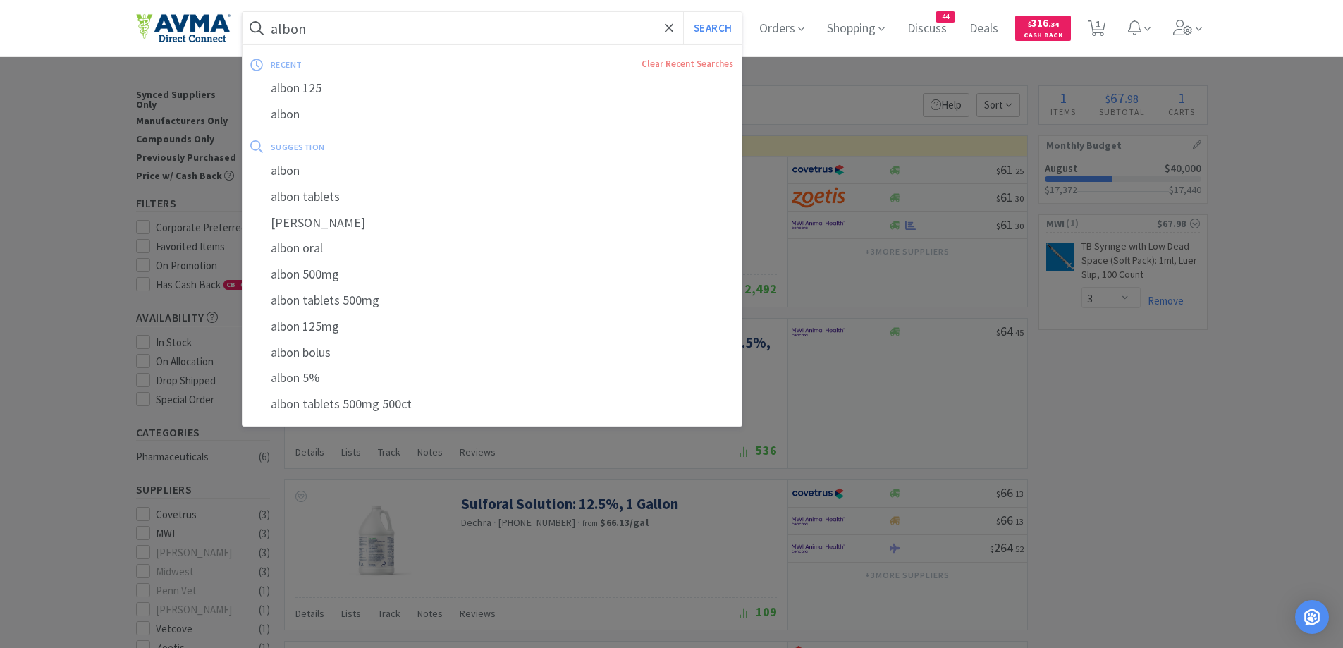
click at [683, 12] on button "Search" at bounding box center [712, 28] width 59 height 32
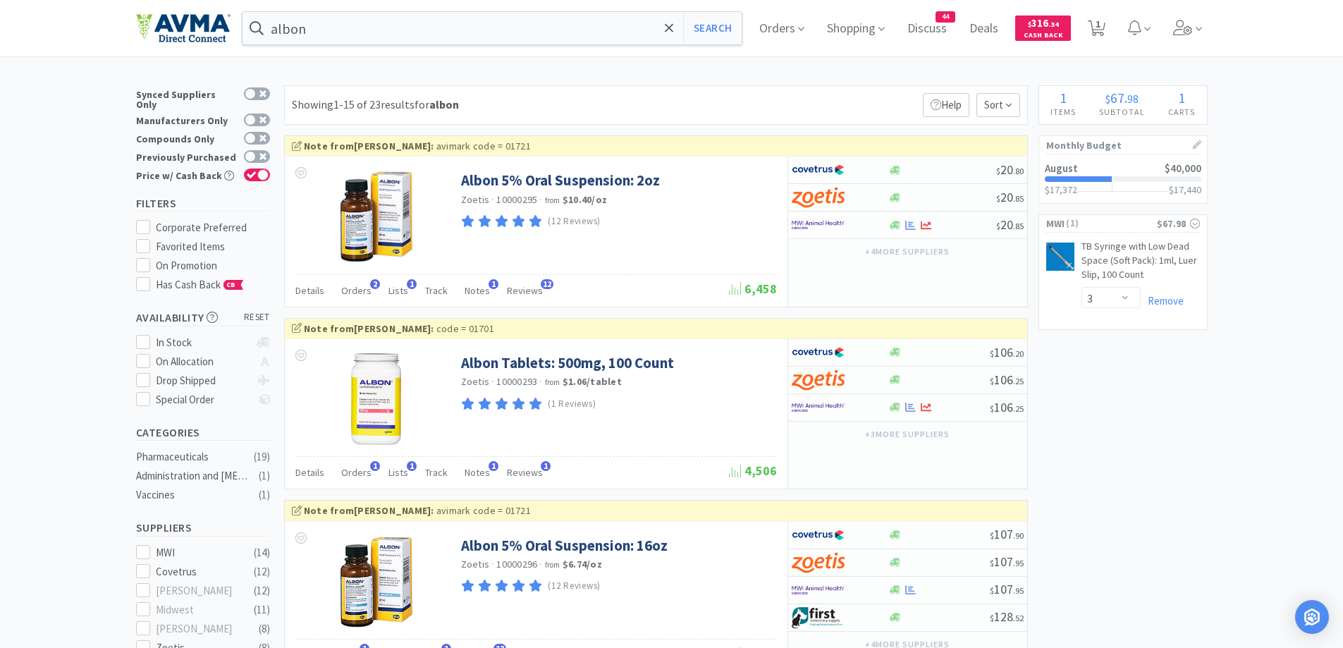
click at [386, 47] on div "albon Search Orders Shopping Discuss Discuss 44 Deals Deals $ 316 . 34 Cash Bac…" at bounding box center [672, 28] width 1072 height 56
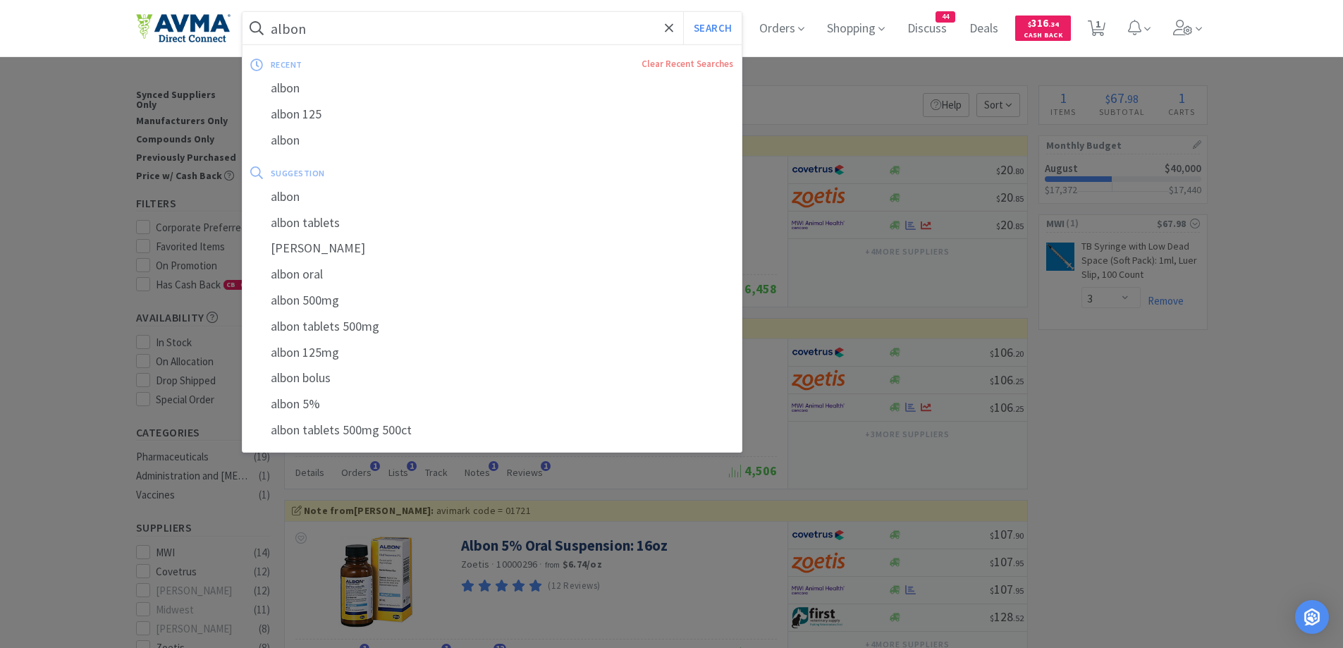
click at [400, 34] on input "albon" at bounding box center [493, 28] width 500 height 32
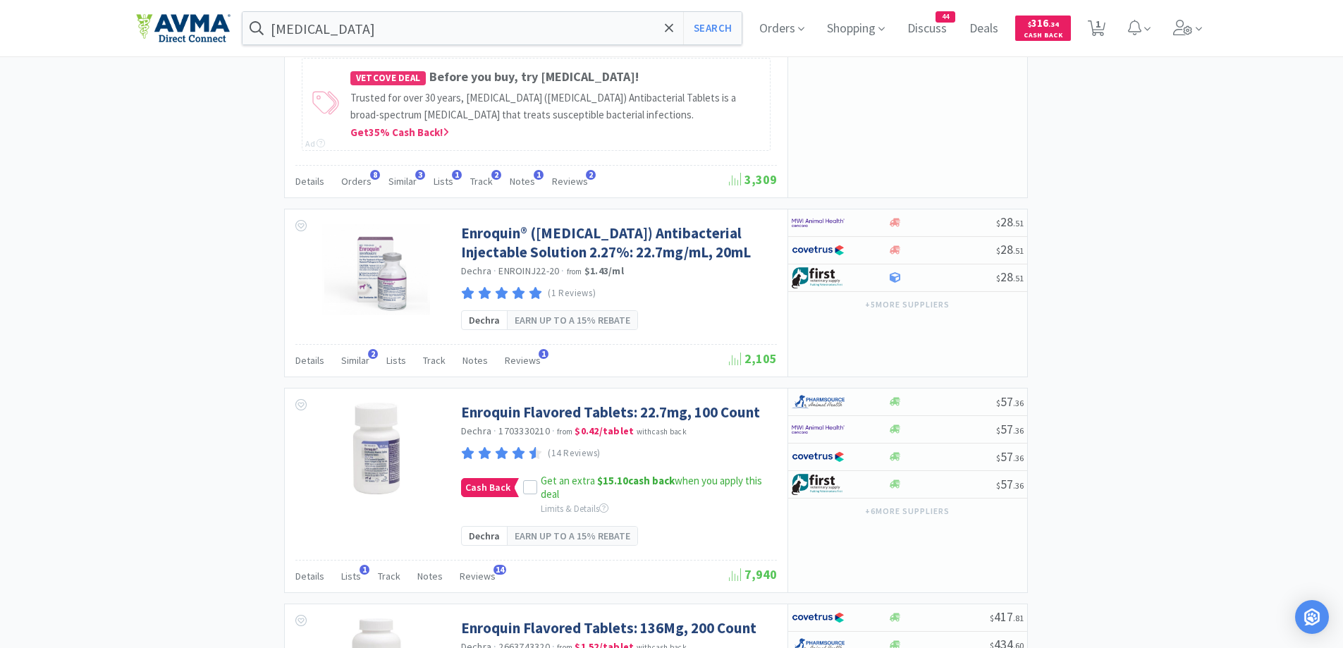
scroll to position [1551, 0]
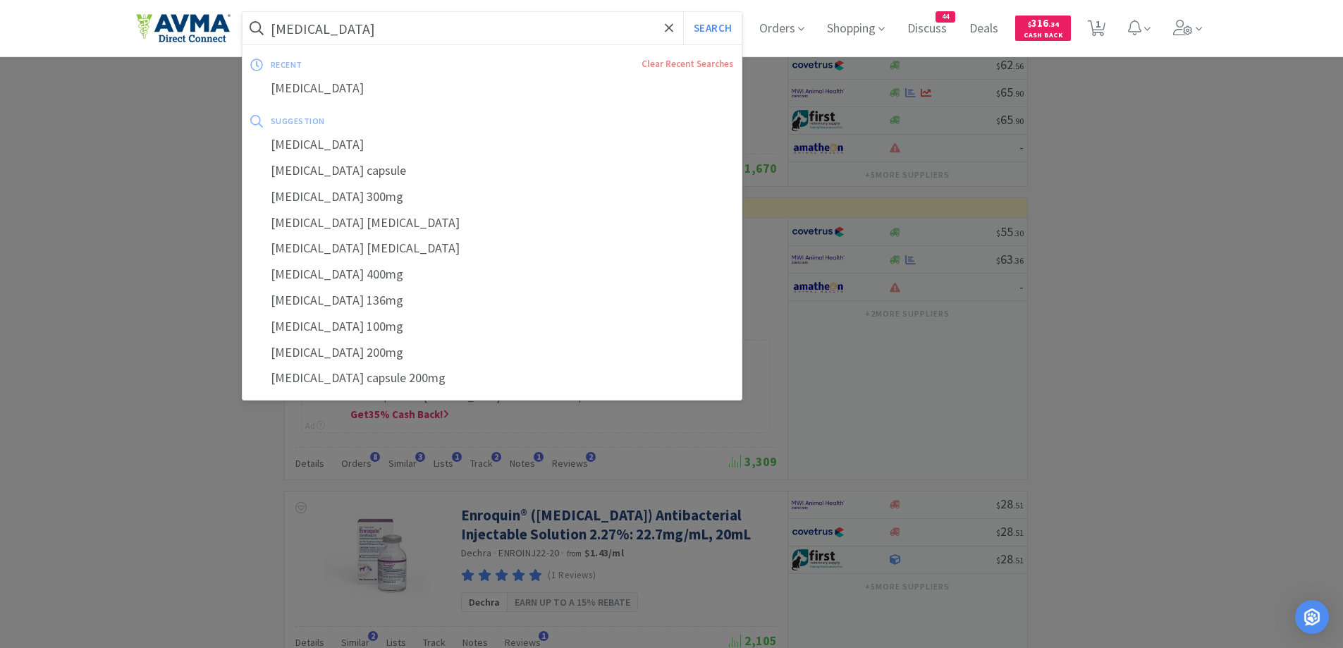
click at [388, 25] on input "[MEDICAL_DATA]" at bounding box center [493, 28] width 500 height 32
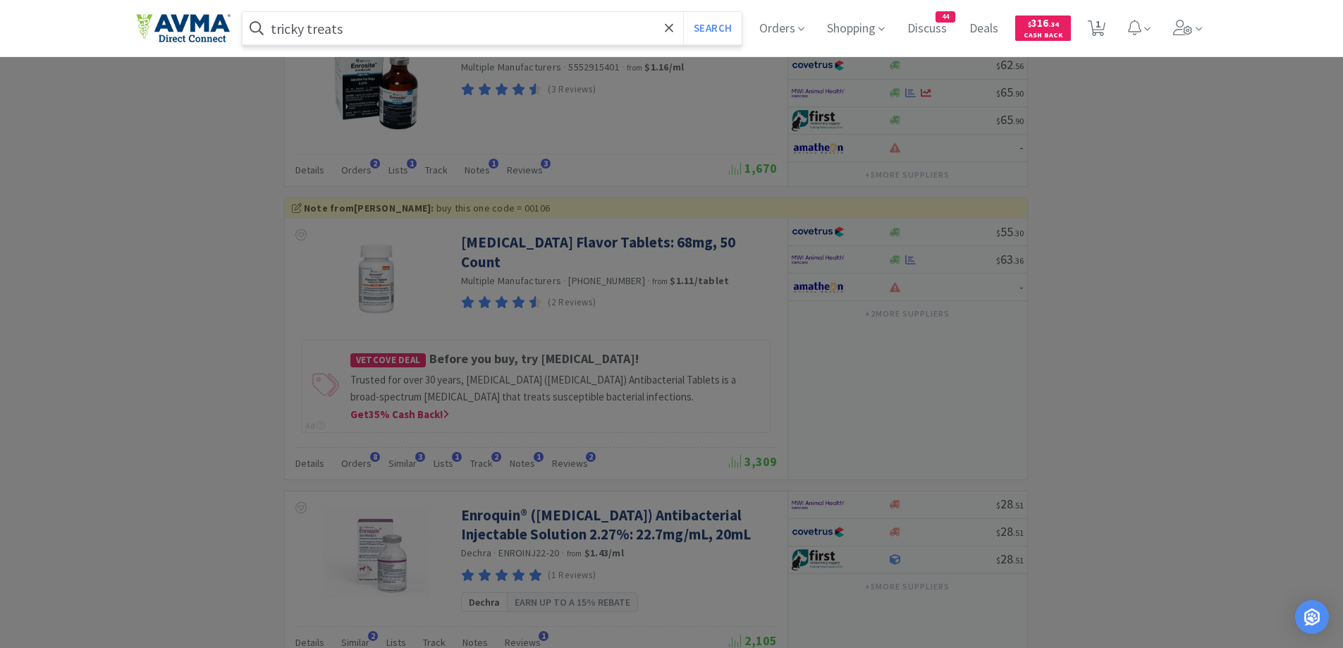
click at [683, 12] on button "Search" at bounding box center [712, 28] width 59 height 32
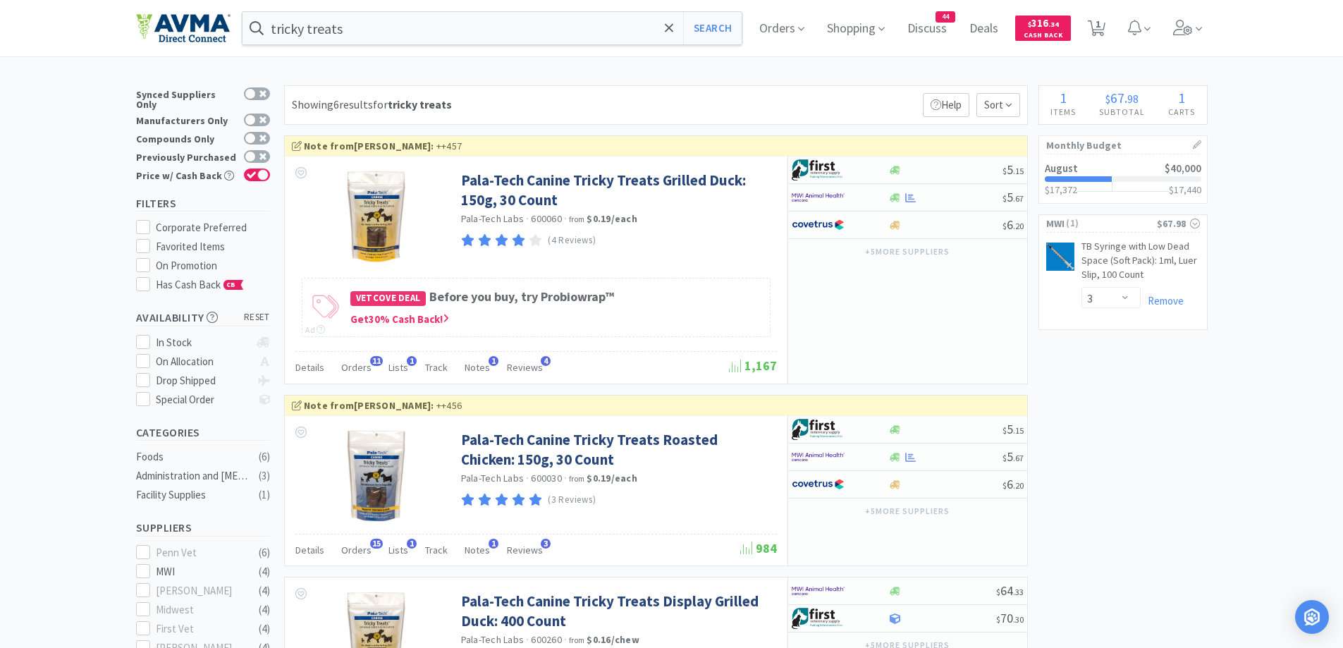
click at [735, 102] on div "Showing 6 results for tricky treats Filters Help Sort" at bounding box center [656, 104] width 744 height 39
click at [520, 80] on div "tricky treats Search Orders Shopping Discuss Discuss 44 Deals Deals $ 316 . 34 …" at bounding box center [671, 631] width 1343 height 1262
click at [563, 79] on div "tricky treats Search Orders Shopping Discuss Discuss 44 Deals Deals $ 316 . 34 …" at bounding box center [671, 631] width 1343 height 1262
click at [366, 39] on input "tricky treats" at bounding box center [493, 28] width 500 height 32
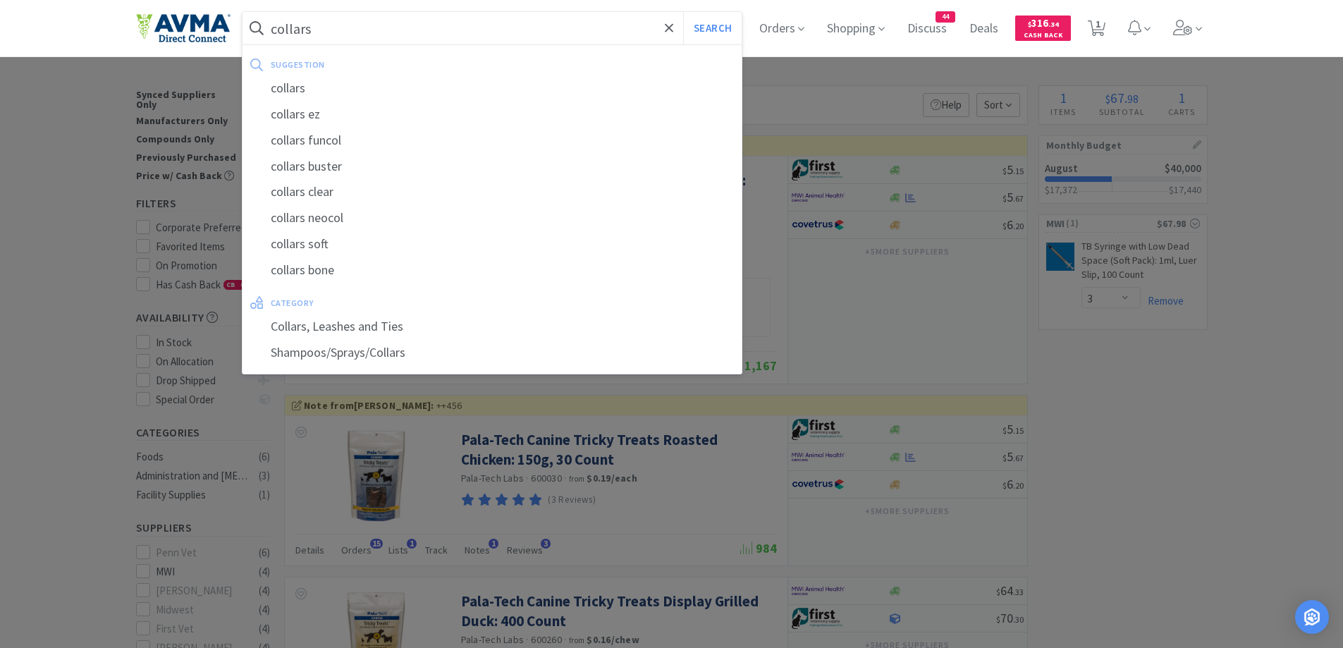
type input "collars"
click at [683, 12] on button "Search" at bounding box center [712, 28] width 59 height 32
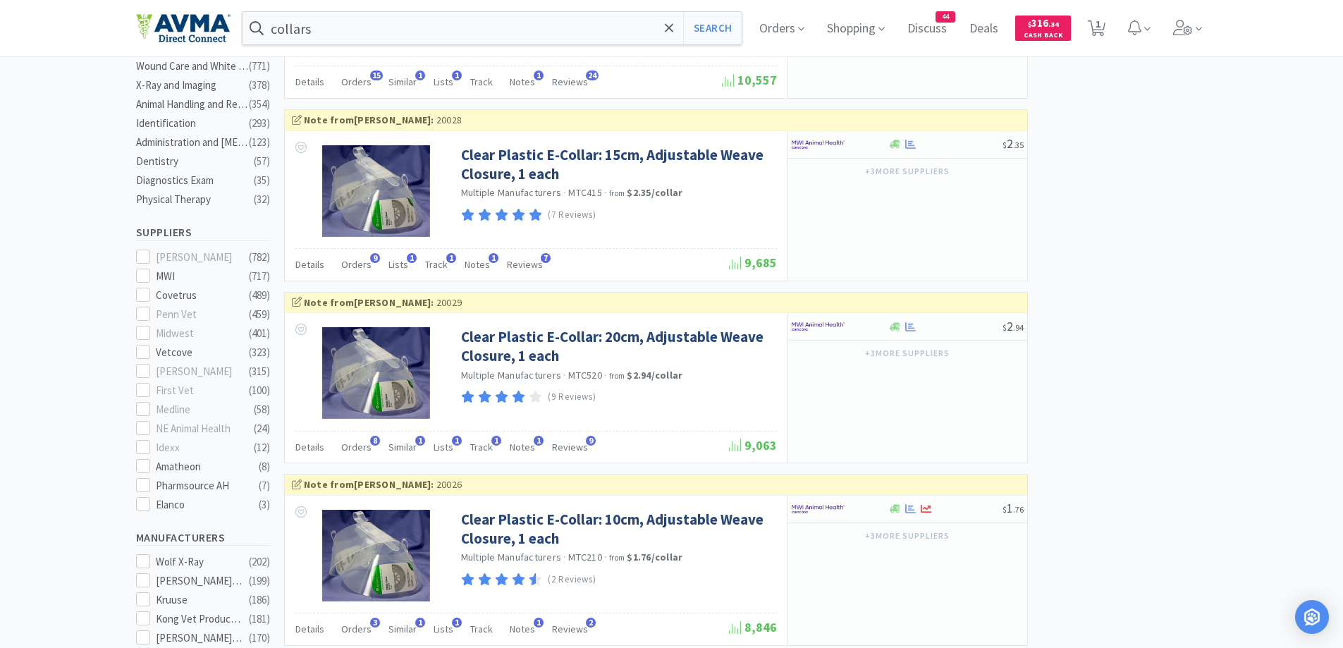
scroll to position [564, 0]
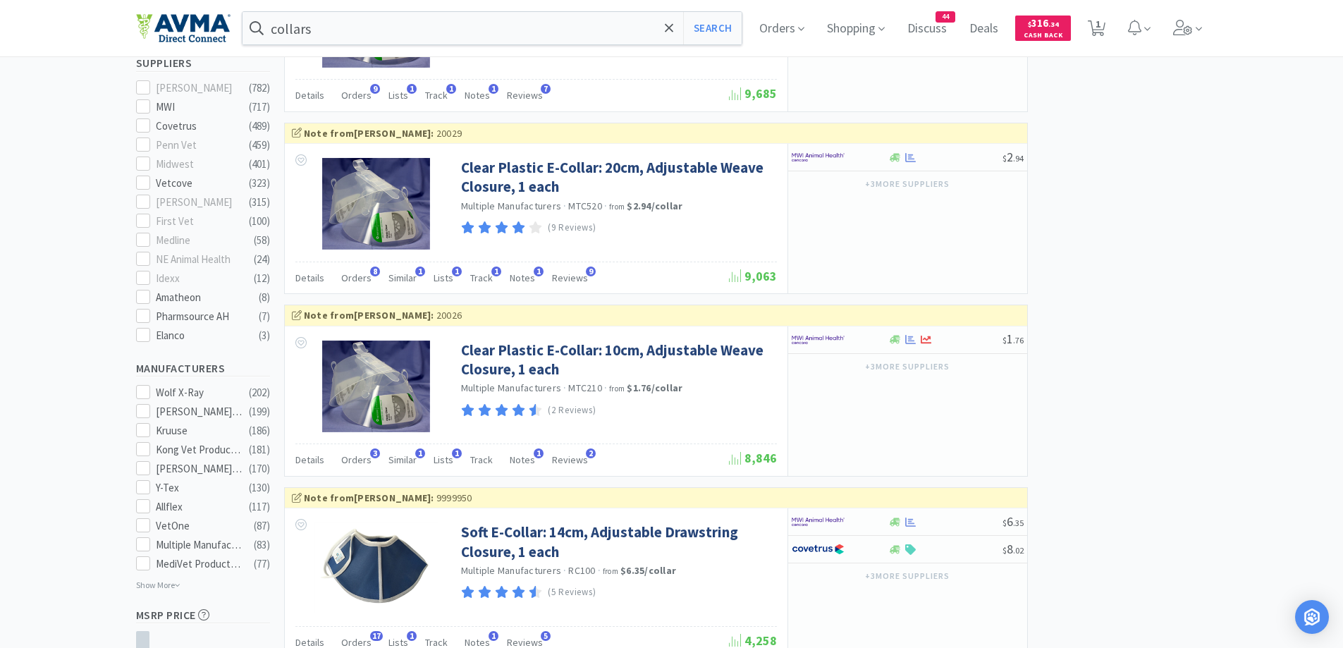
scroll to position [423, 0]
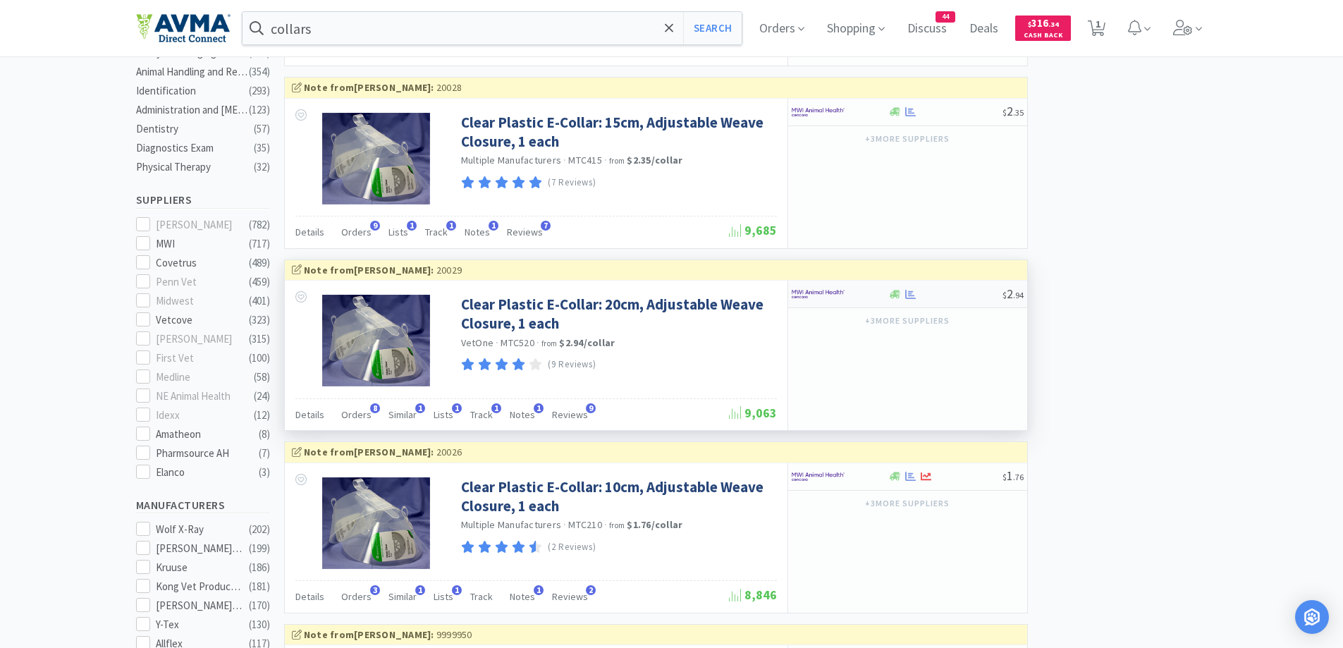
click at [870, 289] on div at bounding box center [840, 294] width 97 height 24
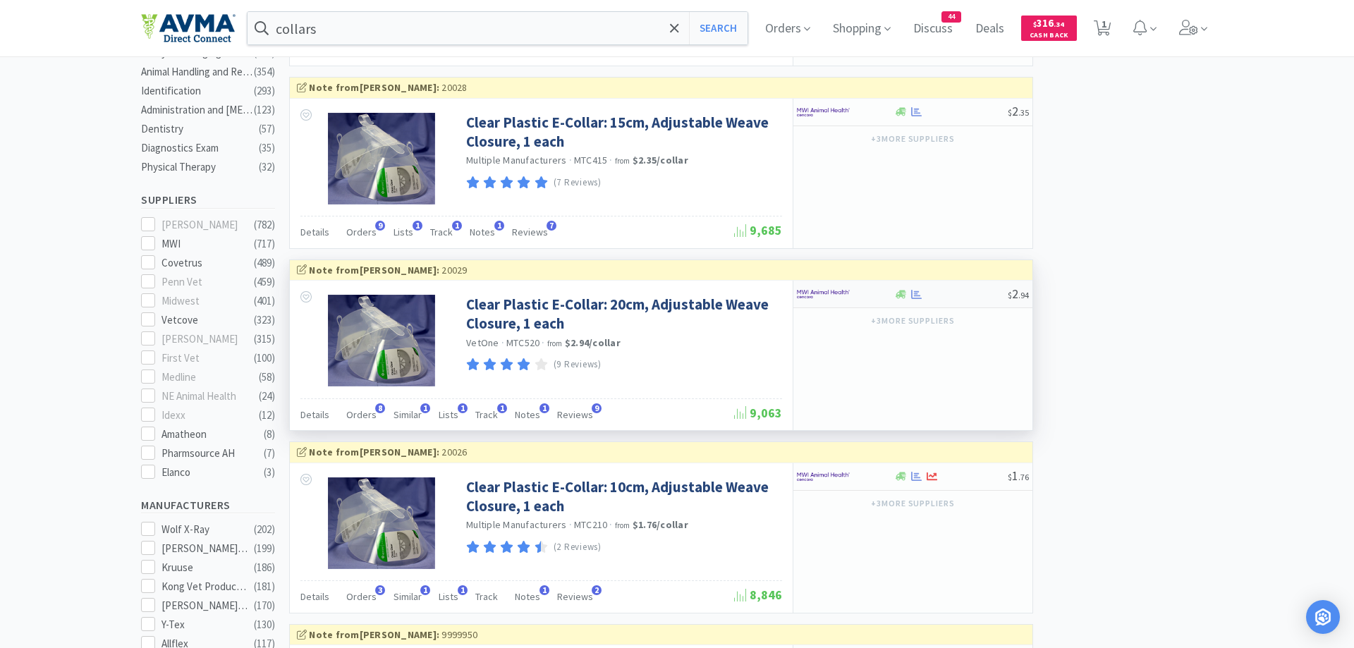
select select "10"
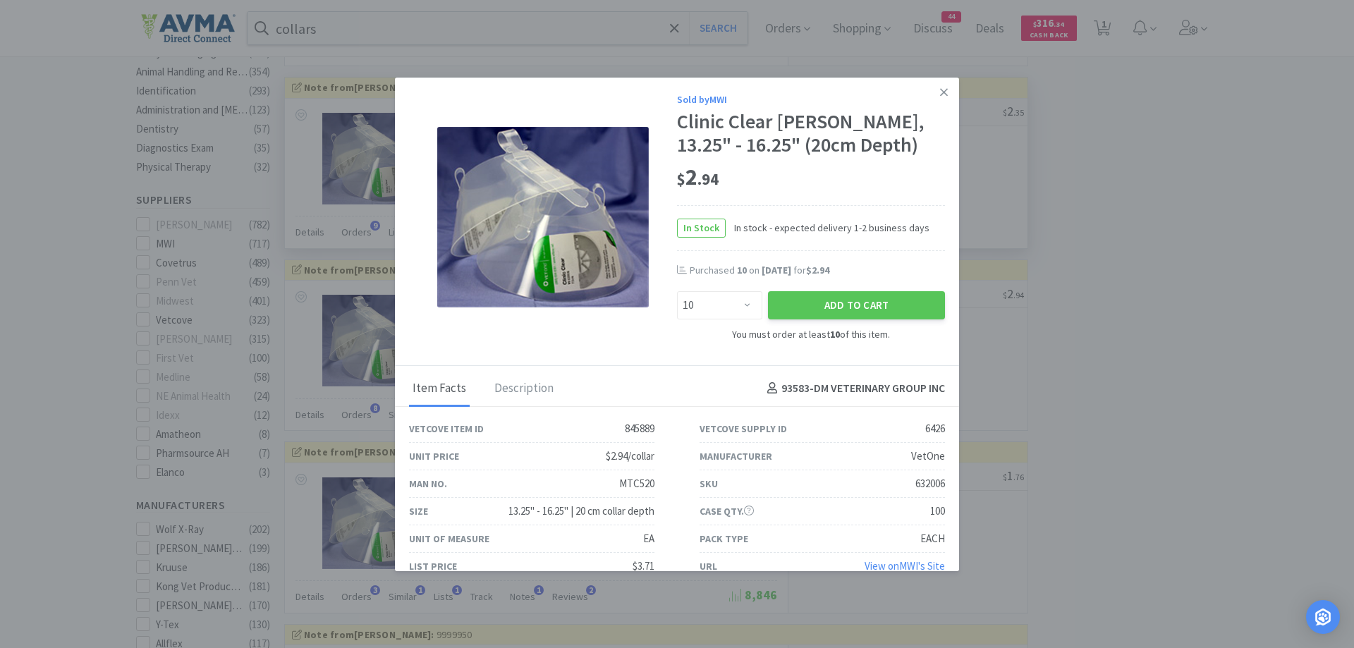
drag, startPoint x: 939, startPoint y: 87, endPoint x: 952, endPoint y: 100, distance: 18.0
click at [939, 87] on link at bounding box center [944, 93] width 25 height 30
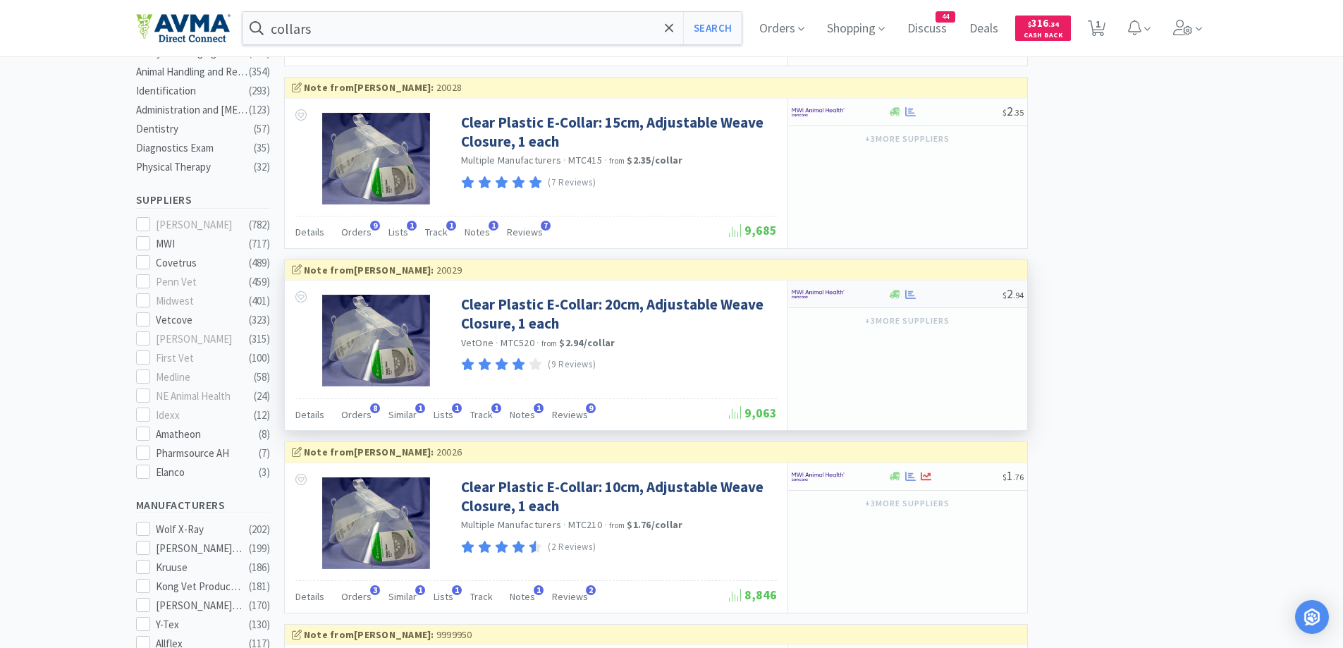
click at [949, 293] on div at bounding box center [946, 294] width 114 height 11
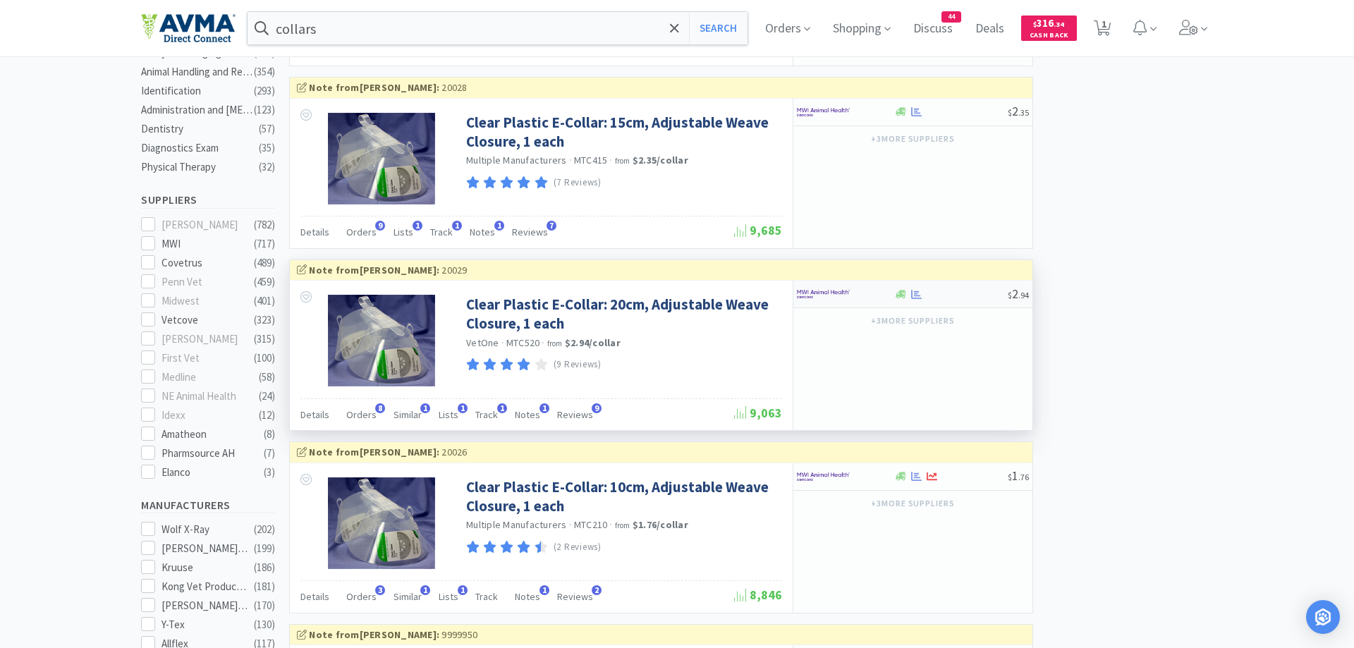
select select "10"
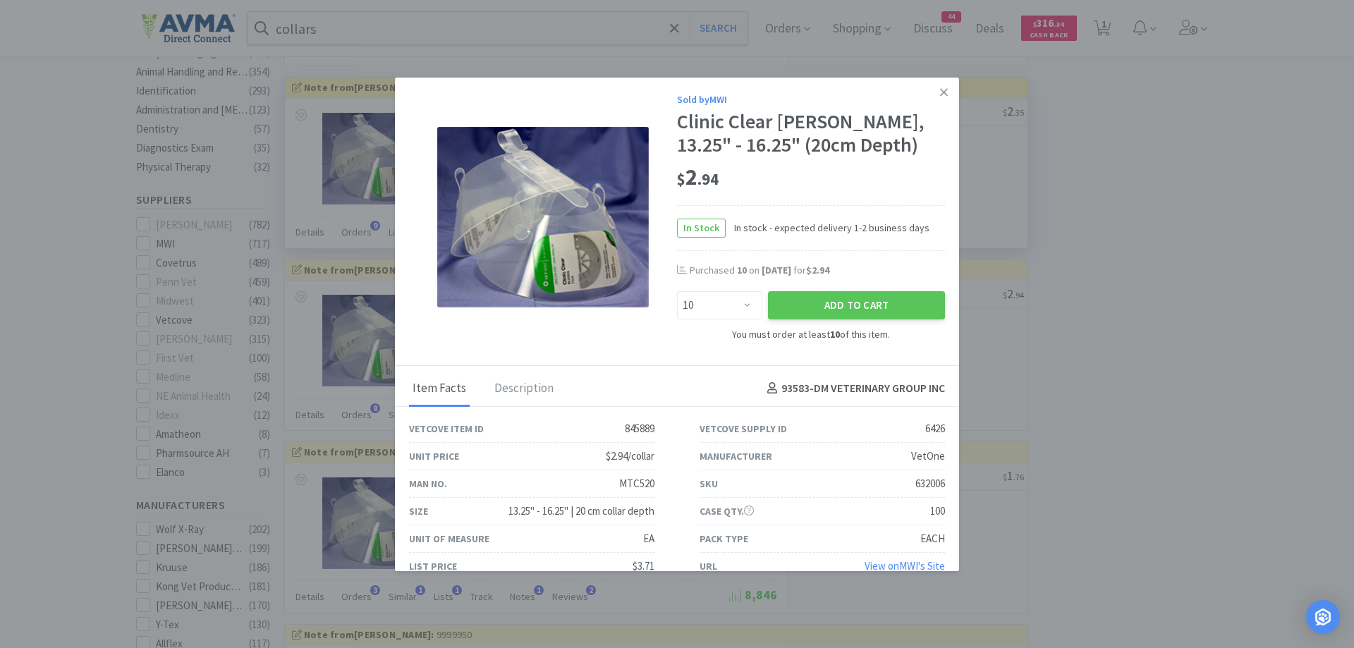
click at [942, 94] on link at bounding box center [944, 93] width 25 height 30
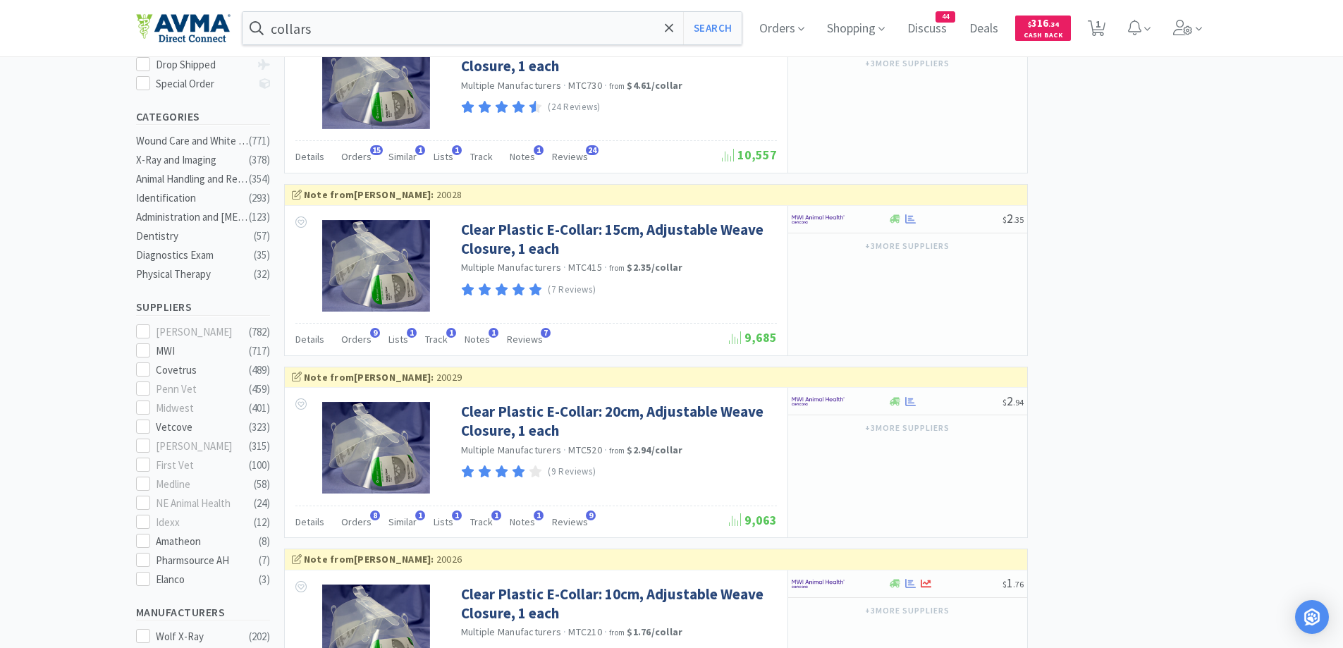
scroll to position [282, 0]
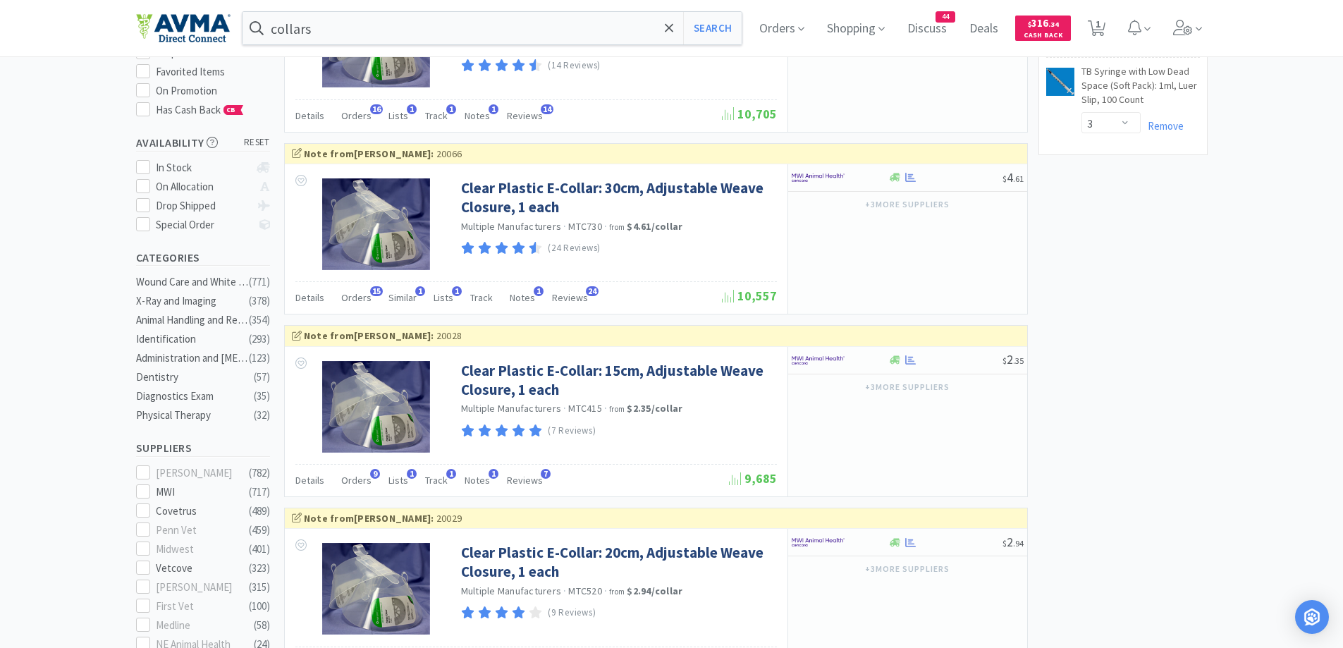
scroll to position [141, 0]
